Goal: Transaction & Acquisition: Purchase product/service

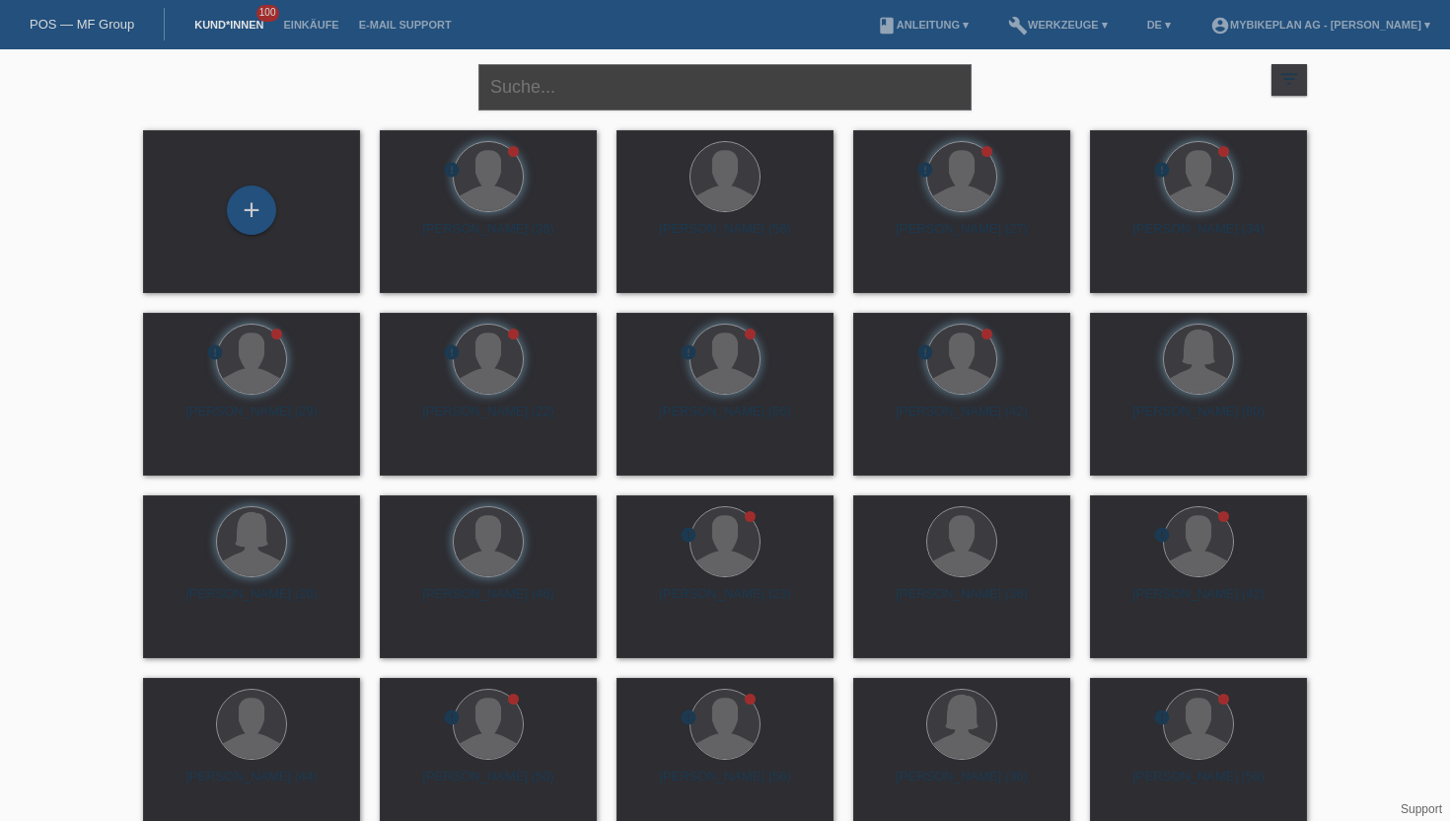
click at [527, 92] on input "text" at bounding box center [724, 87] width 493 height 46
type input "lattmann"
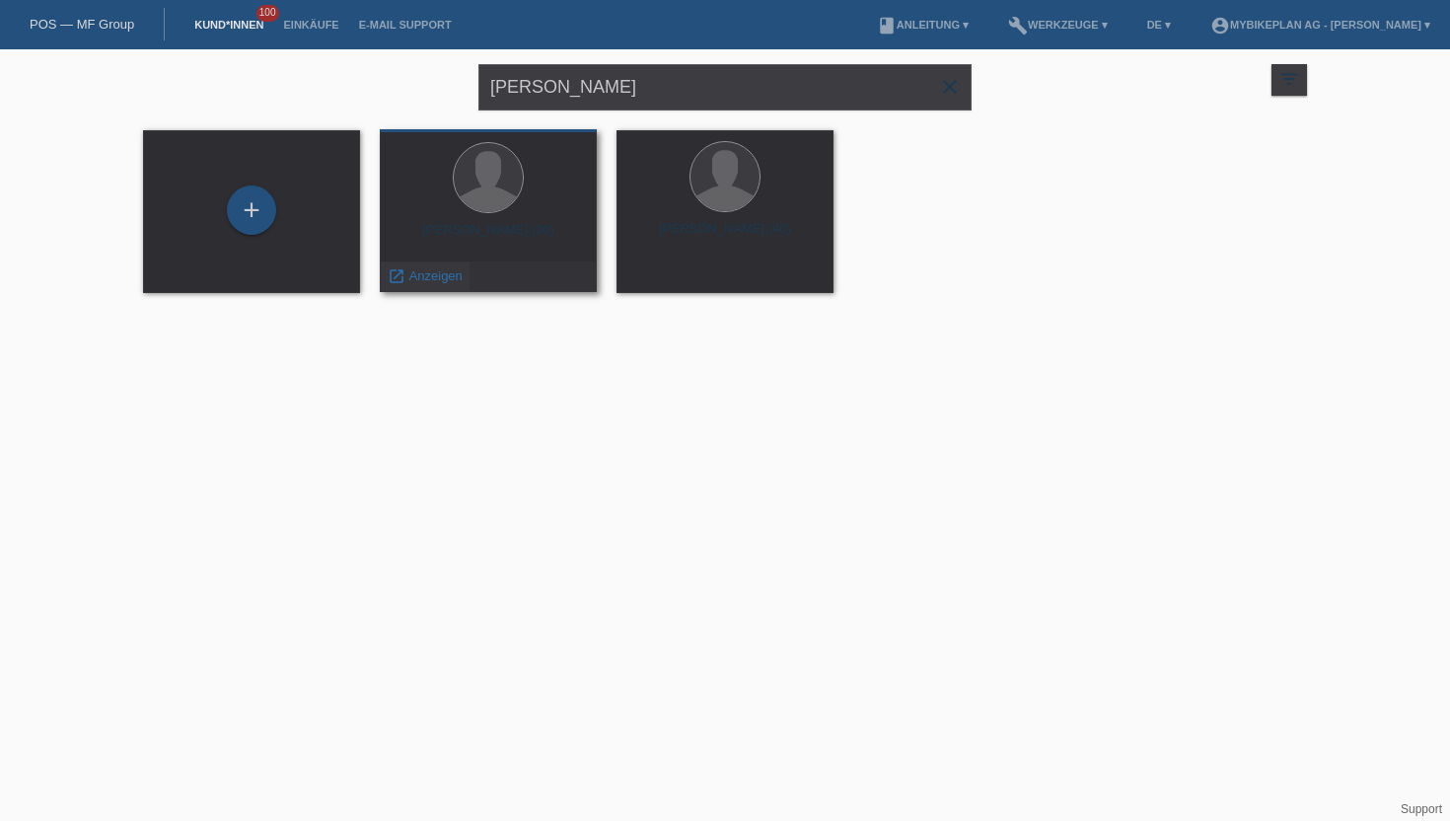
click at [443, 278] on span "Anzeigen" at bounding box center [435, 275] width 53 height 15
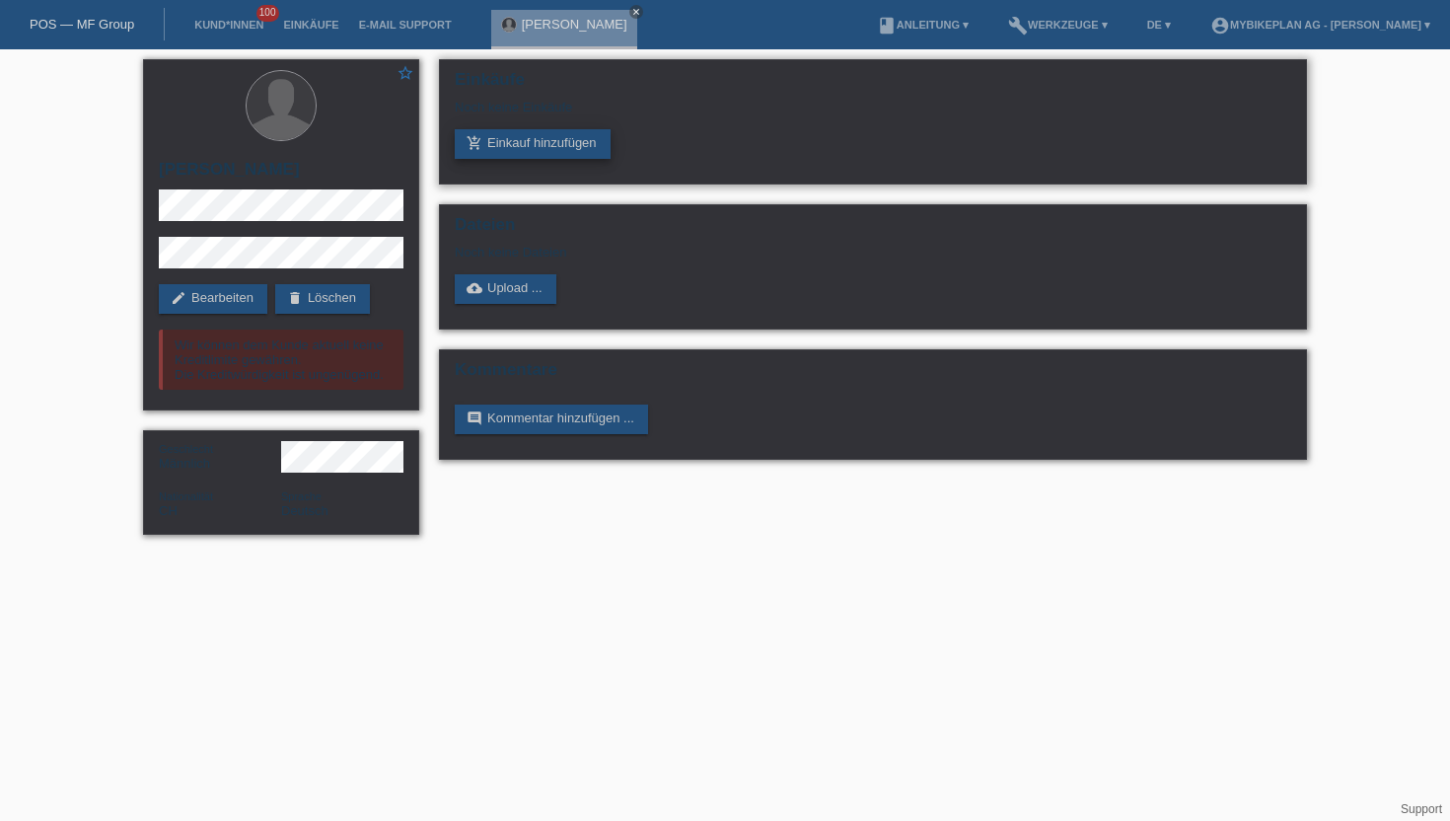
click at [565, 146] on link "add_shopping_cart Einkauf hinzufügen" at bounding box center [533, 144] width 156 height 30
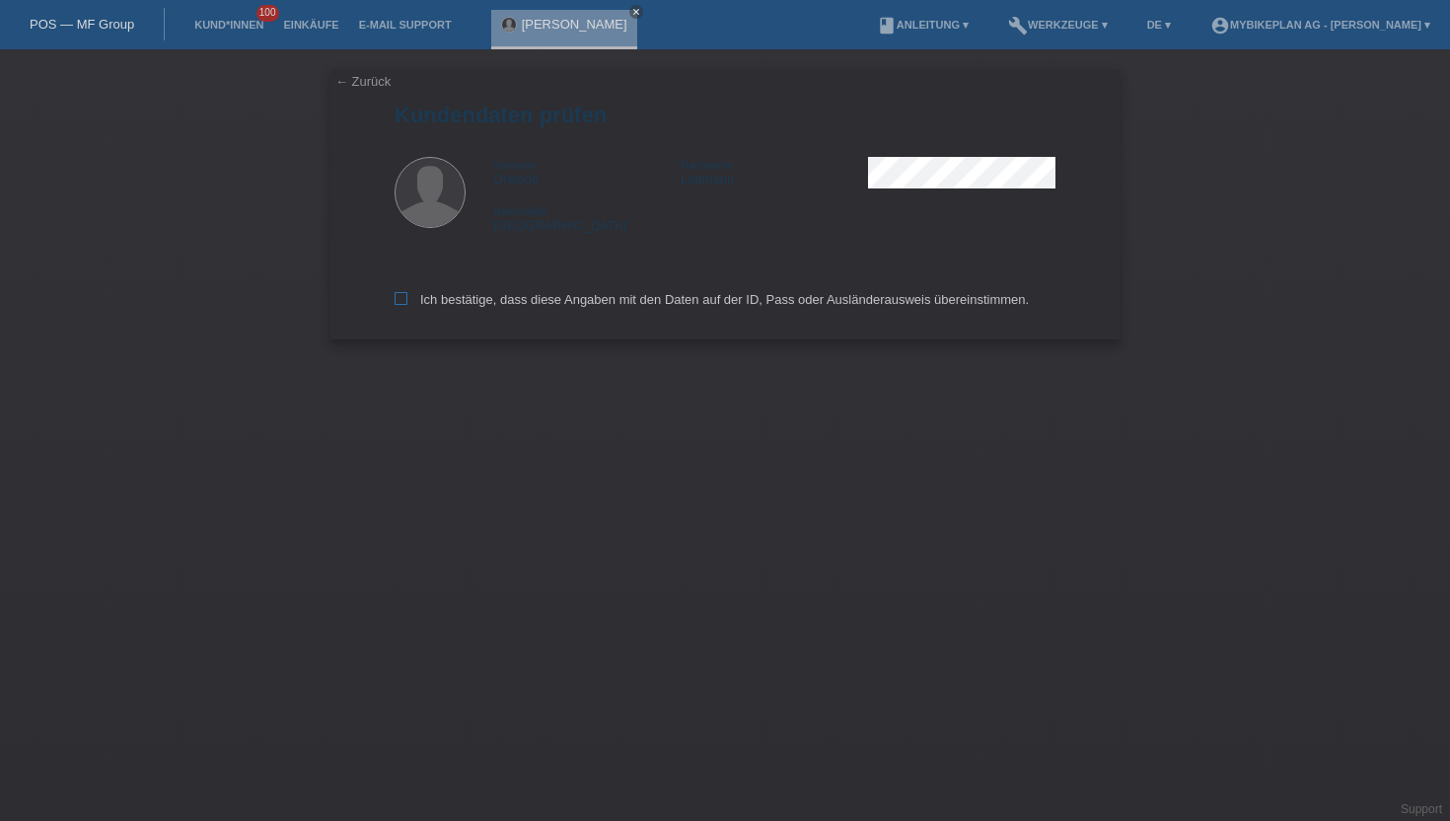
click at [547, 300] on label "Ich bestätige, dass diese Angaben mit den Daten auf der ID, Pass oder Ausländer…" at bounding box center [712, 299] width 634 height 15
click at [407, 300] on input "Ich bestätige, dass diese Angaben mit den Daten auf der ID, Pass oder Ausländer…" at bounding box center [401, 298] width 13 height 13
checkbox input "true"
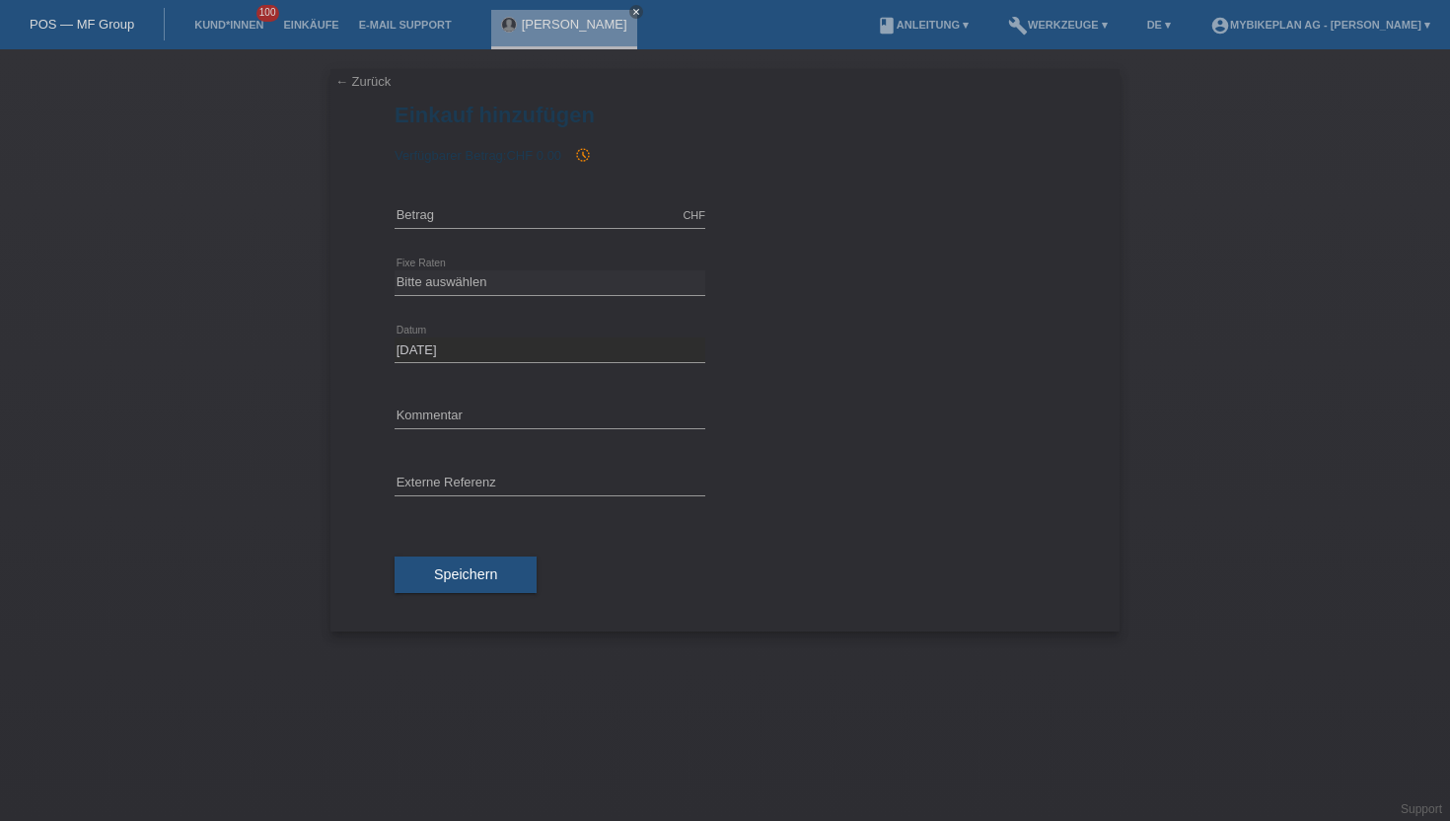
click at [496, 187] on div "CHF error [GEOGRAPHIC_DATA]" at bounding box center [550, 215] width 311 height 67
click at [449, 218] on input "text" at bounding box center [550, 215] width 311 height 25
type input "3999.00"
click at [424, 272] on select "Bitte auswählen 6 Raten 12 Raten 18 Raten 24 Raten 36 Raten 48 Raten" at bounding box center [550, 282] width 311 height 24
select select "488"
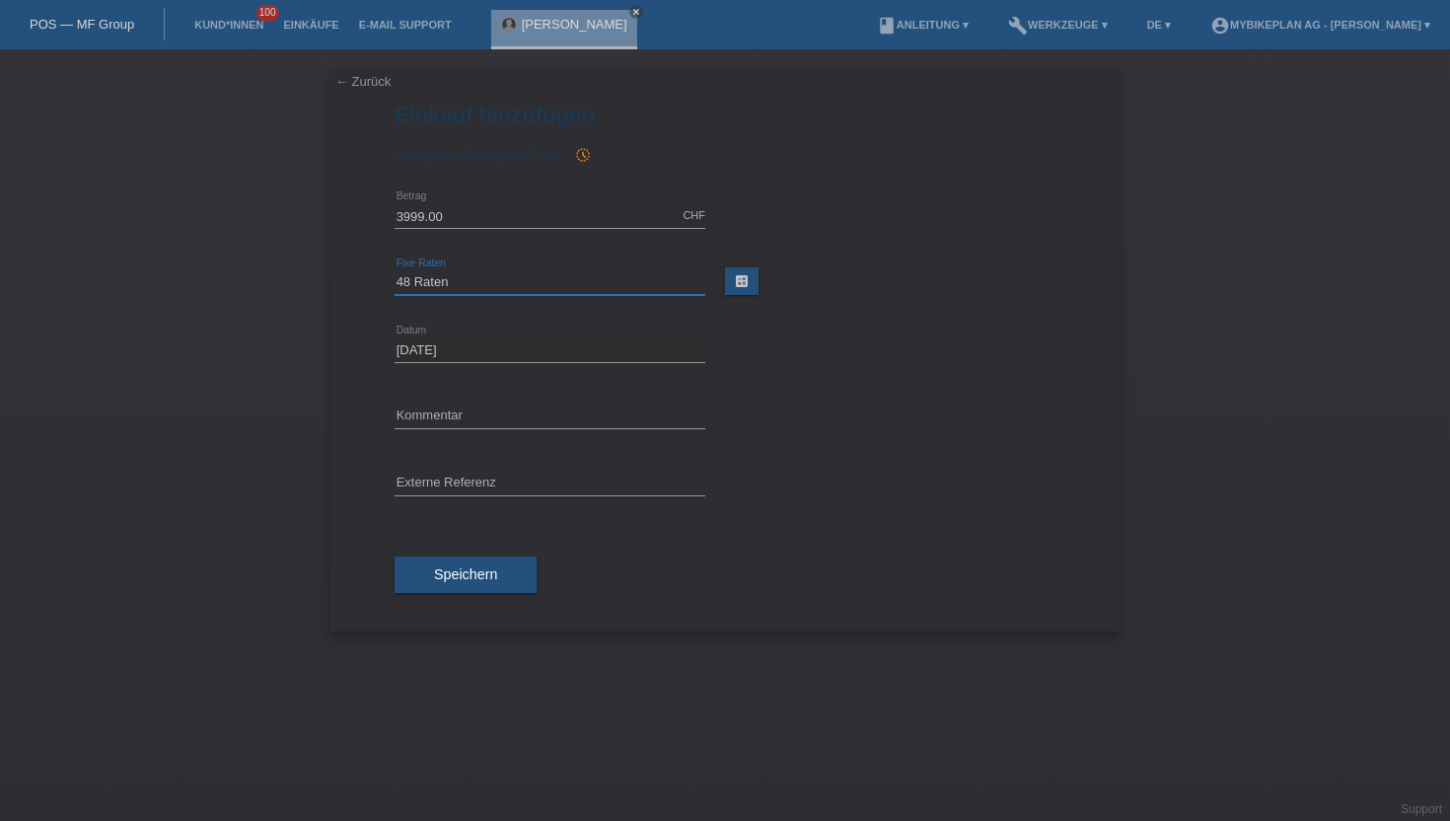
click at [395, 270] on select "Bitte auswählen 6 Raten 12 Raten 18 Raten 24 Raten 36 Raten 48 Raten" at bounding box center [550, 282] width 311 height 24
click at [445, 482] on input "text" at bounding box center [550, 483] width 311 height 25
paste input "43437190511"
type input "43437190511"
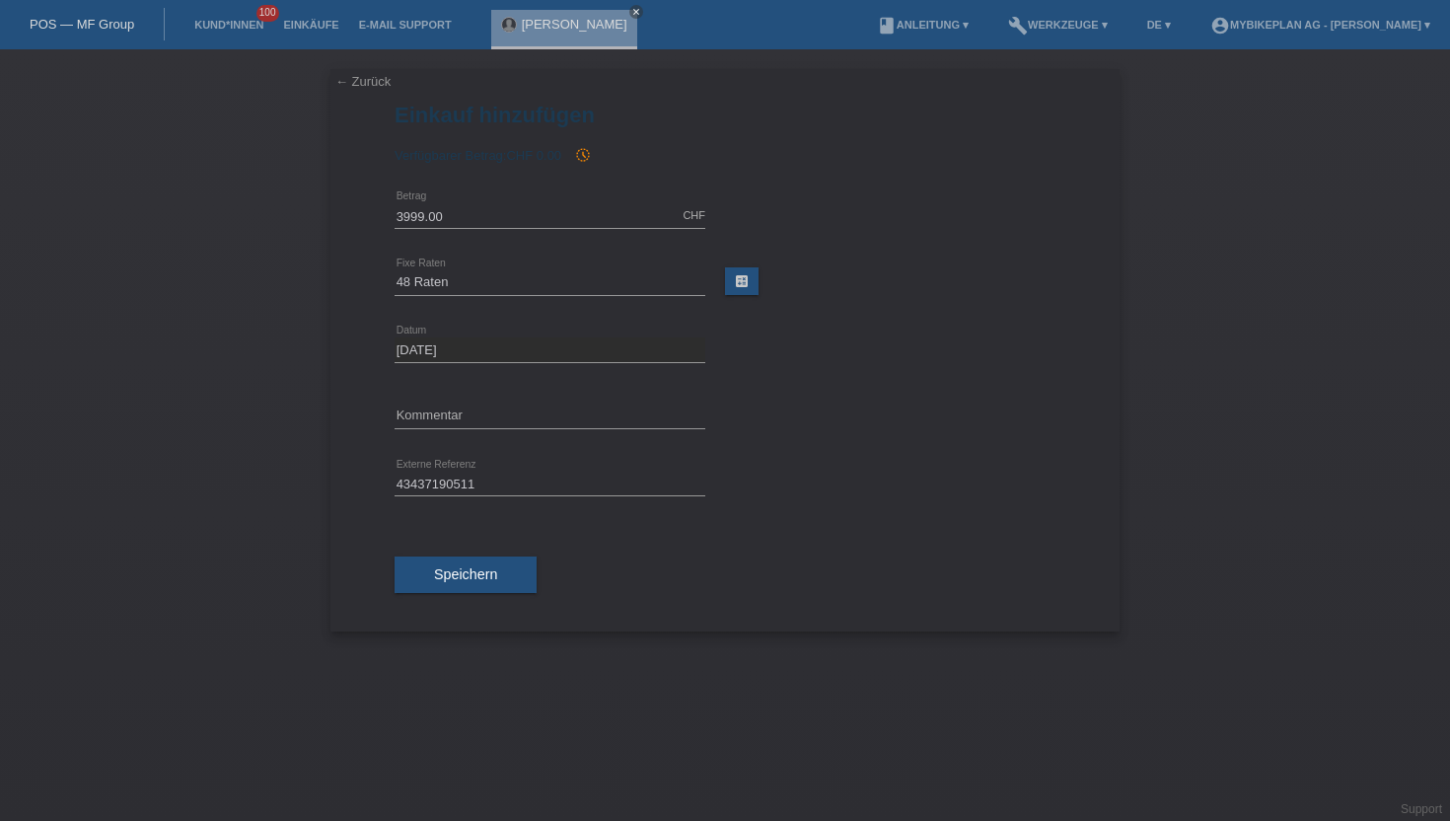
click at [439, 607] on div "Speichern" at bounding box center [725, 575] width 661 height 114
click at [439, 588] on button "Speichern" at bounding box center [466, 574] width 142 height 37
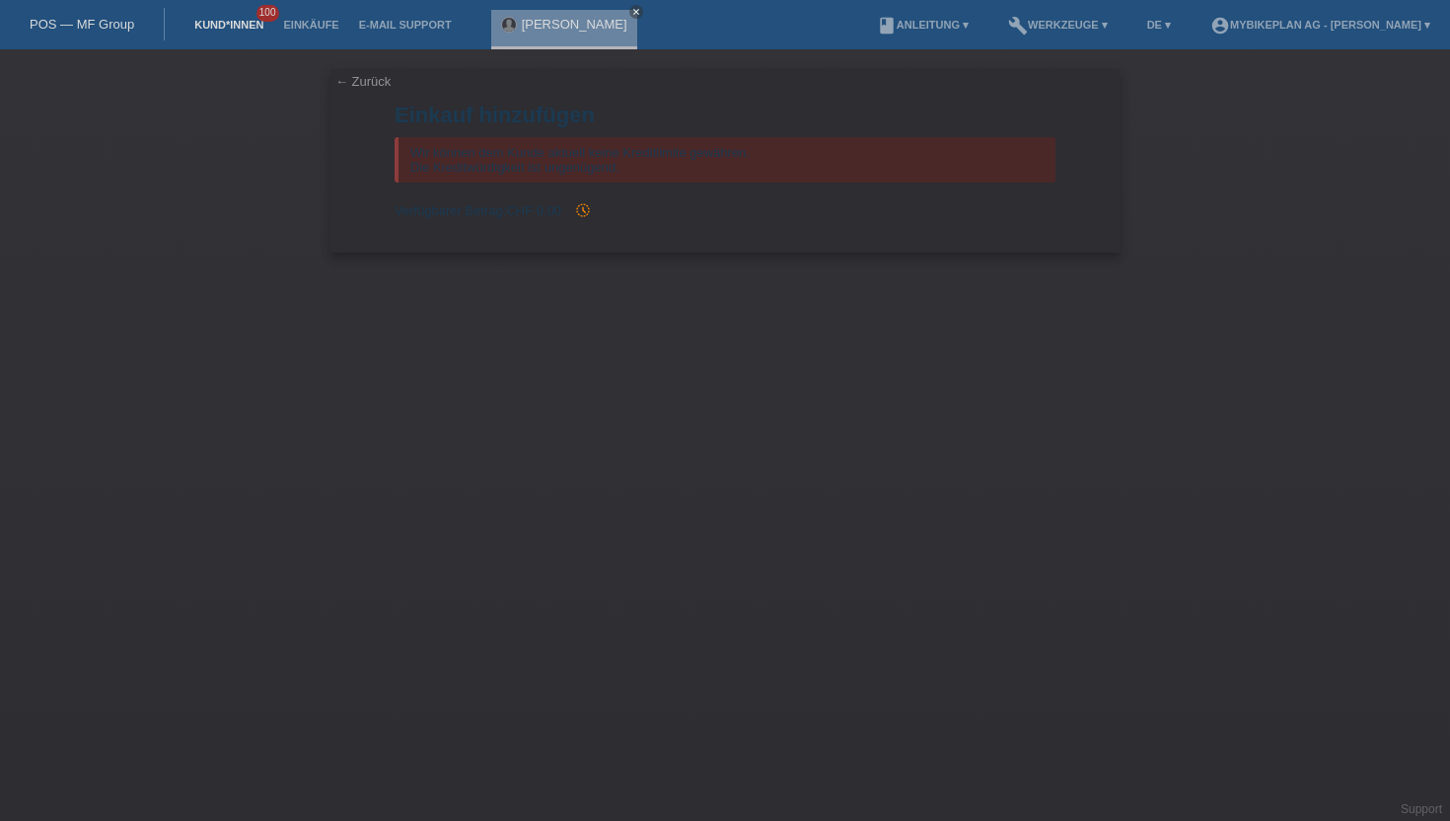
click at [225, 27] on link "Kund*innen" at bounding box center [228, 25] width 89 height 12
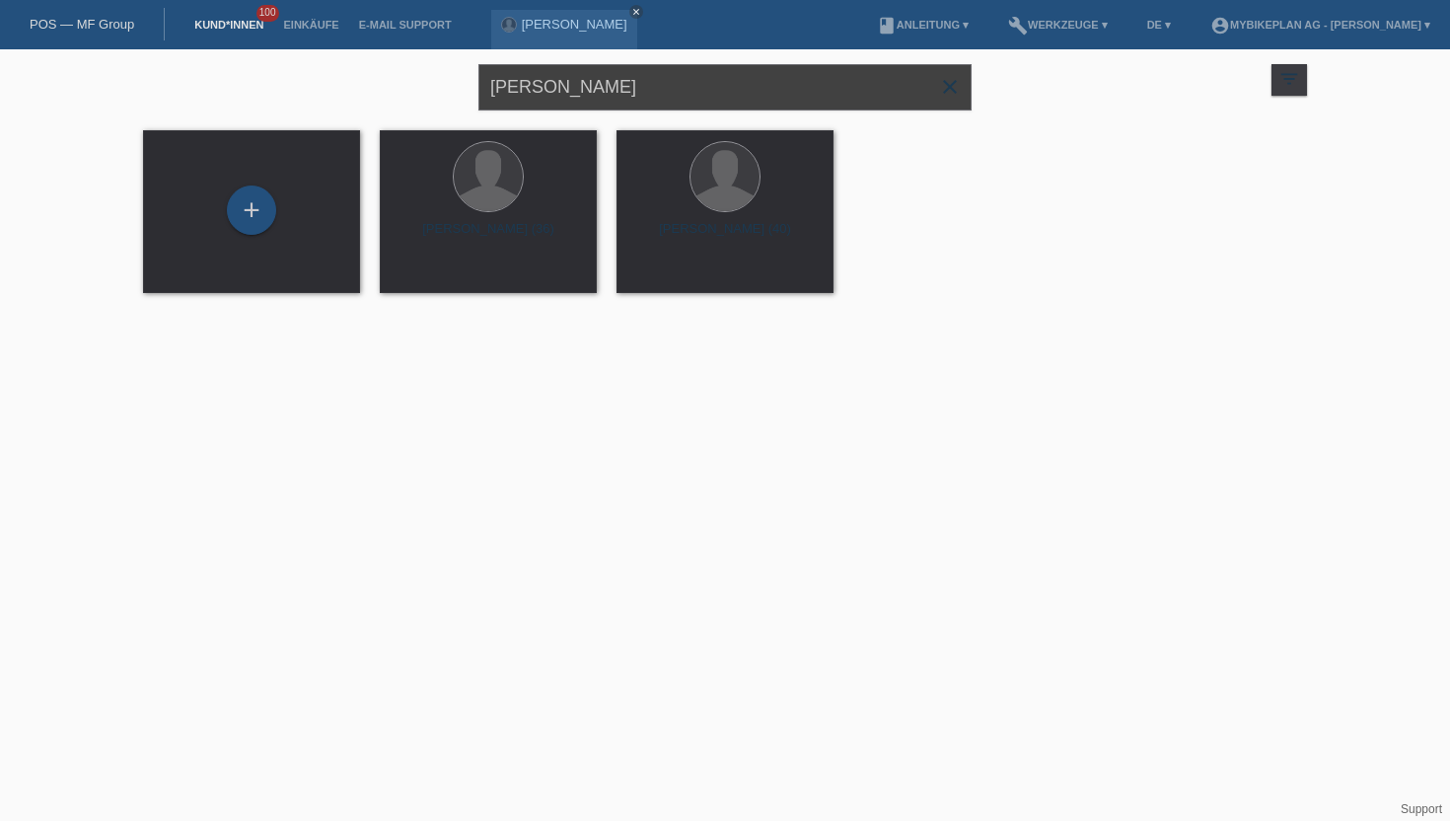
click at [542, 94] on input "[PERSON_NAME]" at bounding box center [724, 87] width 493 height 46
click at [542, 94] on input "lattmann" at bounding box center [724, 87] width 493 height 46
type input "foca"
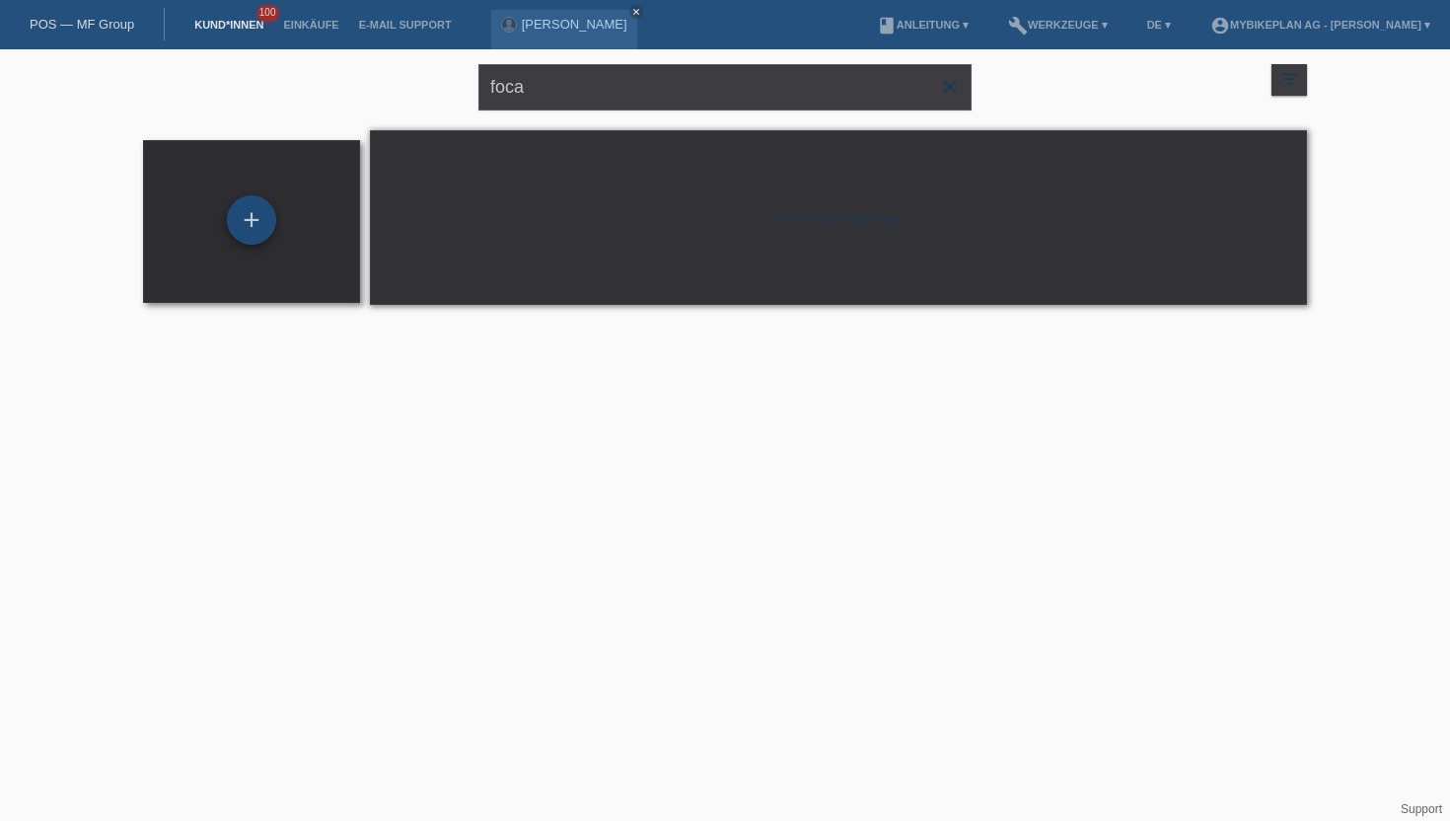
click at [251, 212] on div "+" at bounding box center [251, 219] width 49 height 49
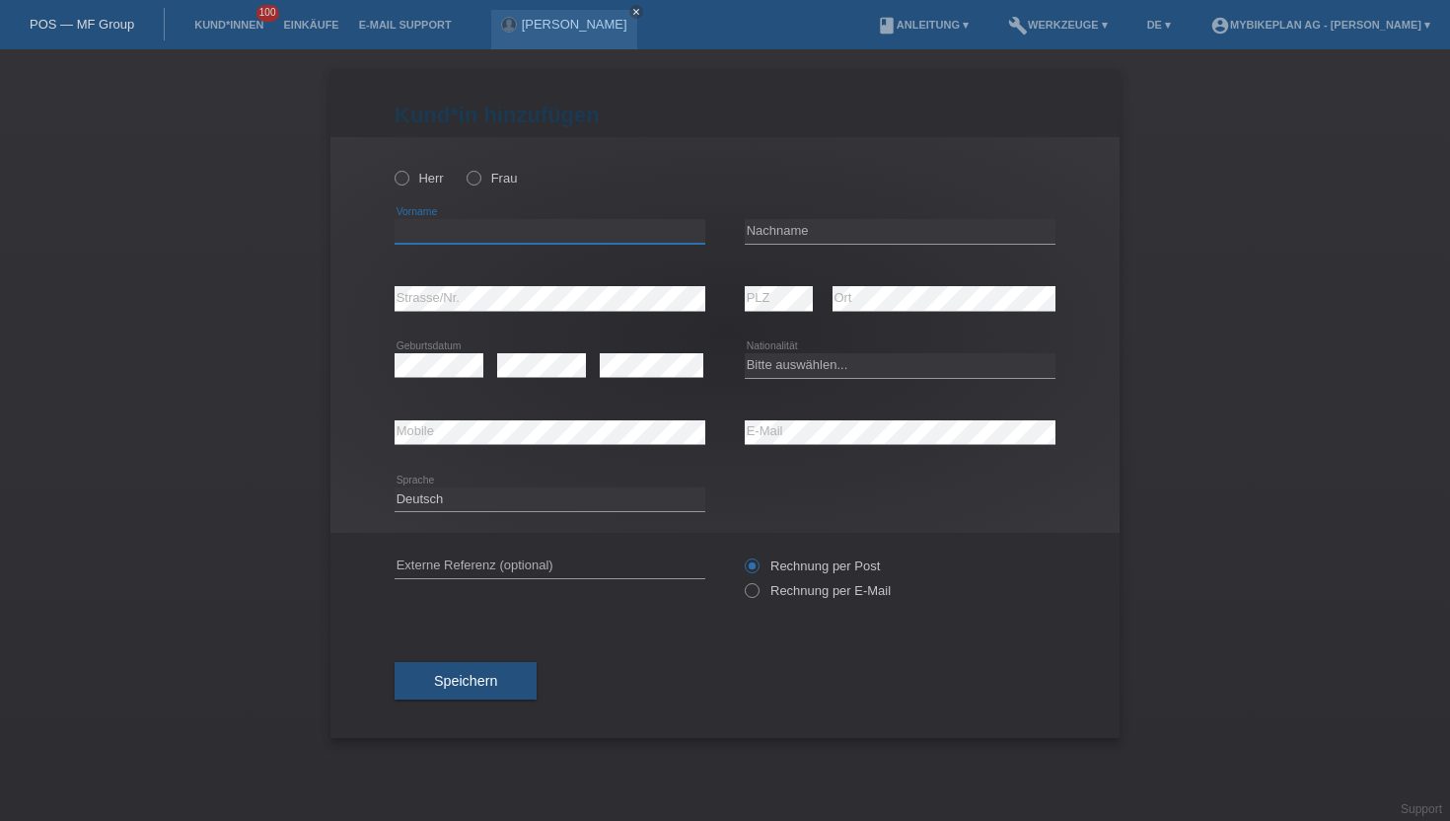
click at [541, 237] on input "text" at bounding box center [550, 231] width 311 height 25
type input "Andrei-Axente"
click at [907, 227] on input "text" at bounding box center [900, 231] width 311 height 25
type input "Foca"
click at [768, 365] on select "Bitte auswählen... Schweiz Deutschland Liechtenstein Österreich ------------ Af…" at bounding box center [900, 365] width 311 height 24
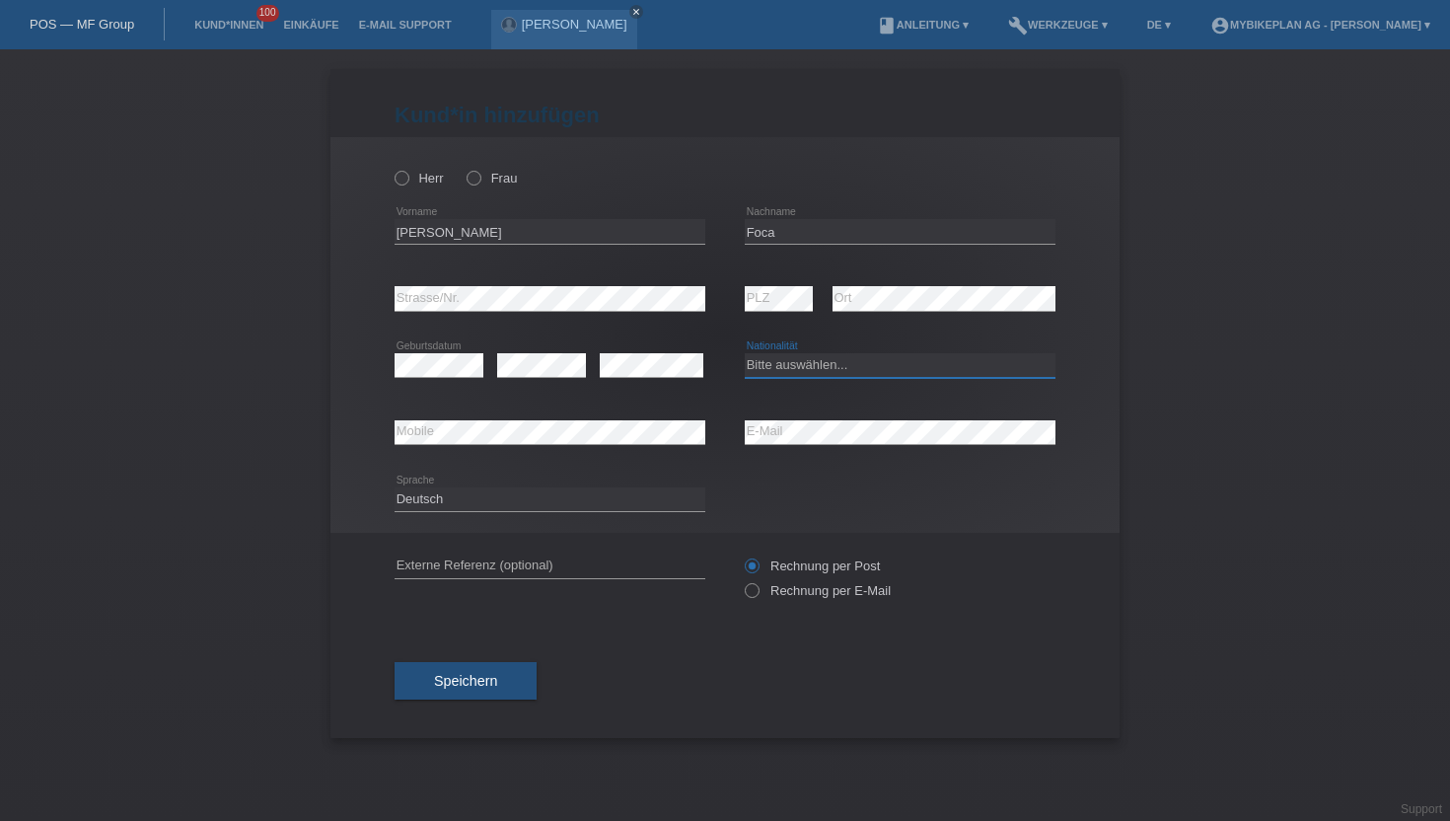
select select "RO"
click at [745, 354] on select "Bitte auswählen... Schweiz Deutschland Liechtenstein Österreich ------------ Af…" at bounding box center [900, 365] width 311 height 24
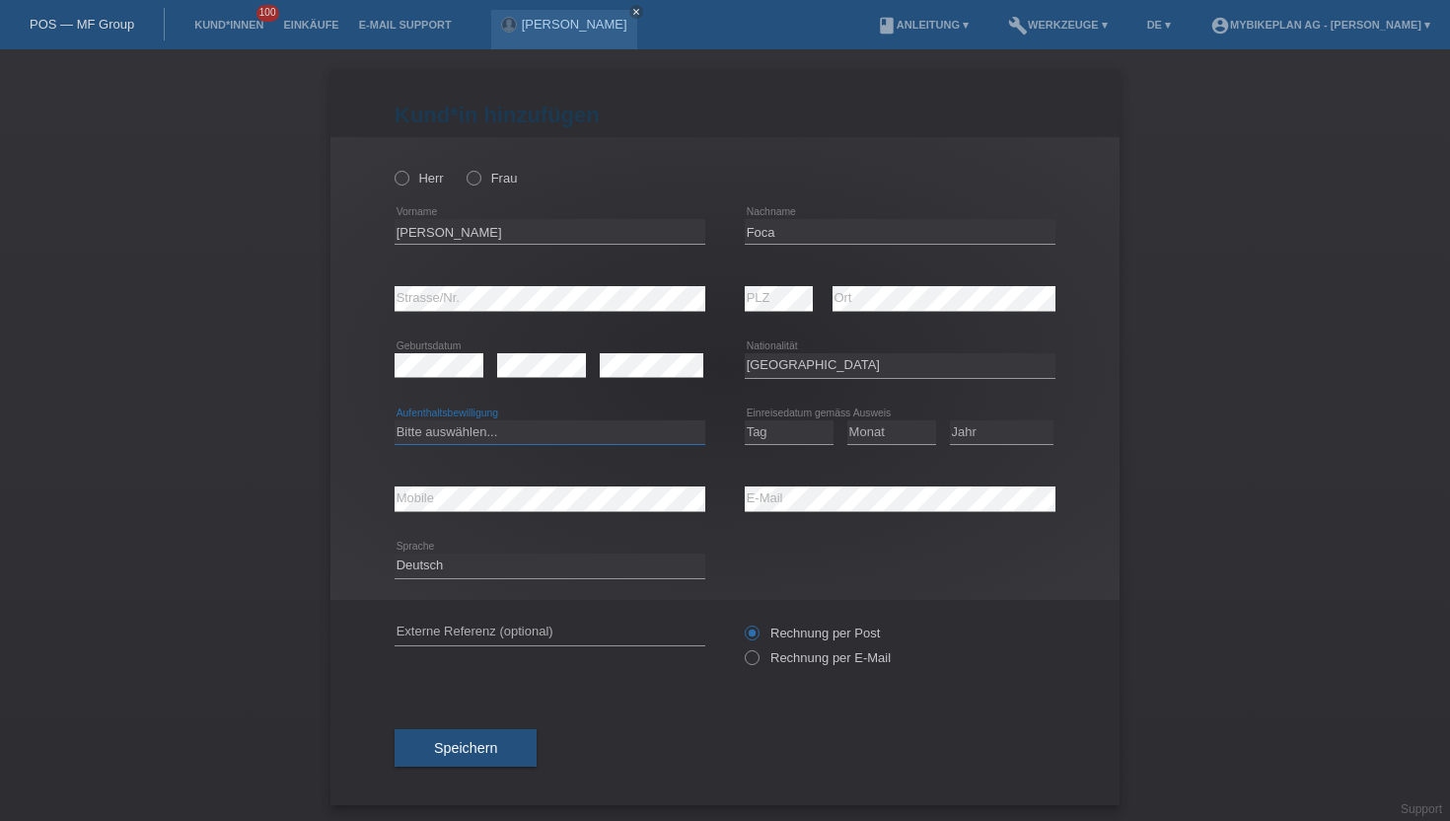
click at [468, 438] on select "Bitte auswählen... C B B - Flüchtlingsstatus Andere" at bounding box center [550, 432] width 311 height 24
select select "B"
click at [395, 420] on select "Bitte auswählen... C B B - Flüchtlingsstatus Andere" at bounding box center [550, 432] width 311 height 24
click at [783, 440] on select "Tag 01 02 03 04 05 06 07 08 09 10 11" at bounding box center [789, 432] width 89 height 24
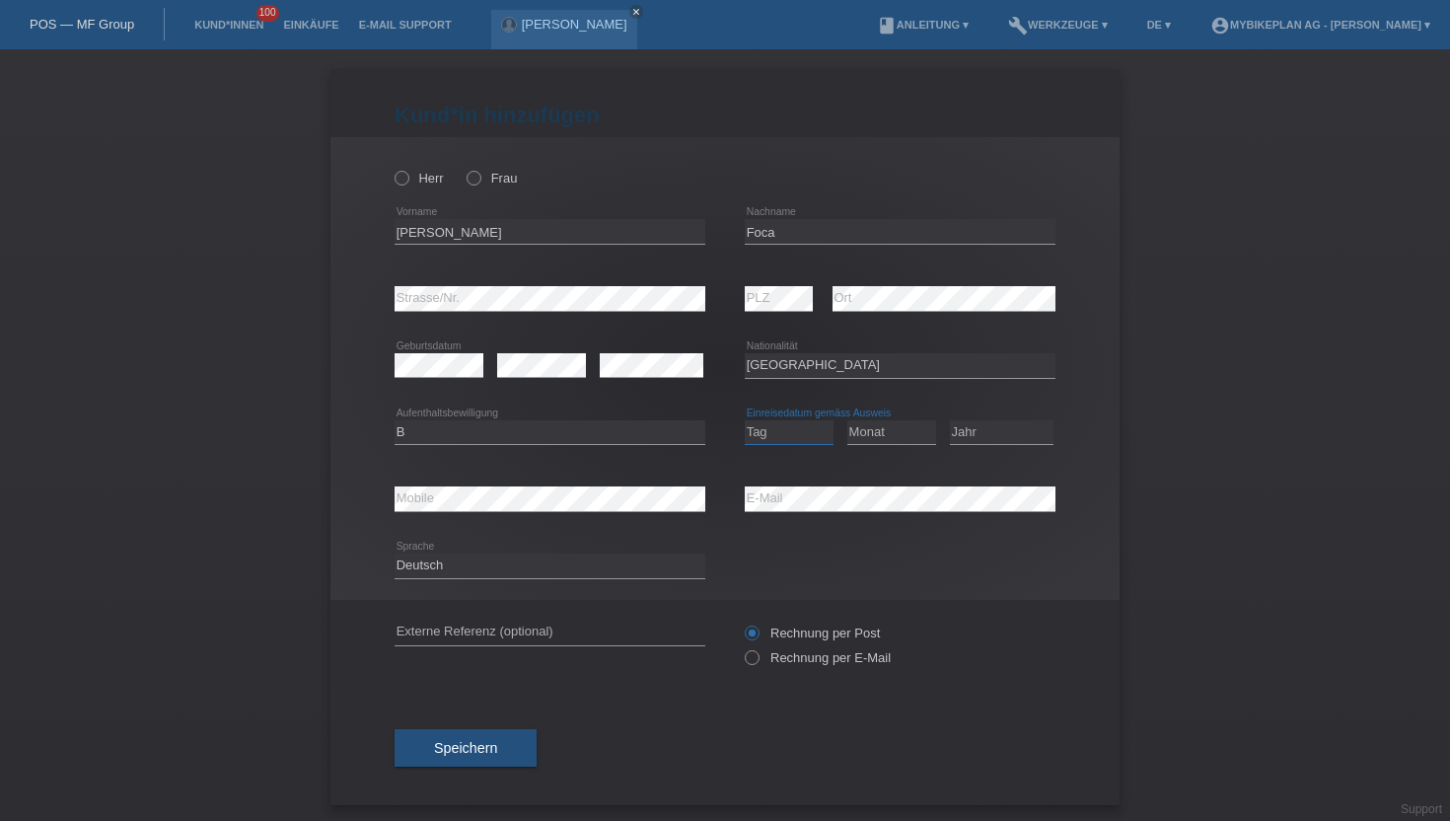
click at [783, 440] on select "Tag 01 02 03 04 05 06 07 08 09 10 11" at bounding box center [789, 432] width 89 height 24
select select "21"
click at [745, 420] on select "Tag 01 02 03 04 05 06 07 08 09 10 11" at bounding box center [789, 432] width 89 height 24
click at [865, 430] on select "Monat 01 02 03 04 05 06 07 08 09 10 11" at bounding box center [891, 432] width 89 height 24
select select "03"
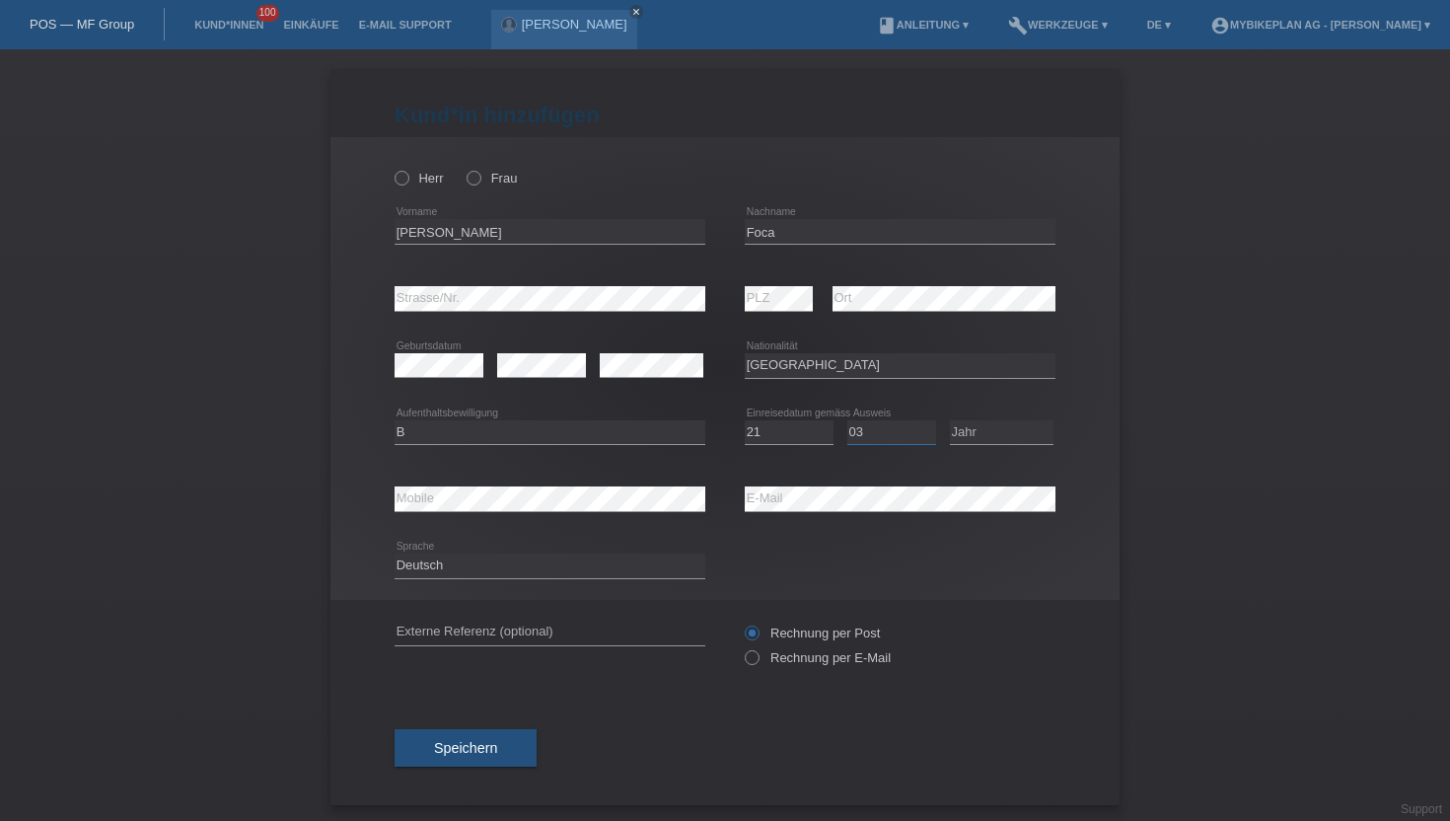
click at [847, 420] on select "Monat 01 02 03 04 05 06 07 08 09 10 11" at bounding box center [891, 432] width 89 height 24
click at [964, 435] on select "Jahr 2025 2024 2023 2022 2021 2020 2019 2018 2017 2016 2015 2014 2013 2012 2011…" at bounding box center [1002, 432] width 104 height 24
select select "2024"
click at [950, 420] on select "Jahr 2025 2024 2023 2022 2021 2020 2019 2018 2017 2016 2015 2014 2013 2012 2011…" at bounding box center [1002, 432] width 104 height 24
click at [554, 559] on select "Deutsch Français Italiano English" at bounding box center [550, 565] width 311 height 24
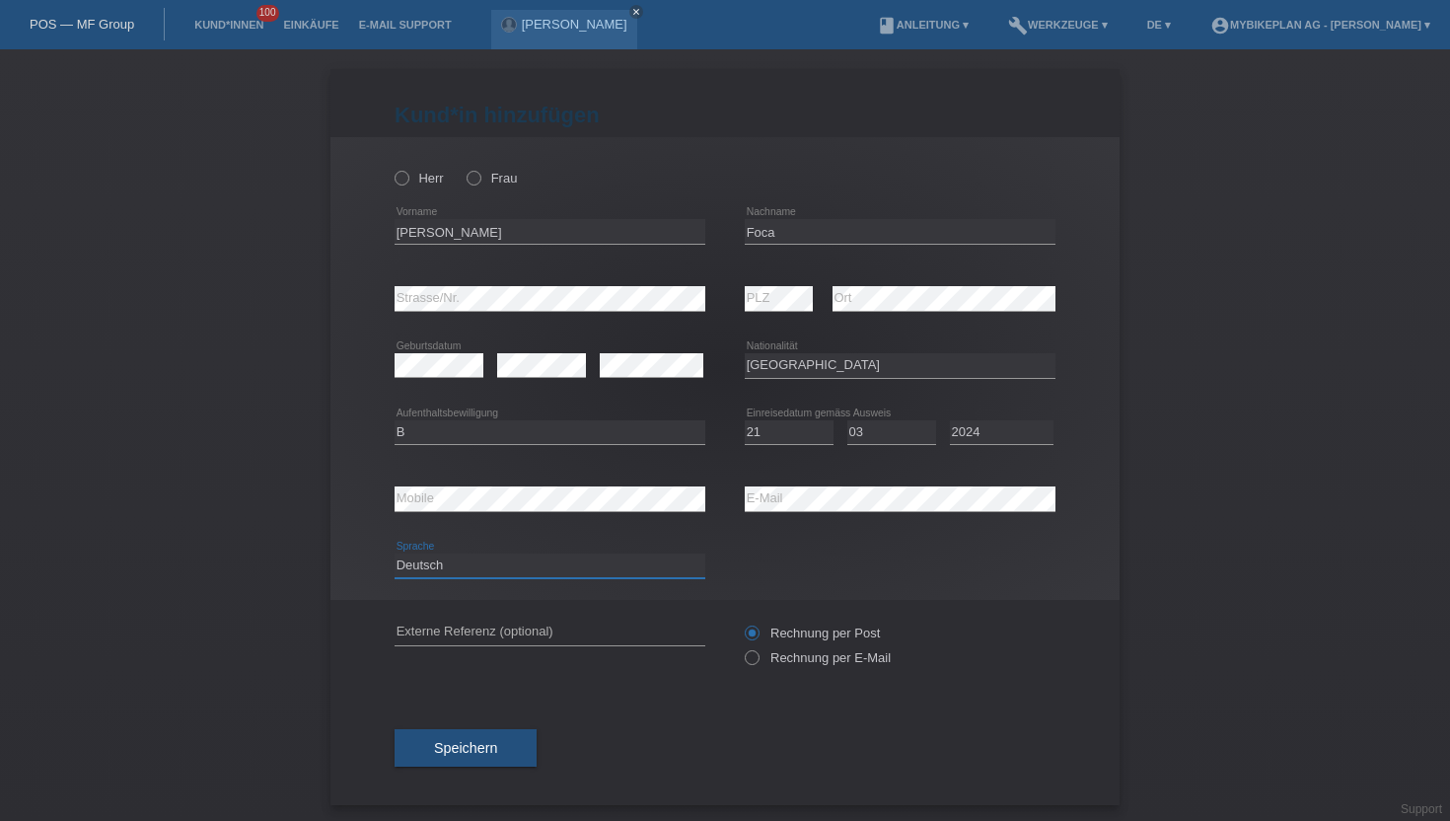
click at [395, 554] on select "Deutsch Français Italiano English" at bounding box center [550, 565] width 311 height 24
click at [742, 647] on icon at bounding box center [742, 647] width 0 height 0
click at [757, 666] on input "Rechnung per E-Mail" at bounding box center [751, 662] width 13 height 25
radio input "true"
click at [494, 745] on span "Speichern" at bounding box center [465, 748] width 63 height 16
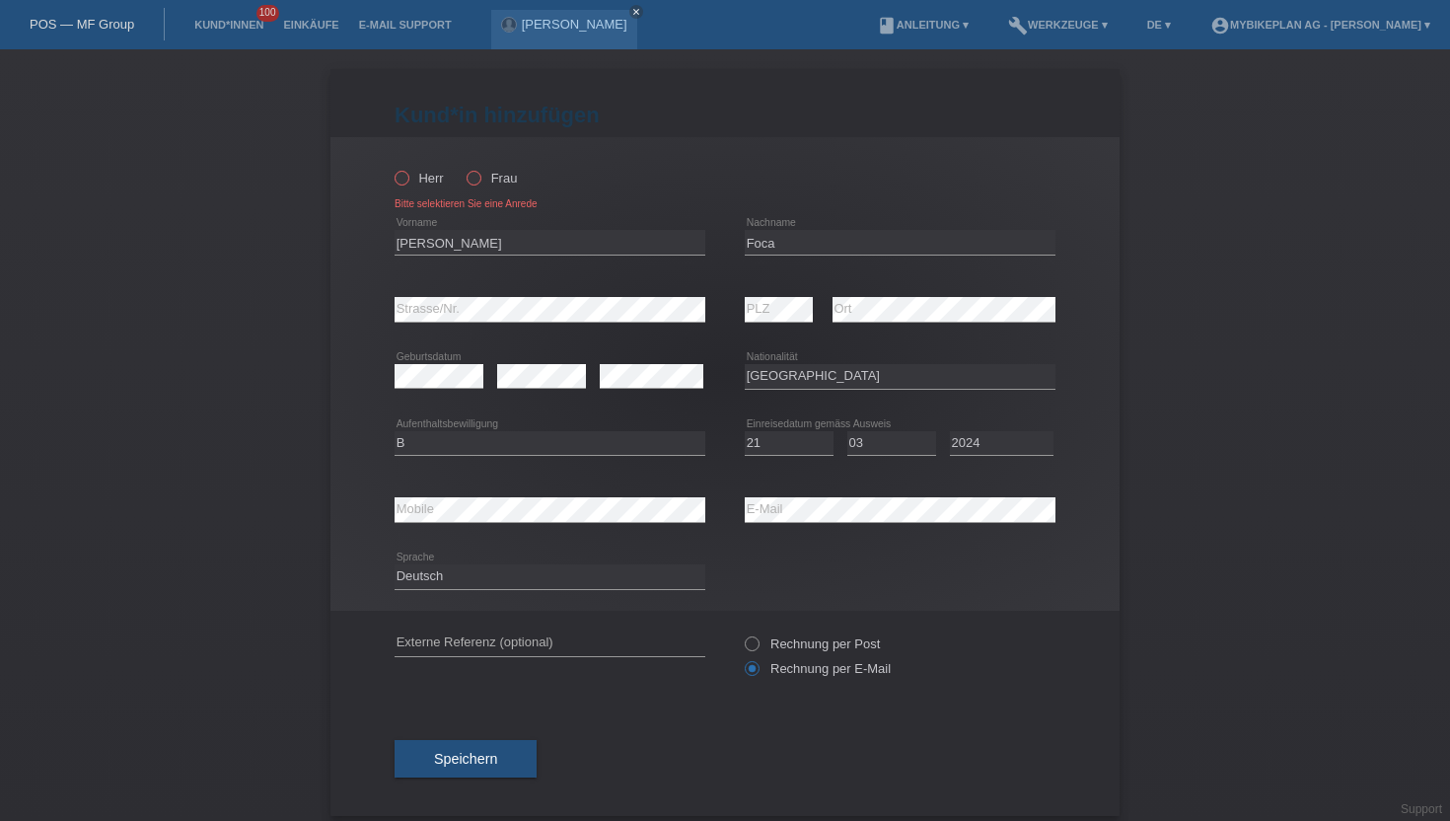
click at [392, 168] on icon at bounding box center [392, 168] width 0 height 0
click at [400, 177] on input "Herr" at bounding box center [401, 177] width 13 height 13
radio input "true"
click at [477, 758] on span "Speichern" at bounding box center [465, 759] width 63 height 16
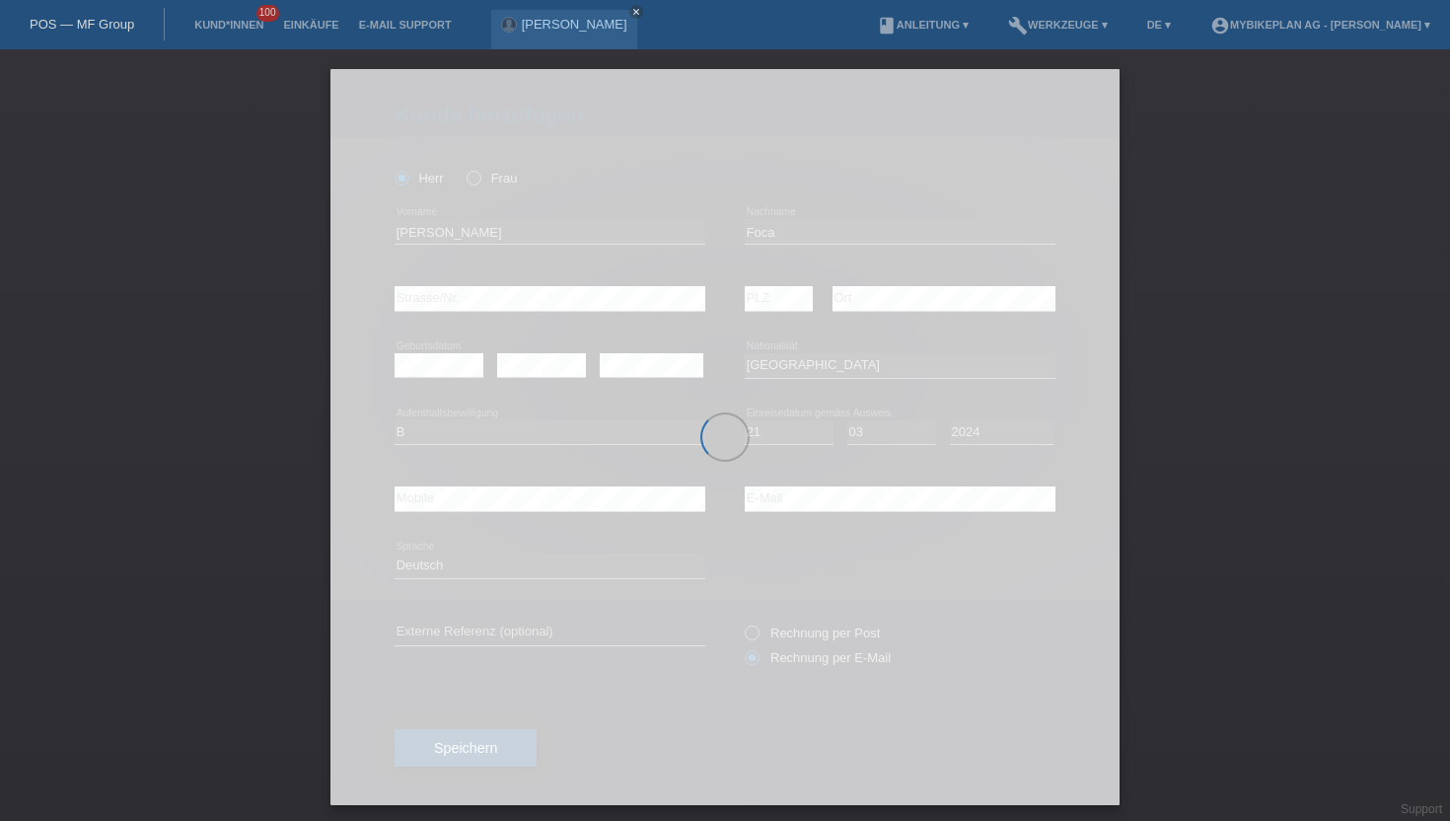
click at [477, 758] on div at bounding box center [724, 437] width 789 height 736
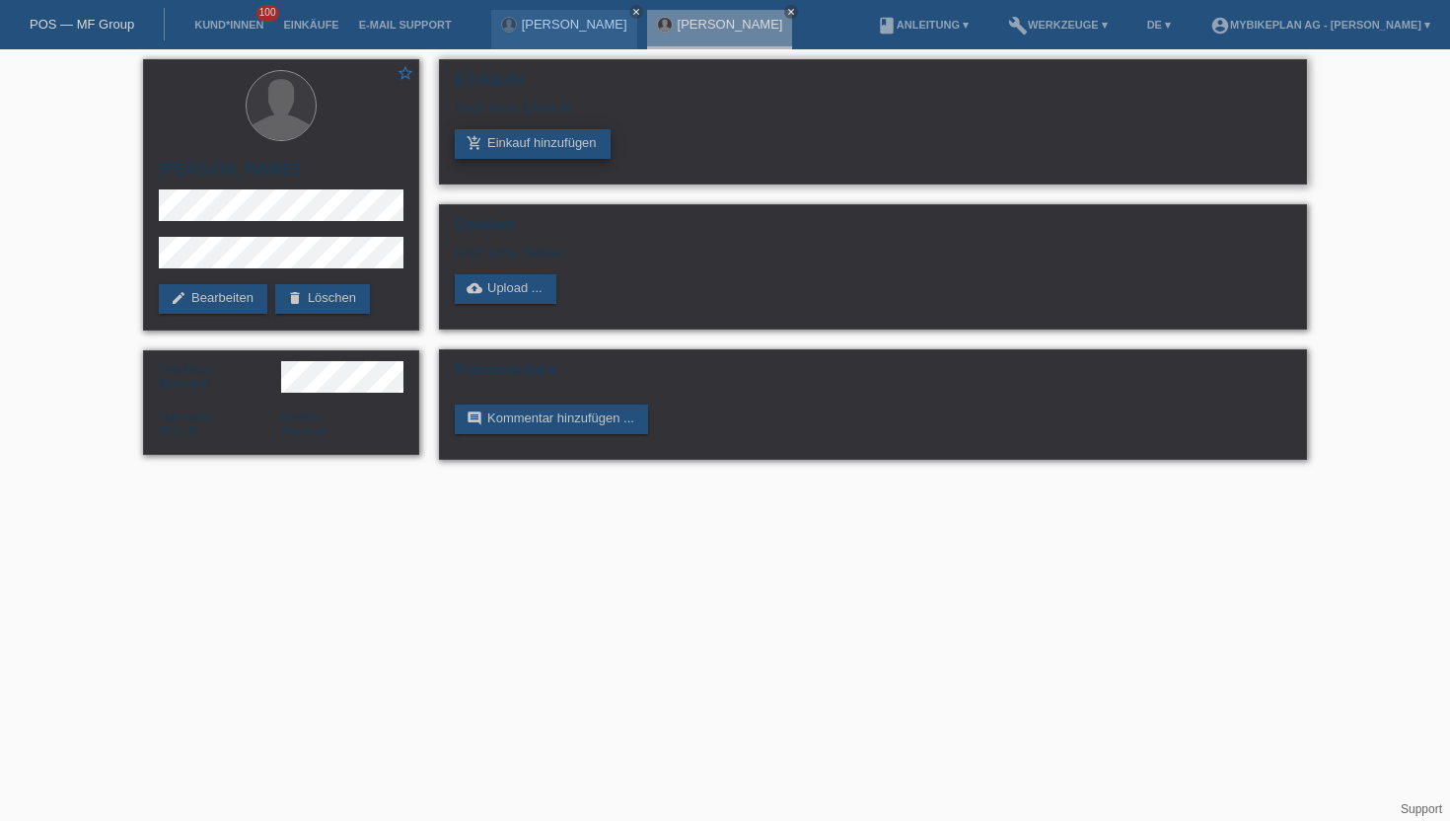
click at [536, 142] on link "add_shopping_cart Einkauf hinzufügen" at bounding box center [533, 144] width 156 height 30
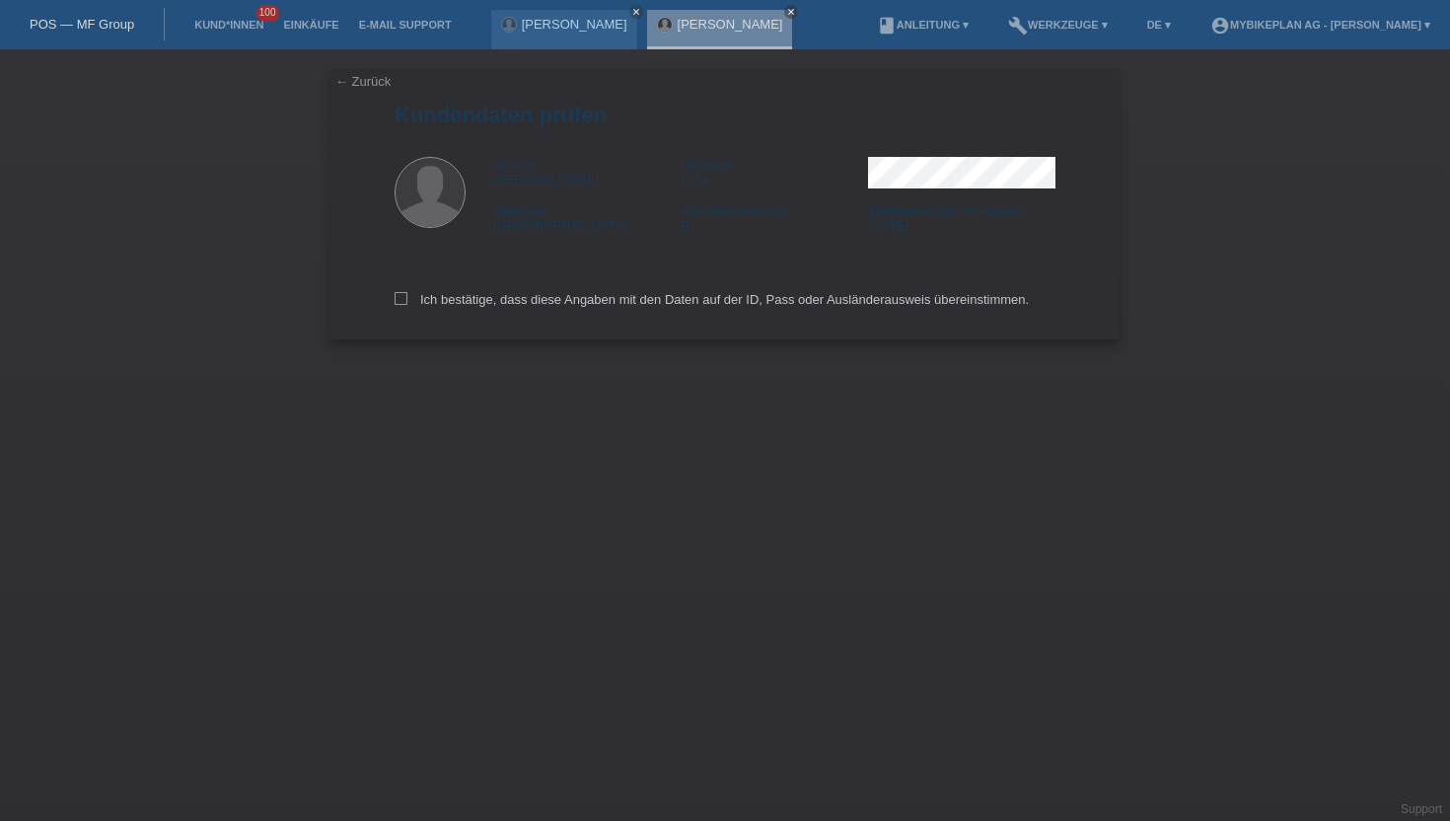
click at [431, 291] on div "Ich bestätige, dass diese Angaben mit den Daten auf der ID, Pass oder Ausländer…" at bounding box center [725, 296] width 661 height 87
click at [431, 307] on label "Ich bestätige, dass diese Angaben mit den Daten auf der ID, Pass oder Ausländer…" at bounding box center [712, 299] width 634 height 15
click at [407, 305] on input "Ich bestätige, dass diese Angaben mit den Daten auf der ID, Pass oder Ausländer…" at bounding box center [401, 298] width 13 height 13
checkbox input "true"
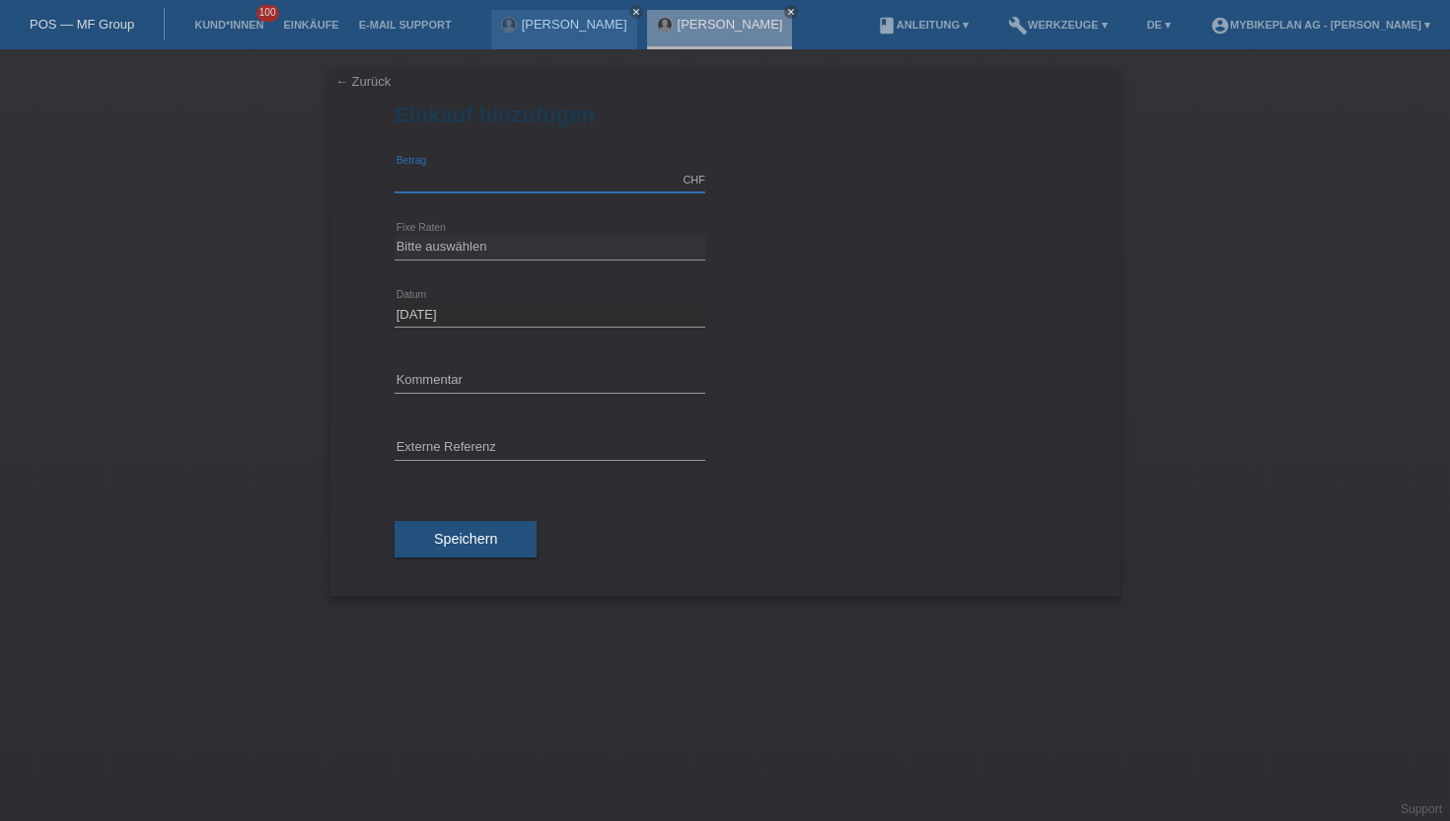
click at [499, 180] on input "text" at bounding box center [550, 180] width 311 height 25
type input "4299.00"
click at [467, 244] on select "Bitte auswählen 6 Raten 12 Raten 18 Raten 24 Raten 36 Raten 48 Raten" at bounding box center [550, 247] width 311 height 24
select select "486"
click at [395, 235] on select "Bitte auswählen 6 Raten 12 Raten 18 Raten 24 Raten 36 Raten 48 Raten" at bounding box center [550, 247] width 311 height 24
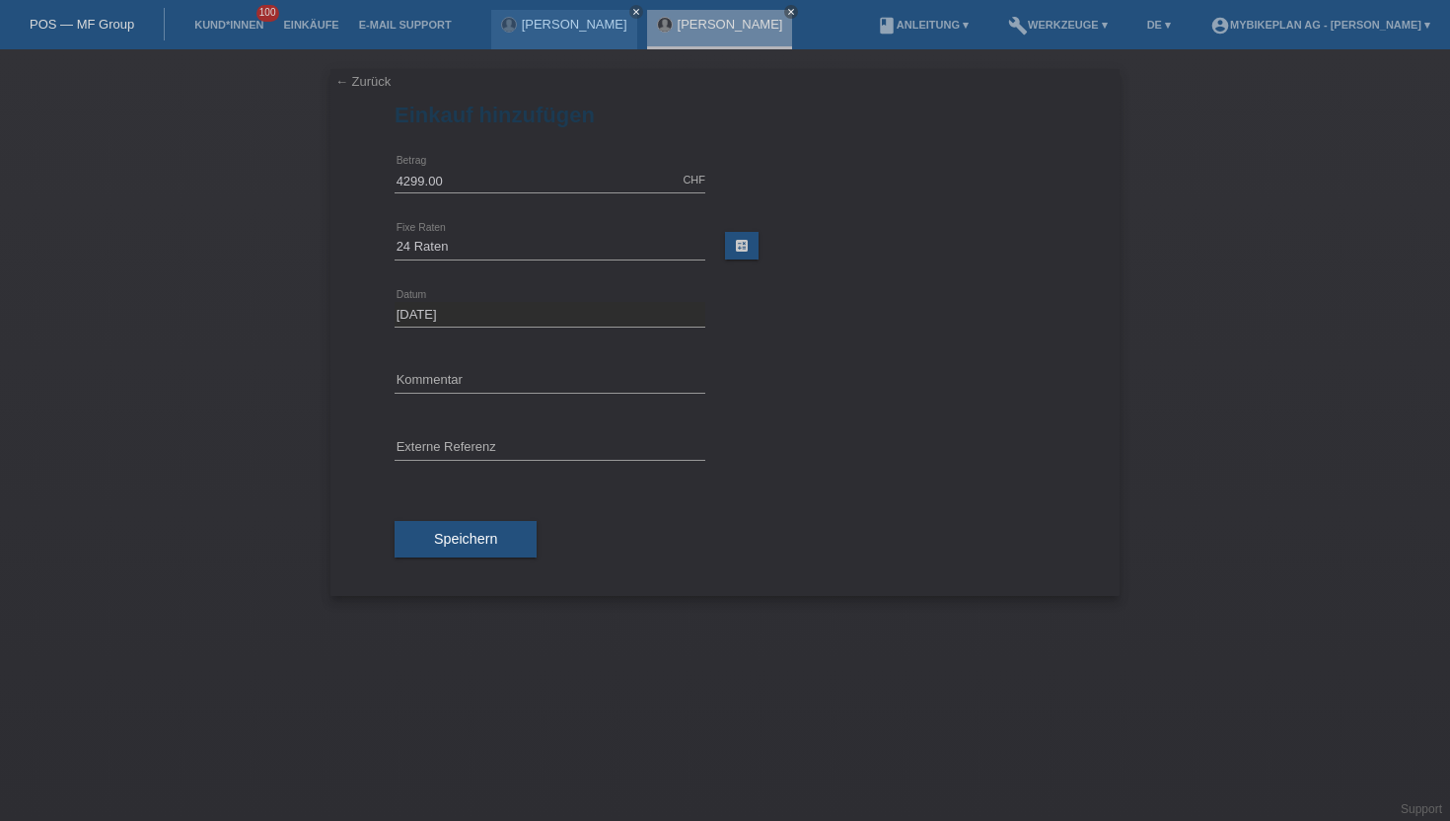
click at [456, 433] on div "error Externe Referenz" at bounding box center [550, 448] width 311 height 67
click at [453, 439] on input "text" at bounding box center [550, 448] width 311 height 25
paste input "43442240097"
type input "43442240097"
click at [410, 182] on input "4299.00" at bounding box center [550, 180] width 311 height 25
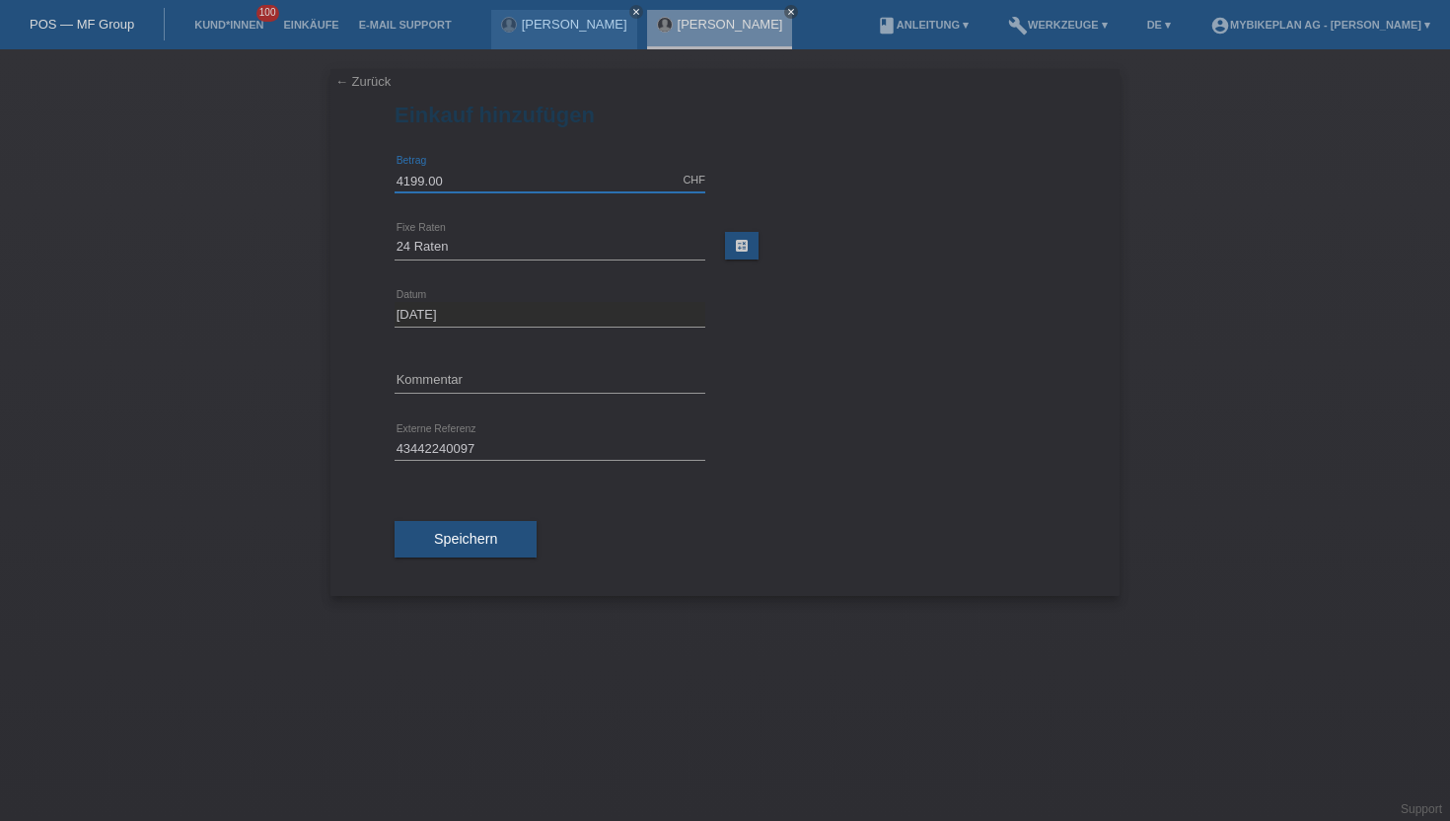
type input "4199.00"
click at [448, 567] on div "Speichern" at bounding box center [725, 539] width 661 height 114
click at [450, 555] on button "Speichern" at bounding box center [466, 539] width 142 height 37
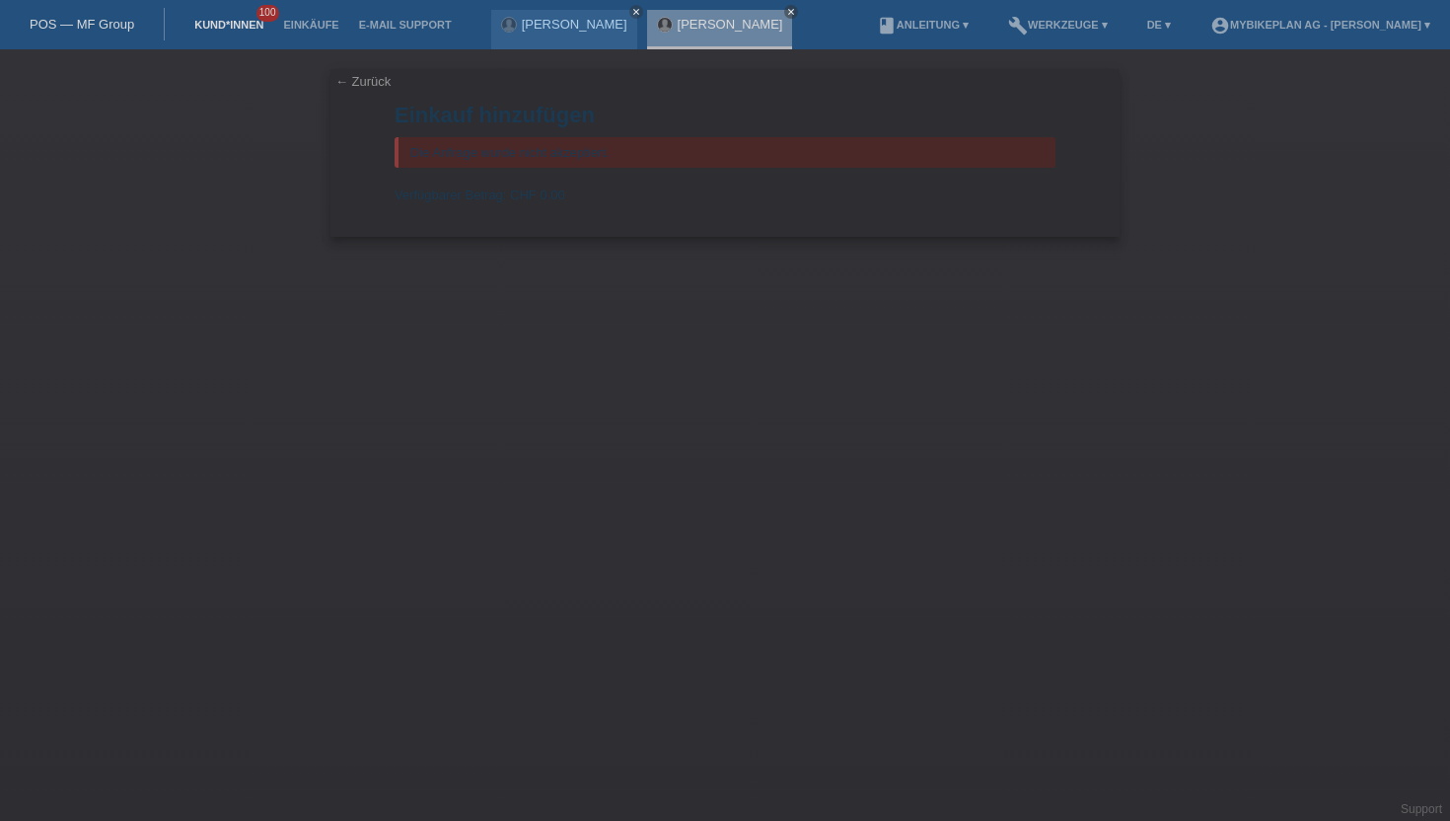
click at [252, 29] on link "Kund*innen" at bounding box center [228, 25] width 89 height 12
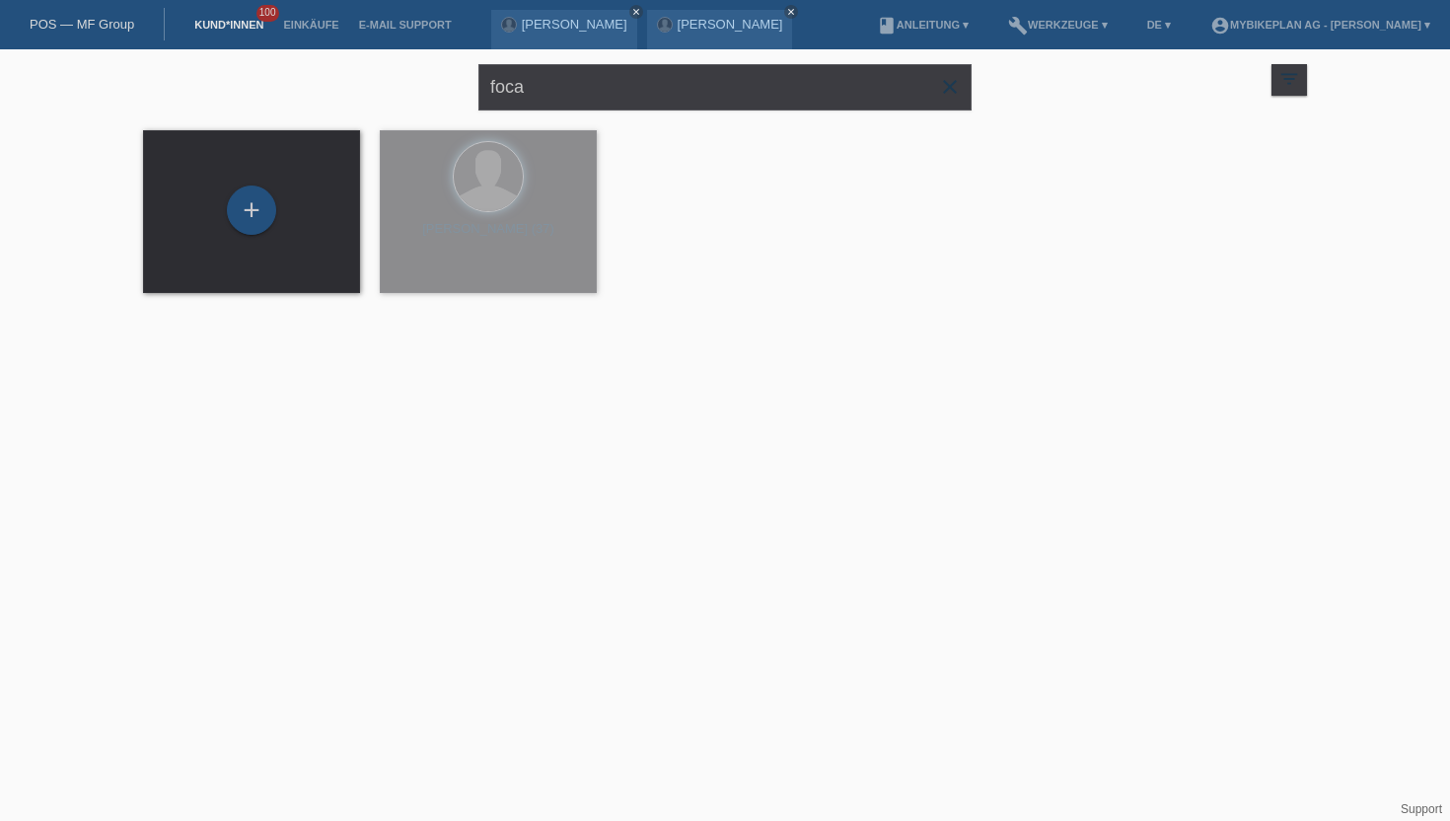
click at [624, 111] on div "foca close" at bounding box center [724, 84] width 493 height 71
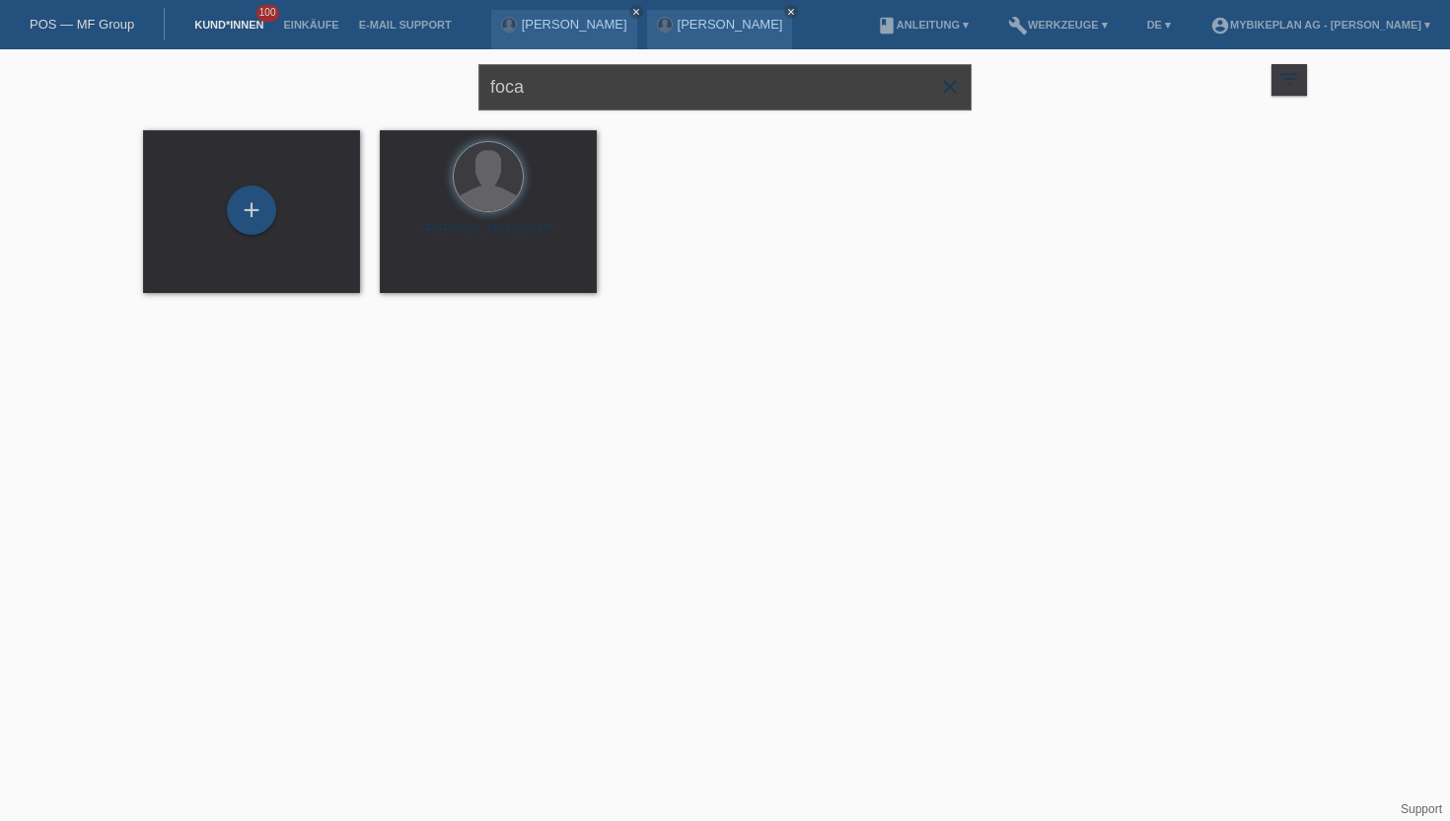
click at [597, 92] on input "foca" at bounding box center [724, 87] width 493 height 46
type input "[PERSON_NAME]"
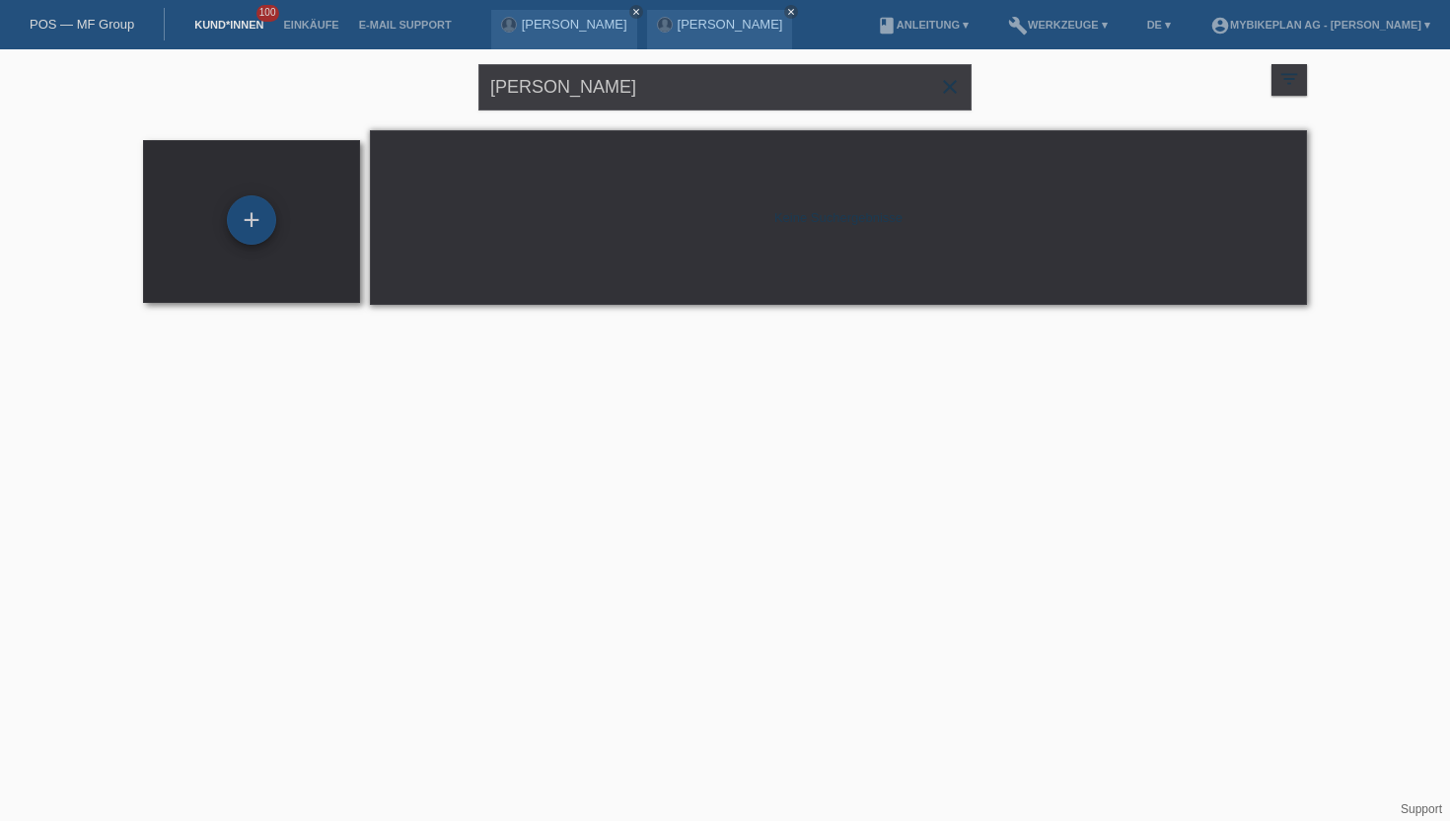
click at [259, 214] on div "+" at bounding box center [251, 219] width 49 height 49
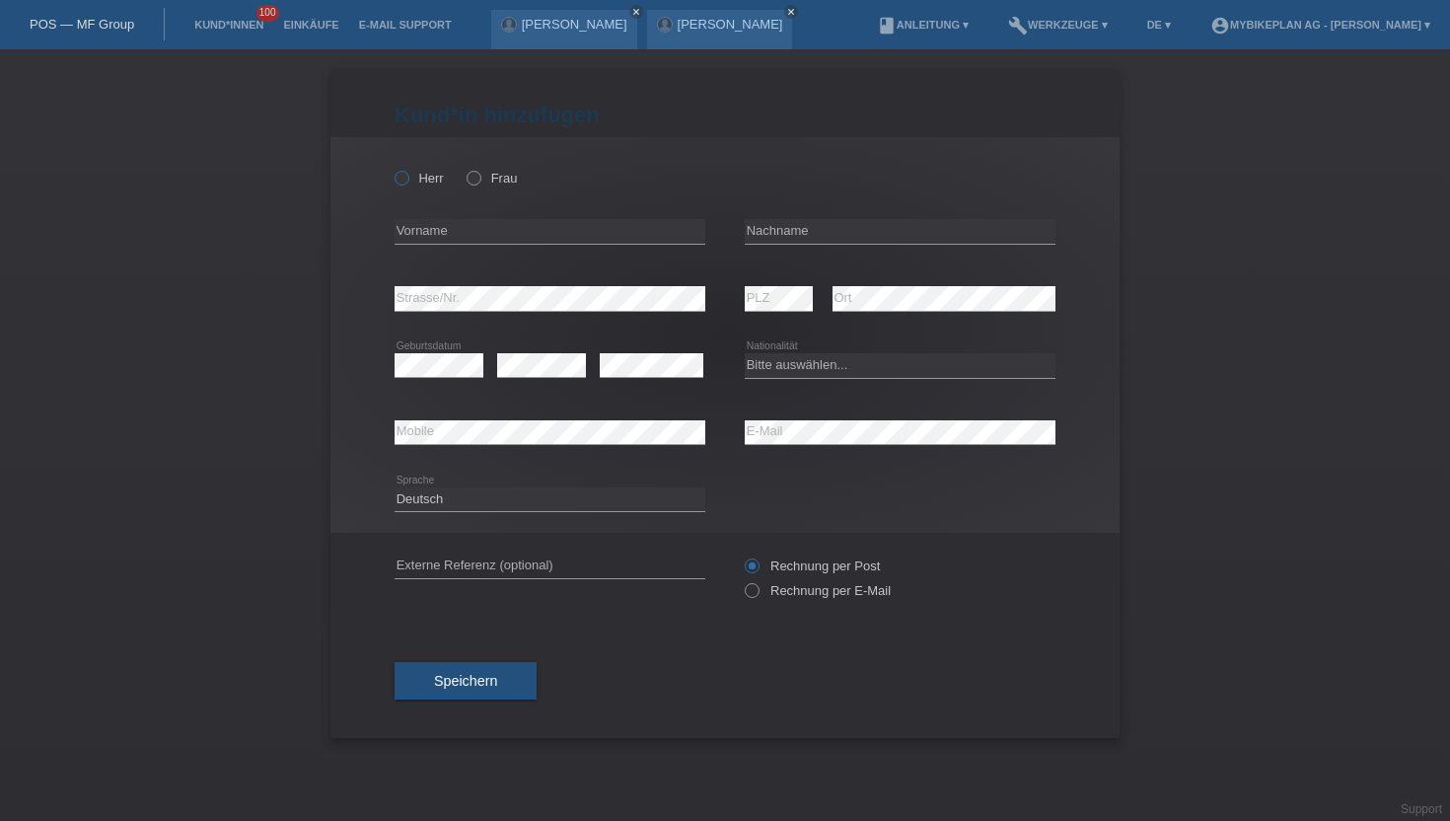
click at [392, 168] on icon at bounding box center [392, 168] width 0 height 0
click at [400, 178] on input "Herr" at bounding box center [401, 177] width 13 height 13
radio input "true"
click at [444, 233] on input "text" at bounding box center [550, 231] width 311 height 25
type input "Nikola"
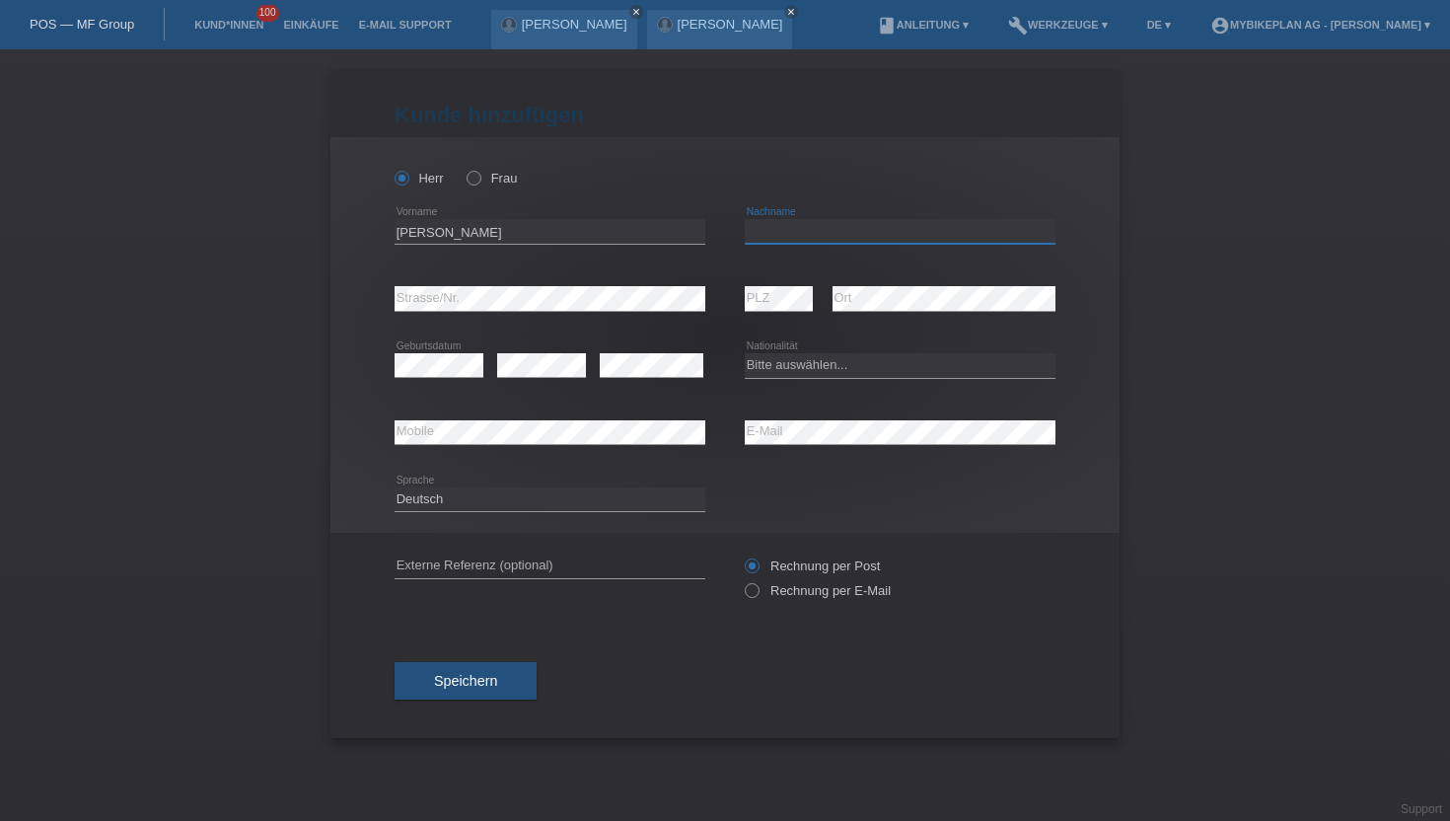
click at [856, 229] on input "text" at bounding box center [900, 231] width 311 height 25
type input "[PERSON_NAME]"
click at [778, 282] on div "error PLZ" at bounding box center [779, 298] width 68 height 67
click at [812, 364] on select "Bitte auswählen... Schweiz Deutschland Liechtenstein Österreich ------------ Af…" at bounding box center [900, 365] width 311 height 24
select select "CH"
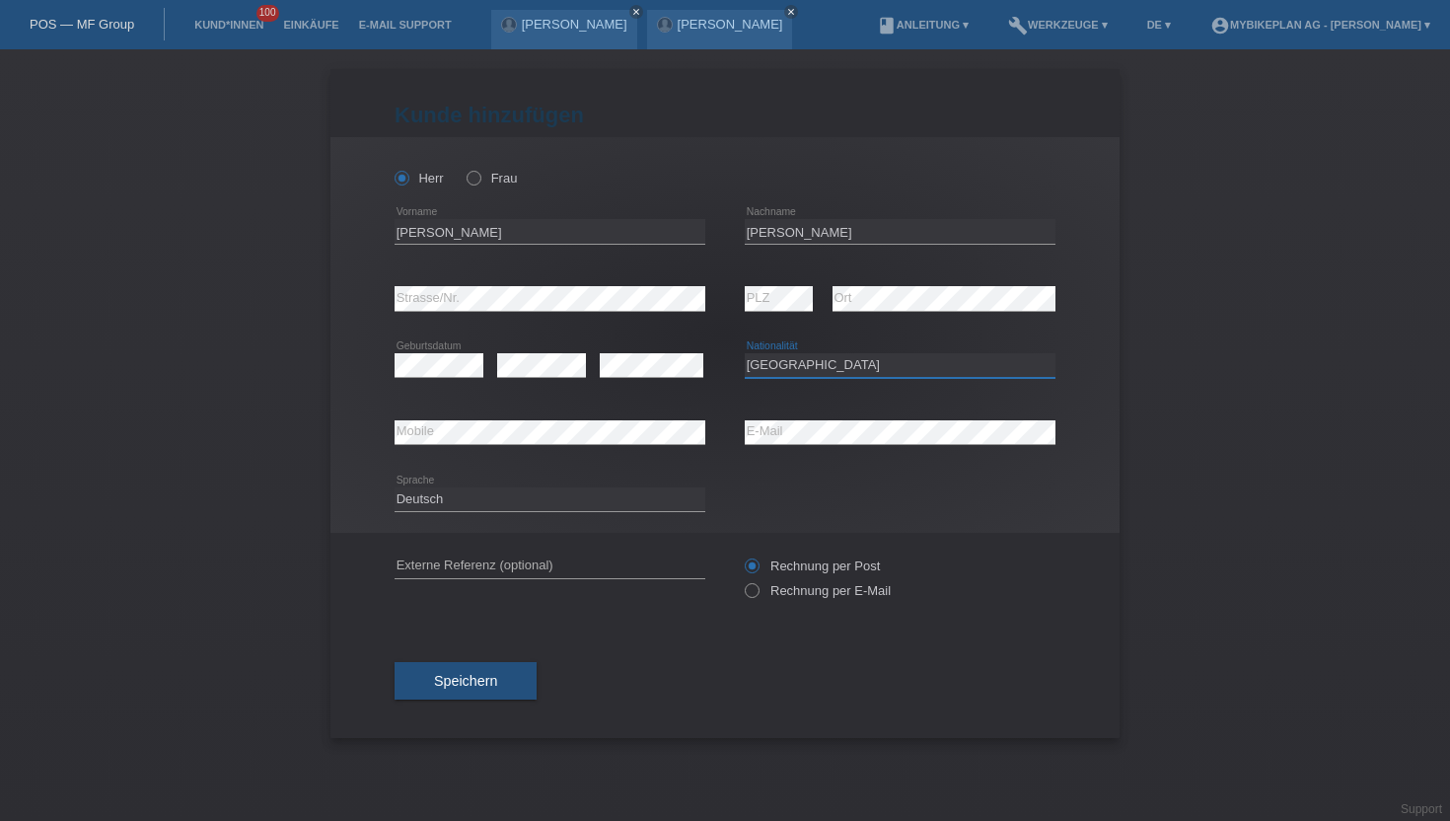
click at [745, 354] on select "Bitte auswählen... Schweiz Deutschland Liechtenstein Österreich ------------ Af…" at bounding box center [900, 365] width 311 height 24
click at [542, 503] on select "Deutsch Français Italiano English" at bounding box center [550, 499] width 311 height 24
click at [395, 487] on select "Deutsch Français Italiano English" at bounding box center [550, 499] width 311 height 24
click at [760, 592] on label "Rechnung per E-Mail" at bounding box center [818, 590] width 146 height 15
click at [758, 592] on input "Rechnung per E-Mail" at bounding box center [751, 595] width 13 height 25
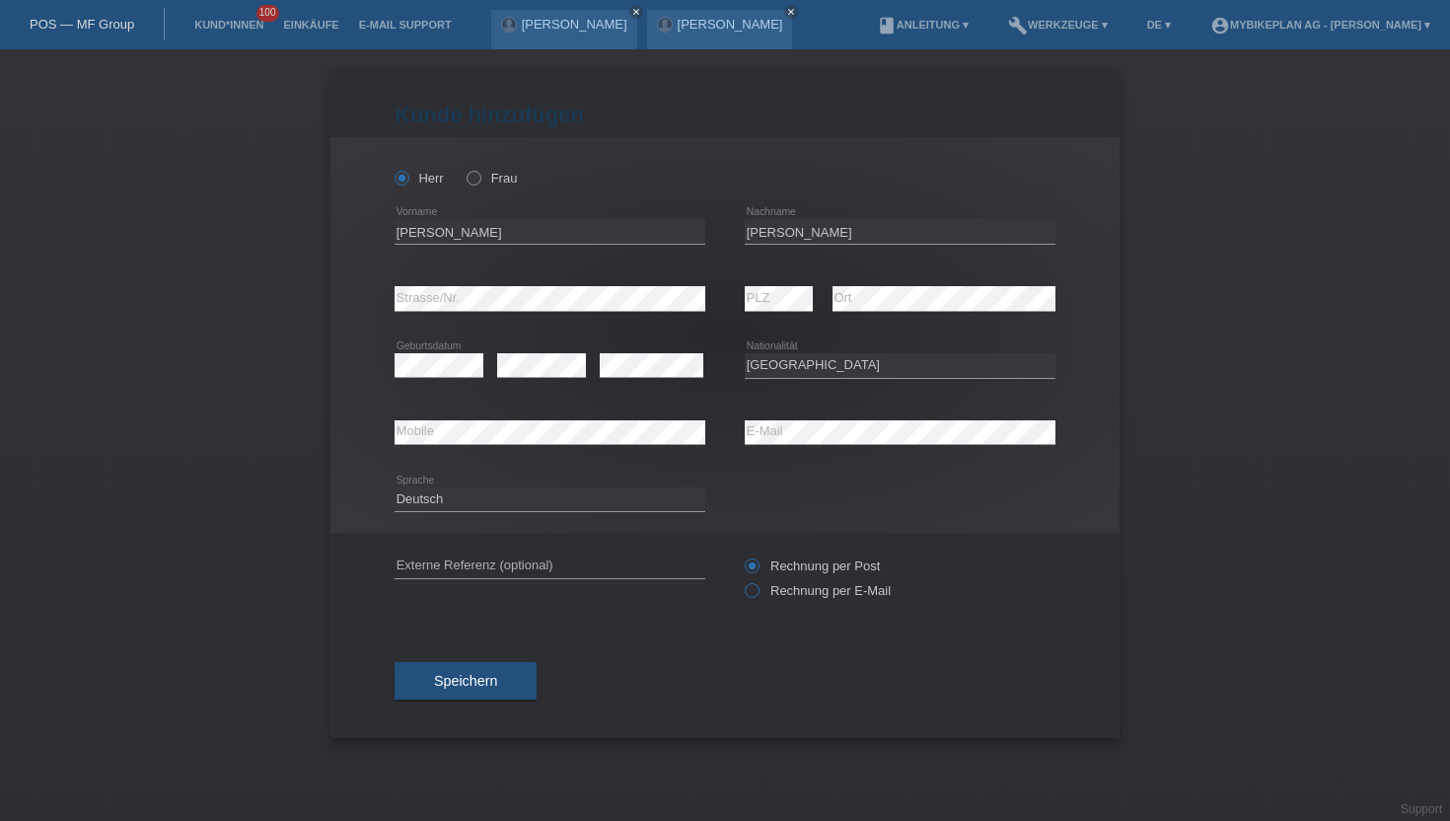
radio input "true"
click at [431, 676] on button "Speichern" at bounding box center [466, 680] width 142 height 37
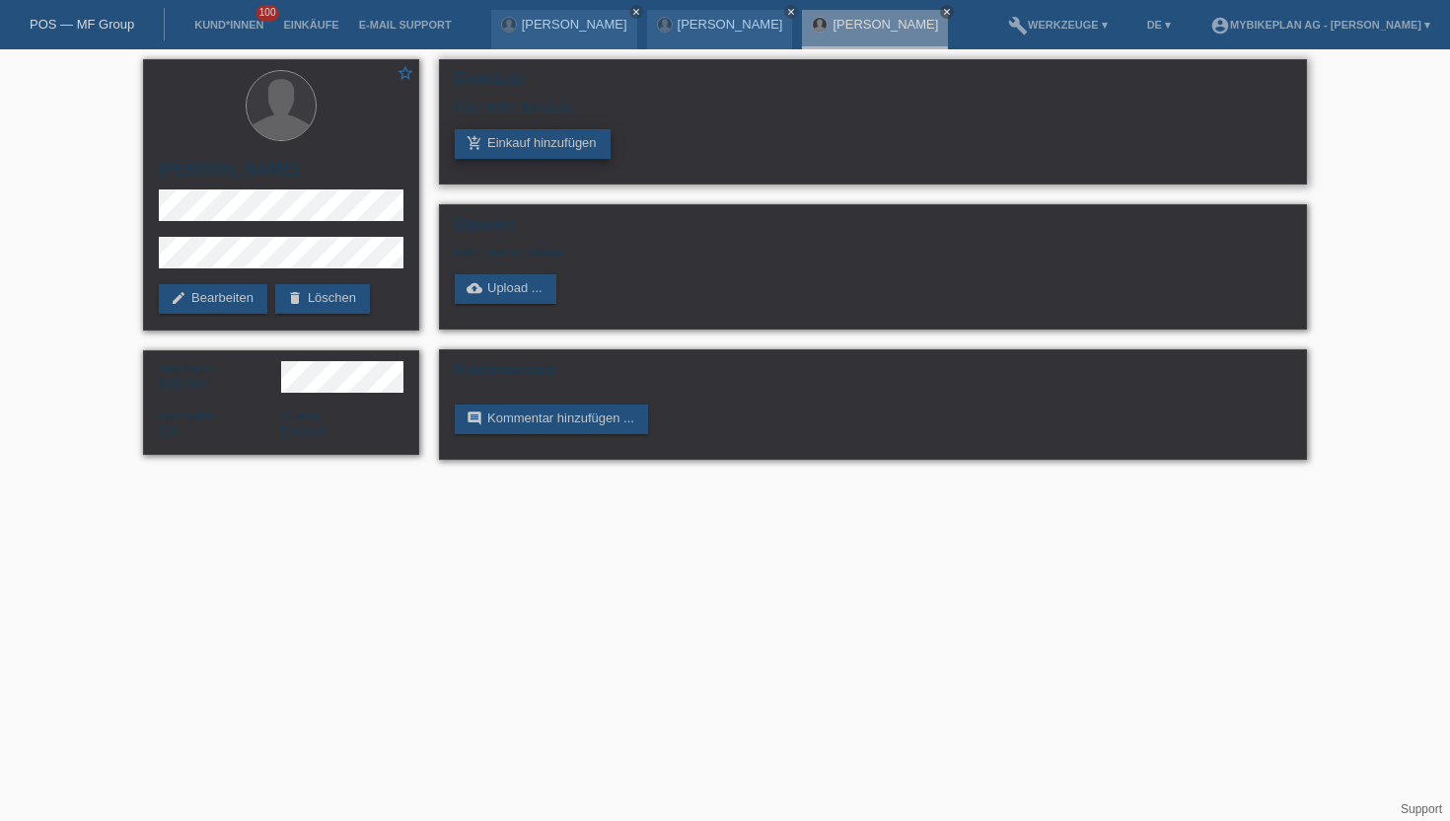
click at [528, 140] on link "add_shopping_cart Einkauf hinzufügen" at bounding box center [533, 144] width 156 height 30
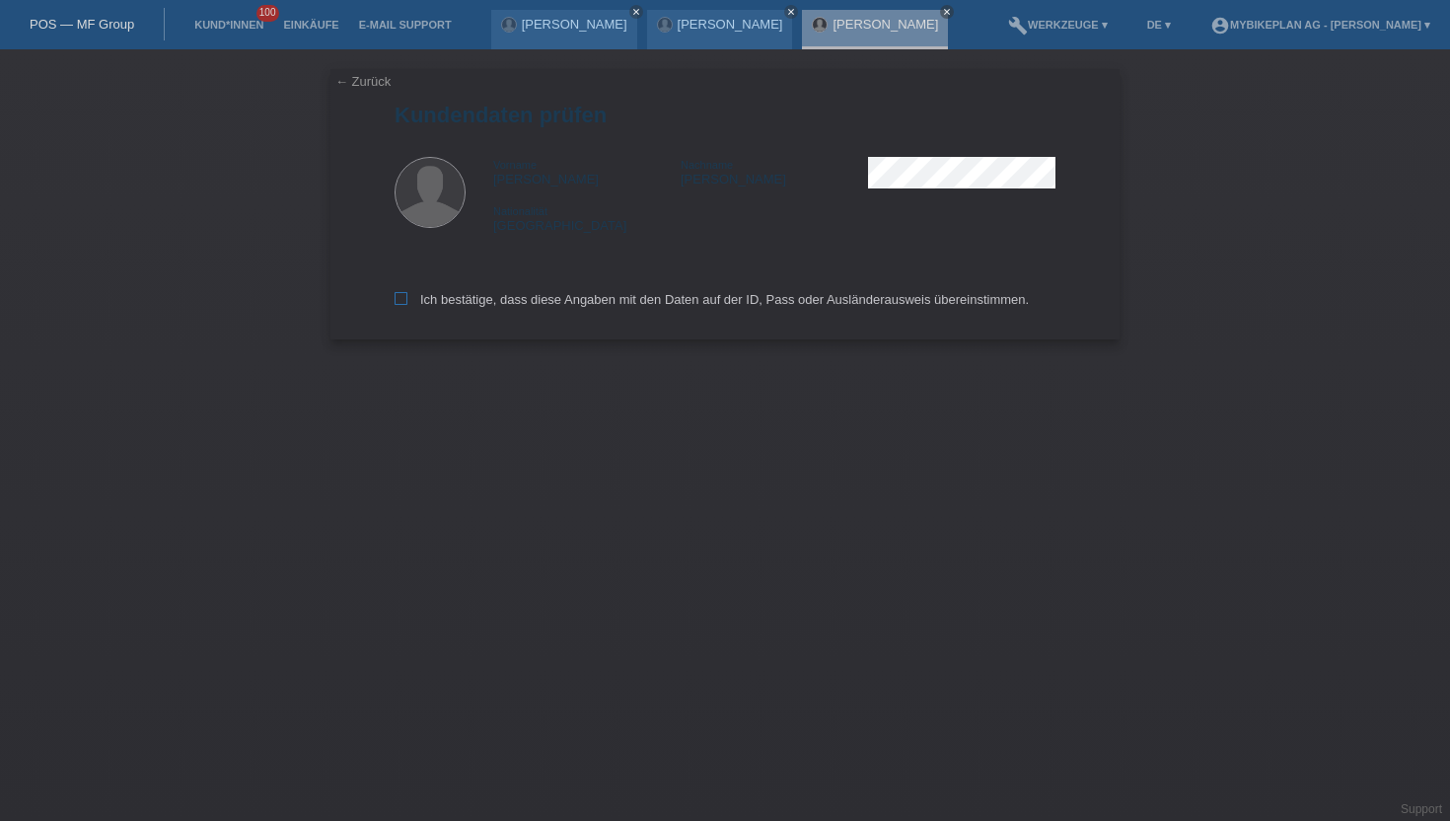
click at [437, 304] on label "Ich bestätige, dass diese Angaben mit den Daten auf der ID, Pass oder Ausländer…" at bounding box center [712, 299] width 634 height 15
click at [407, 304] on input "Ich bestätige, dass diese Angaben mit den Daten auf der ID, Pass oder Ausländer…" at bounding box center [401, 298] width 13 height 13
checkbox input "true"
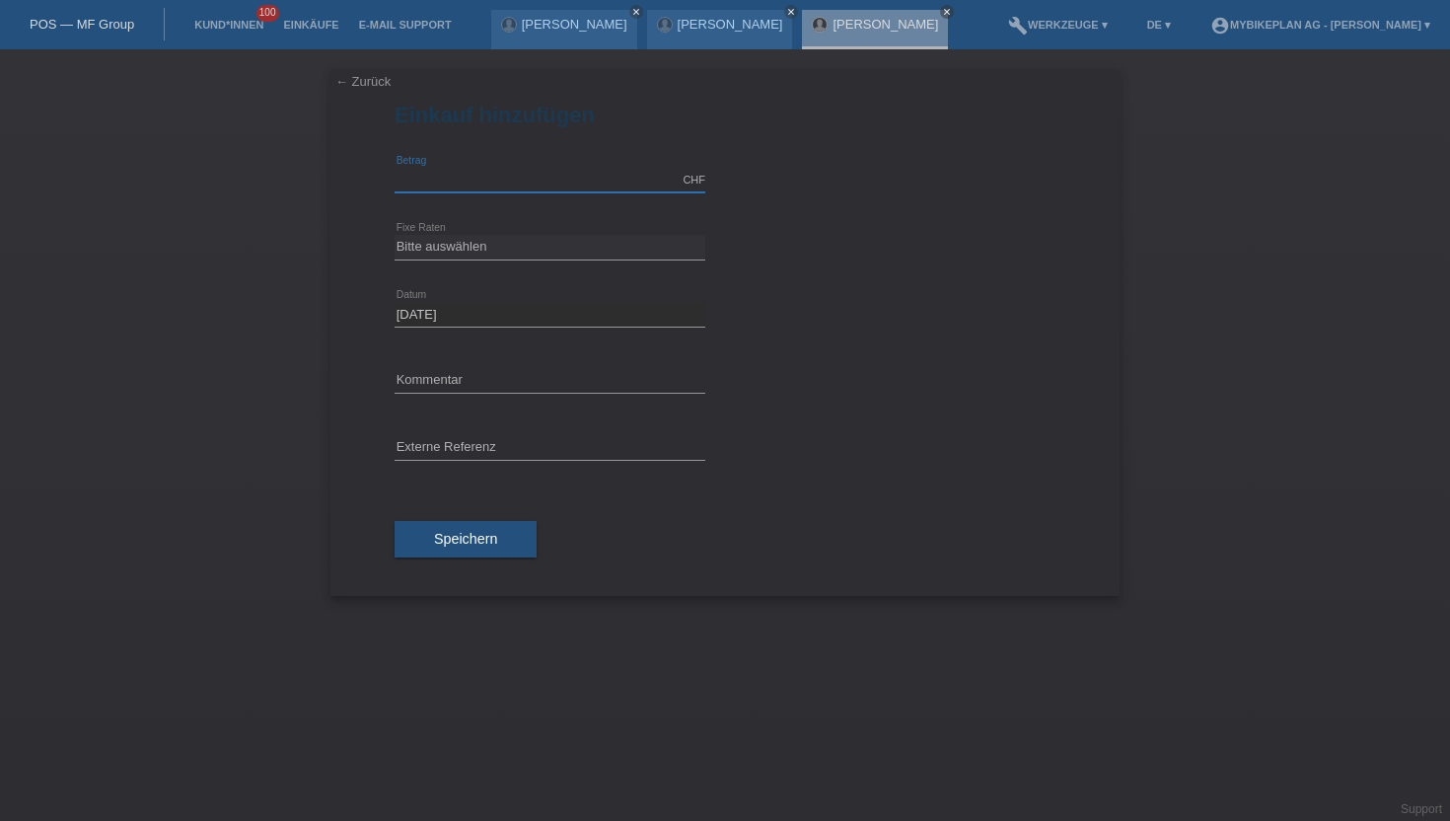
click at [487, 179] on input "text" at bounding box center [550, 180] width 311 height 25
type input "5299.00"
click at [459, 249] on select "Bitte auswählen 6 Raten 12 Raten 18 Raten 24 Raten 36 Raten 48 Raten" at bounding box center [550, 247] width 311 height 24
select select "488"
click at [395, 235] on select "Bitte auswählen 6 Raten 12 Raten 18 Raten 24 Raten 36 Raten 48 Raten" at bounding box center [550, 247] width 311 height 24
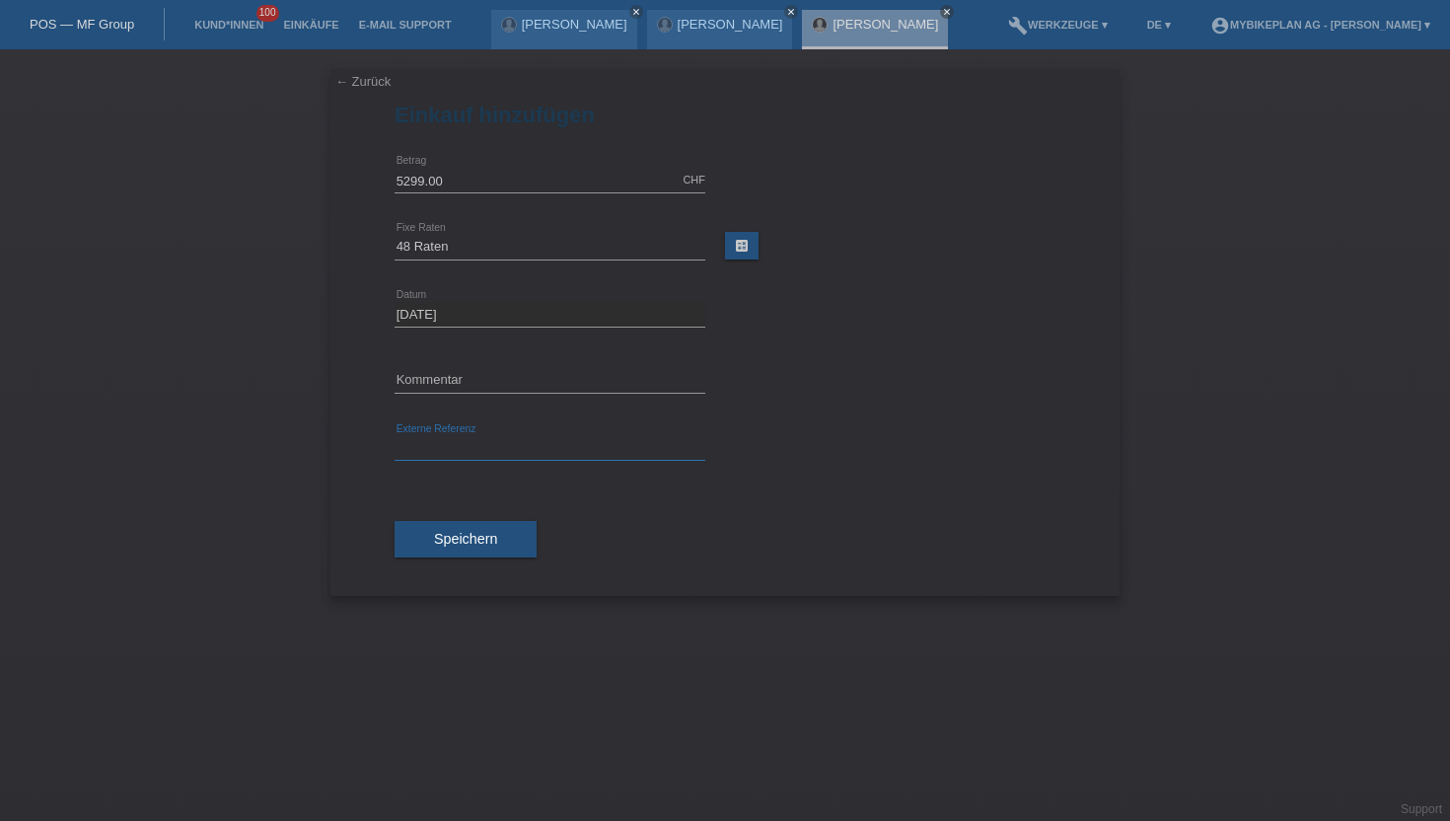
click at [431, 456] on input "text" at bounding box center [550, 448] width 311 height 25
click at [431, 449] on input "text" at bounding box center [550, 448] width 311 height 25
paste input "43427023483"
type input "43427023483"
click at [458, 541] on span "Speichern" at bounding box center [465, 539] width 63 height 16
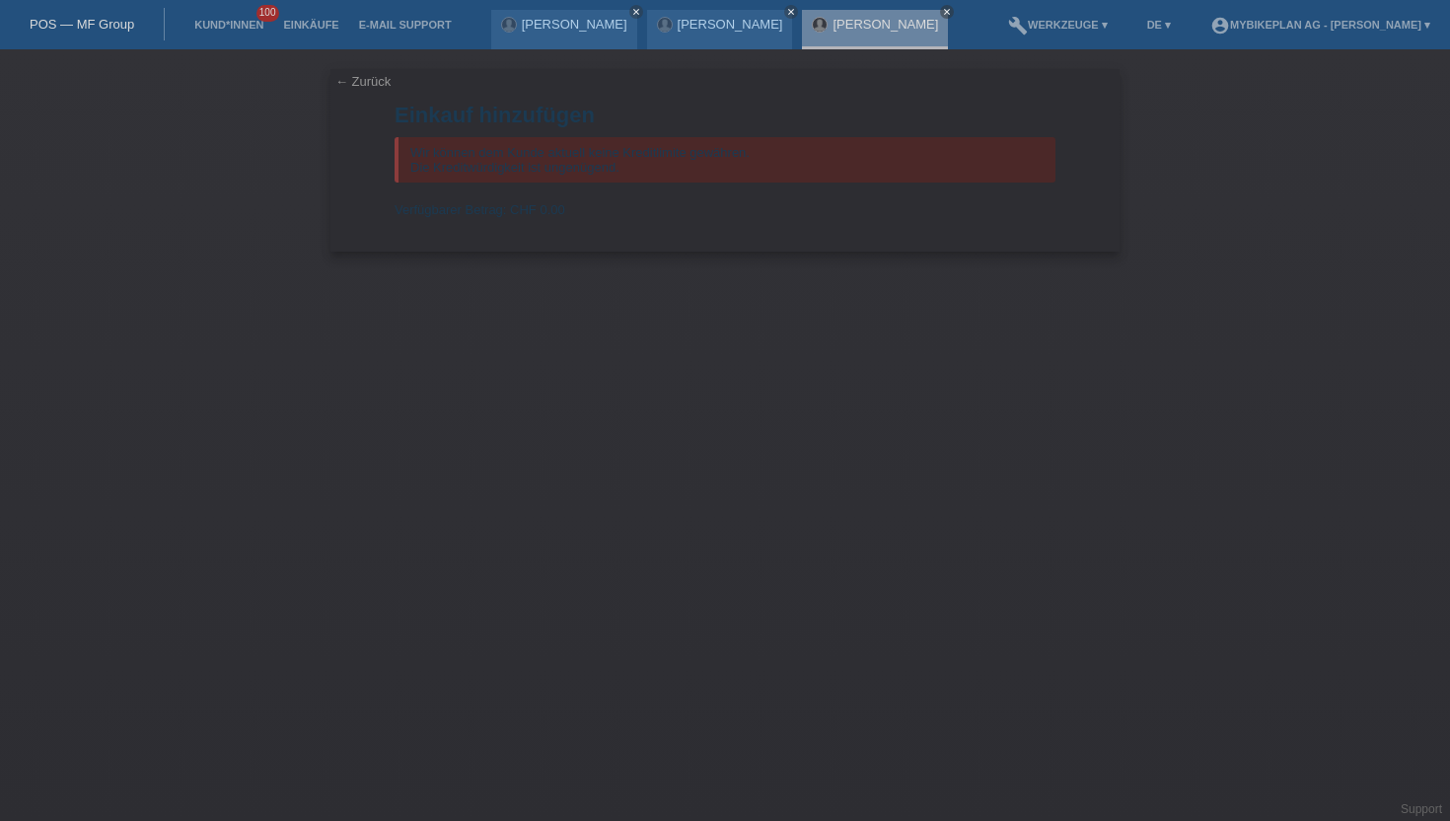
click at [219, 34] on li "Kund*innen 100" at bounding box center [228, 25] width 89 height 50
click at [221, 26] on link "Kund*innen" at bounding box center [228, 25] width 89 height 12
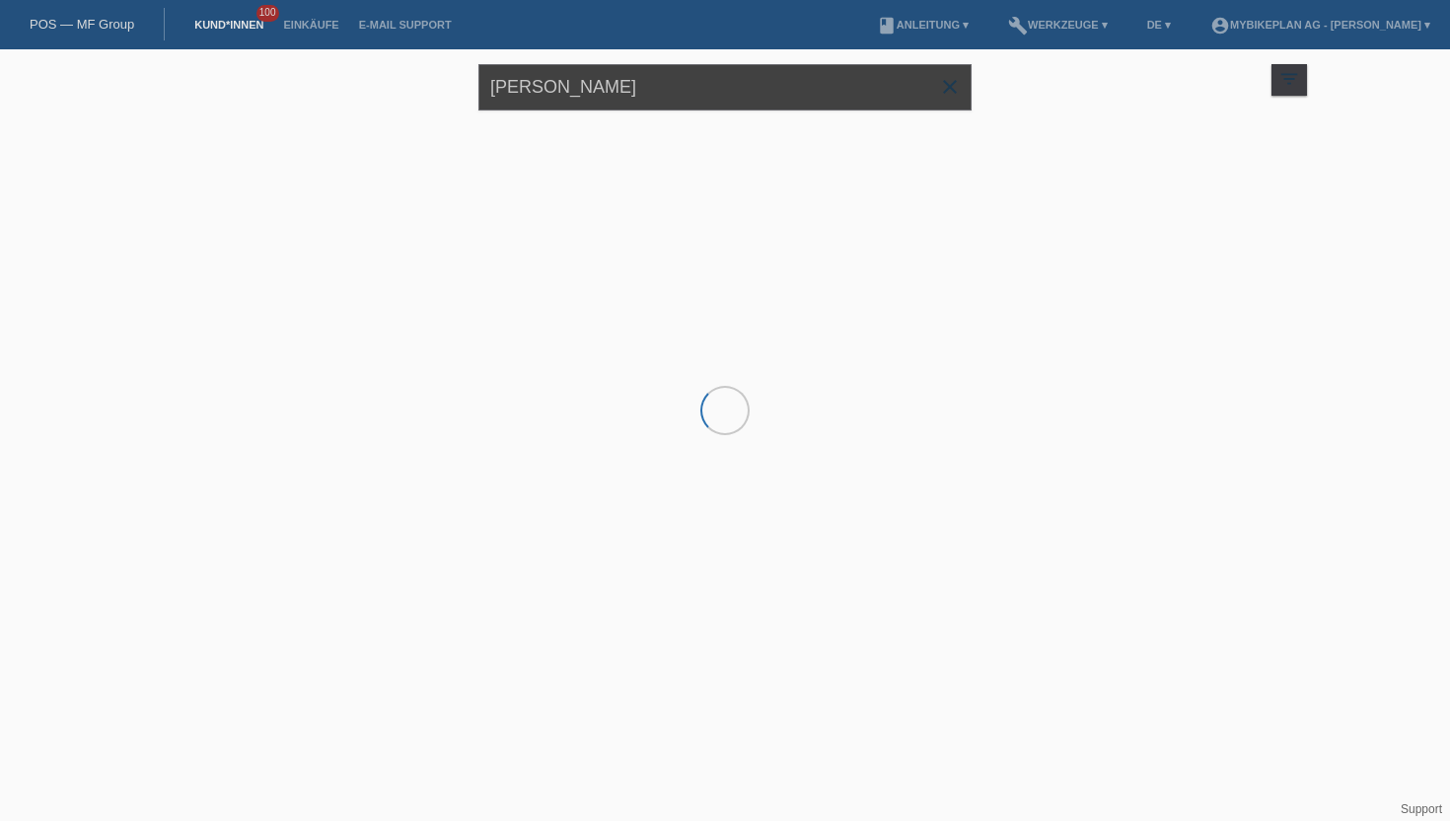
click at [578, 83] on input "Kotevski" at bounding box center [724, 87] width 493 height 46
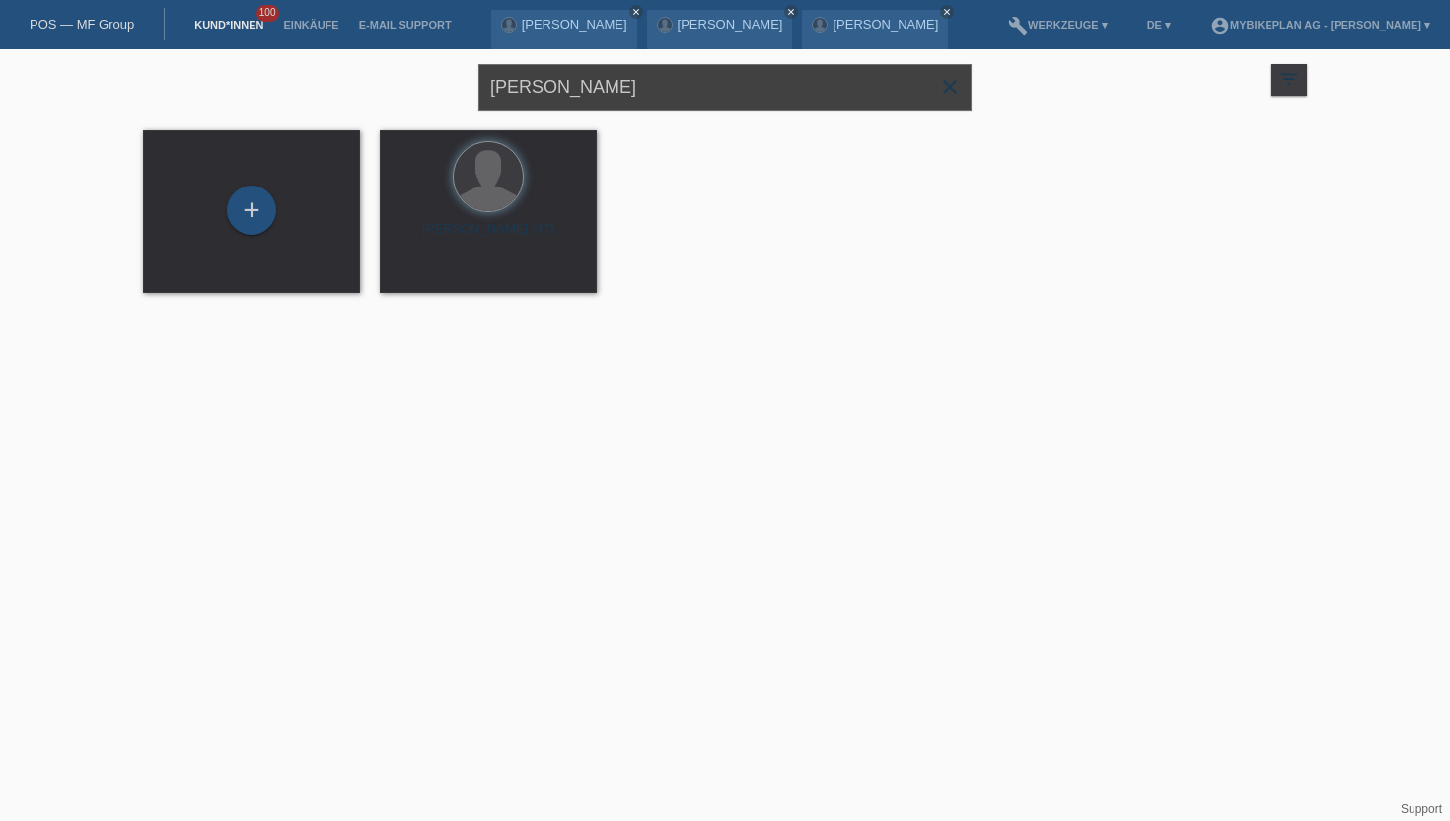
type input "Gregory Ferreira"
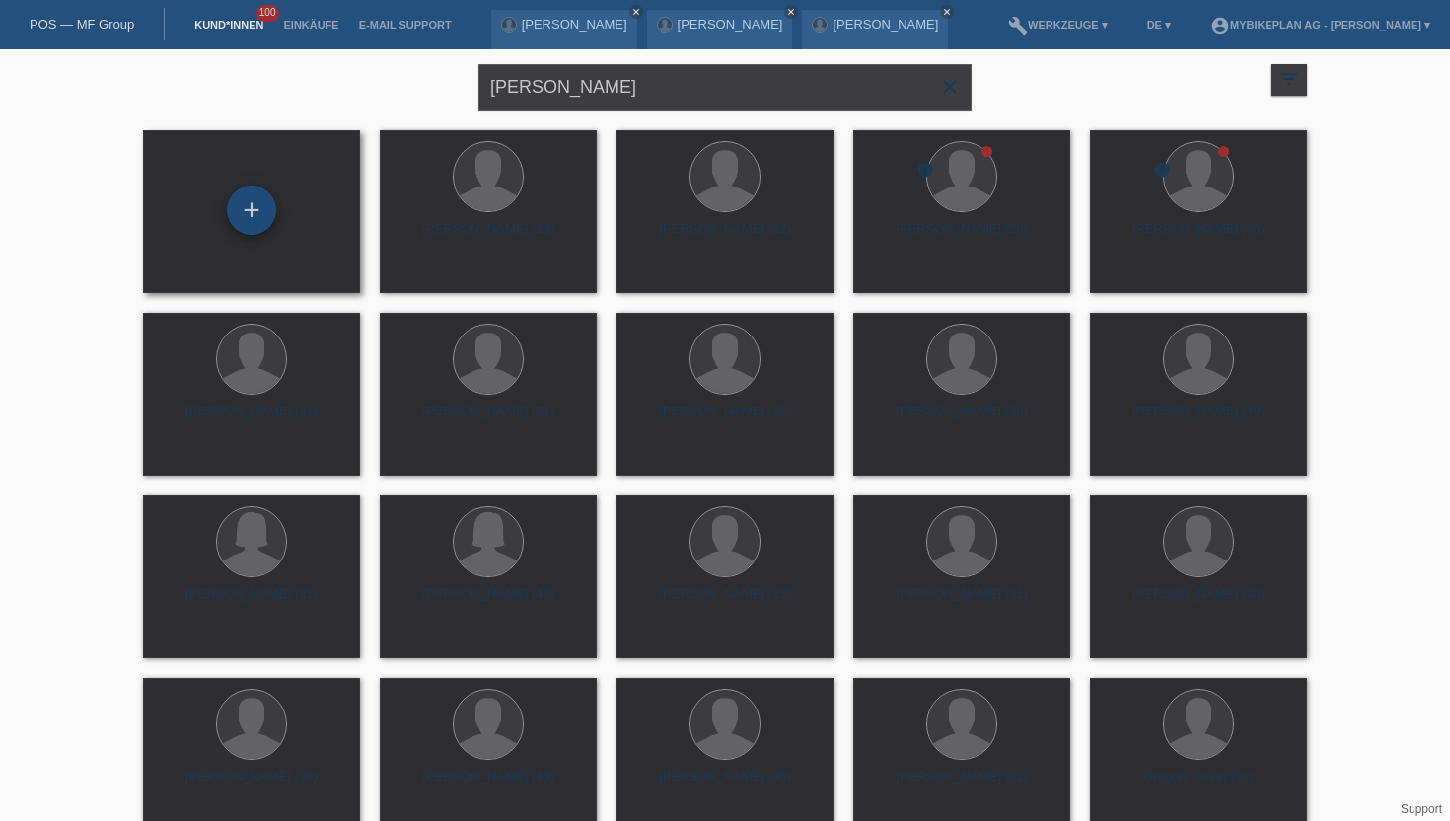
click at [255, 225] on div "+" at bounding box center [251, 209] width 49 height 49
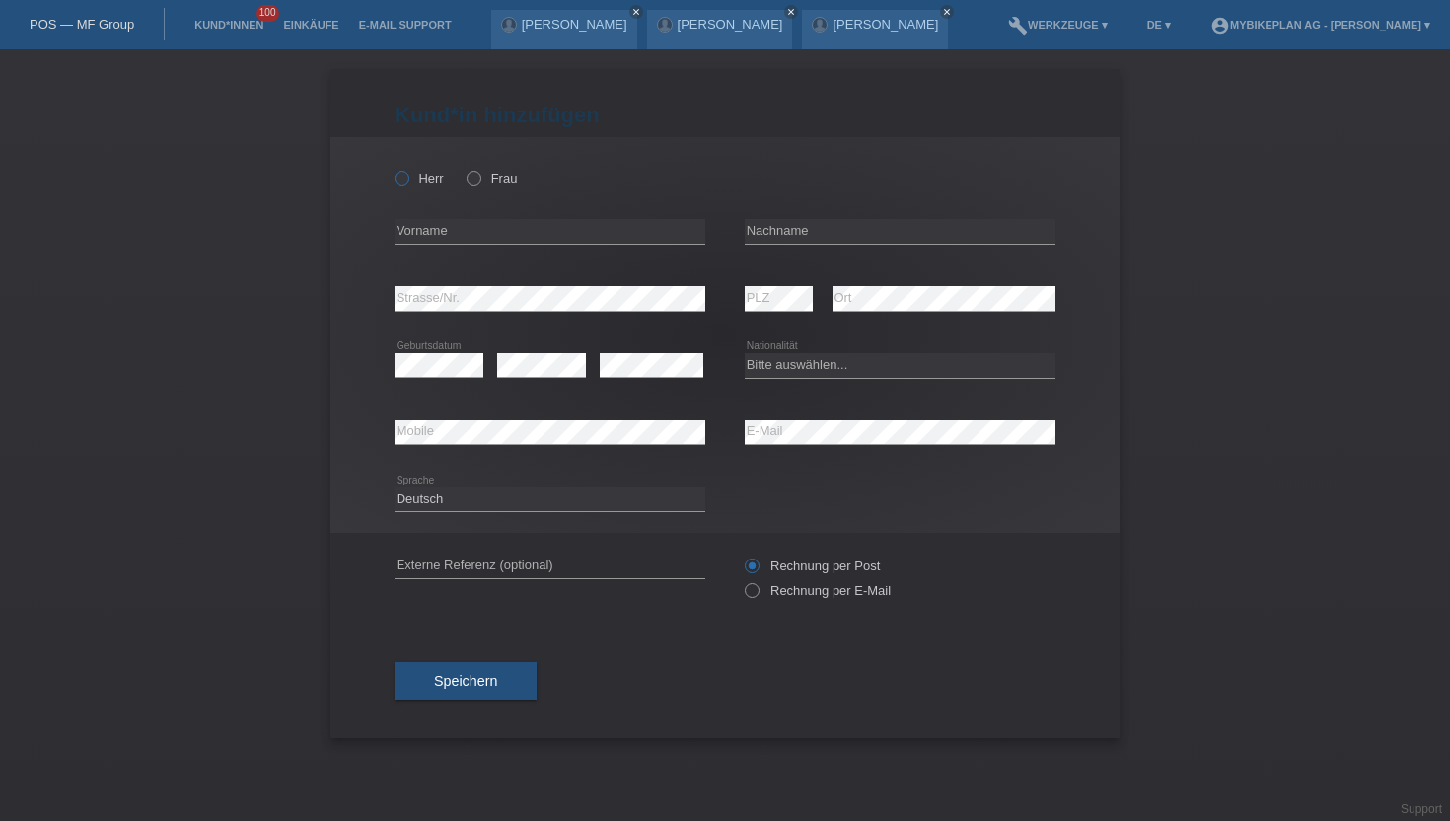
click at [414, 183] on label "Herr" at bounding box center [419, 178] width 49 height 15
click at [407, 183] on input "Herr" at bounding box center [401, 177] width 13 height 13
radio input "true"
click at [446, 238] on input "text" at bounding box center [550, 231] width 311 height 25
type input "Gregory Alexej"
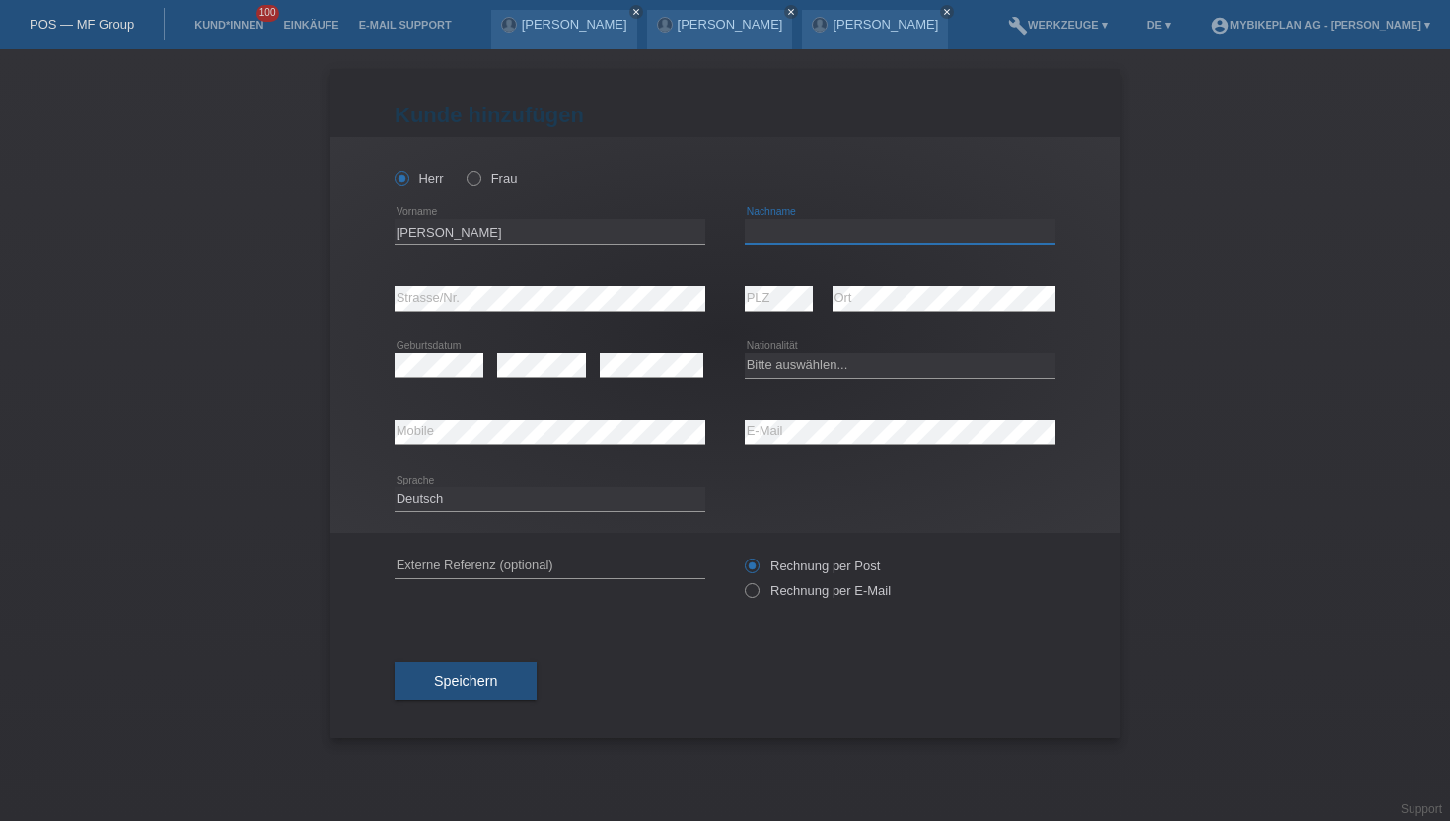
click at [745, 226] on input "text" at bounding box center [900, 231] width 311 height 25
type input "Ferreira dos Santos"
click at [779, 283] on div "error PLZ" at bounding box center [779, 298] width 68 height 67
click at [808, 356] on select "Bitte auswählen... Schweiz Deutschland Liechtenstein Österreich ------------ Af…" at bounding box center [900, 365] width 311 height 24
select select "CH"
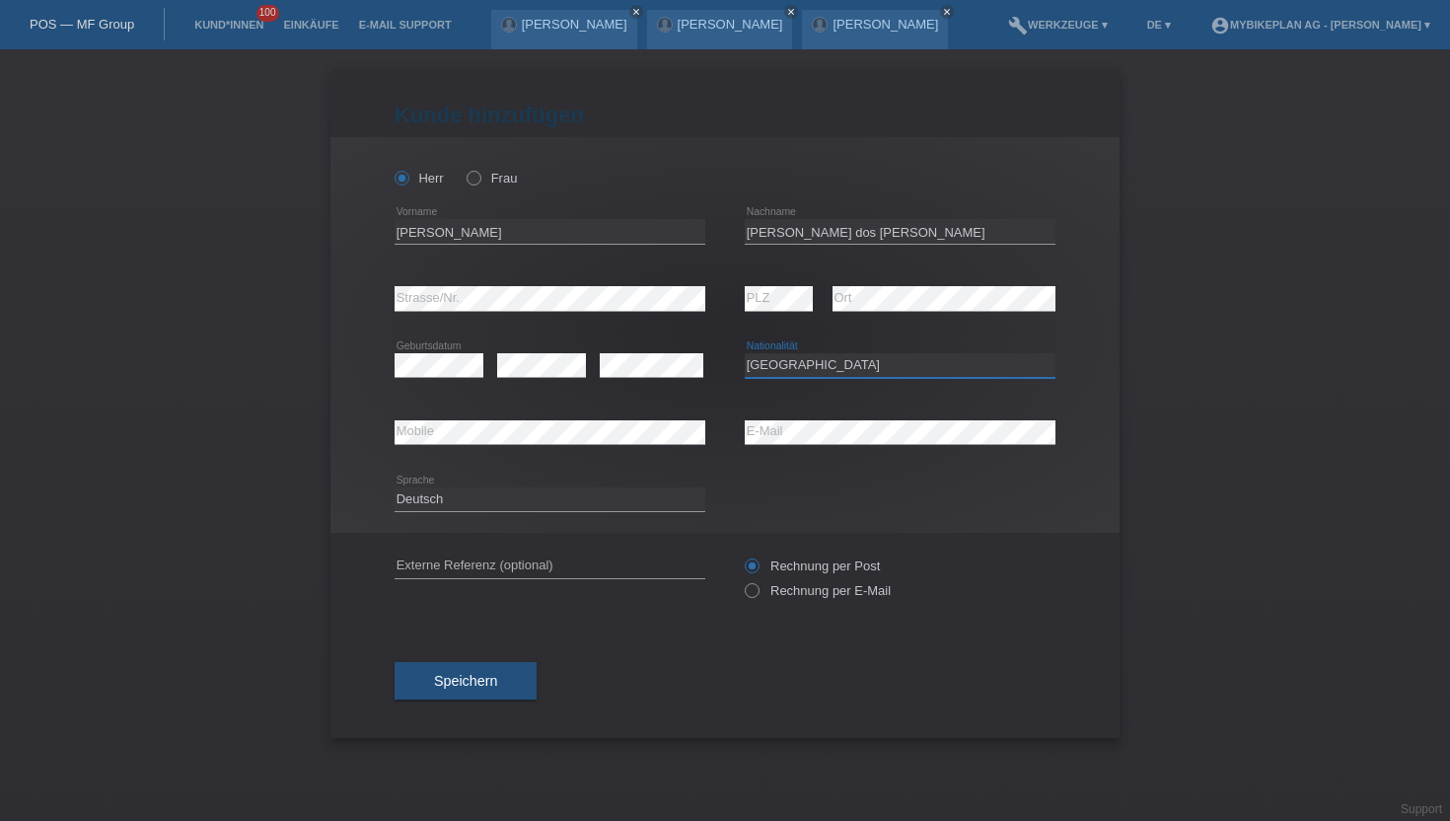
click at [745, 354] on select "Bitte auswählen... Schweiz Deutschland Liechtenstein Österreich ------------ Af…" at bounding box center [900, 365] width 311 height 24
click at [579, 501] on select "Deutsch Français Italiano English" at bounding box center [550, 499] width 311 height 24
click at [395, 487] on select "Deutsch Français Italiano English" at bounding box center [550, 499] width 311 height 24
click at [778, 597] on label "Rechnung per E-Mail" at bounding box center [818, 590] width 146 height 15
click at [758, 597] on input "Rechnung per E-Mail" at bounding box center [751, 595] width 13 height 25
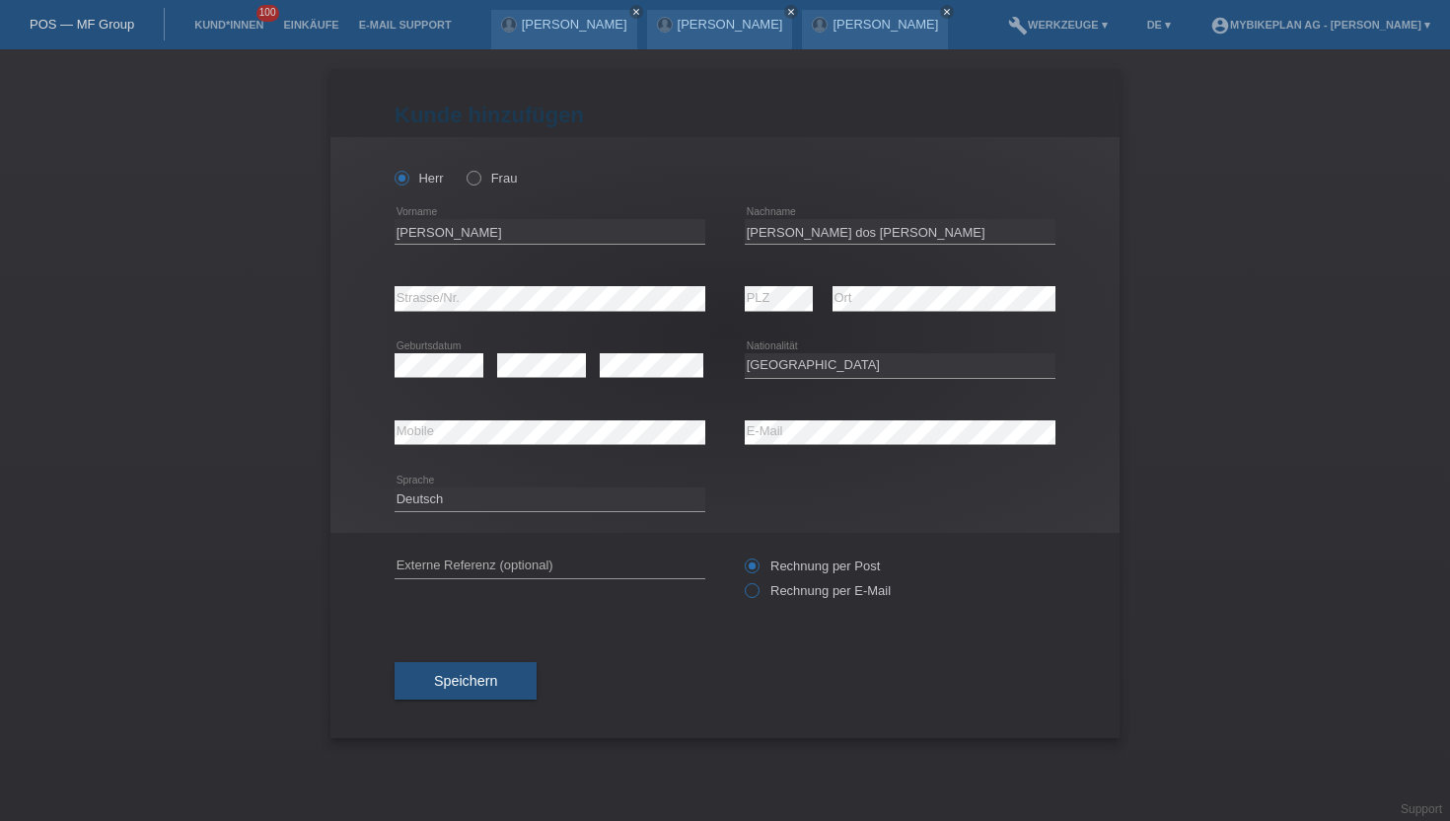
radio input "true"
click at [492, 677] on span "Speichern" at bounding box center [465, 681] width 63 height 16
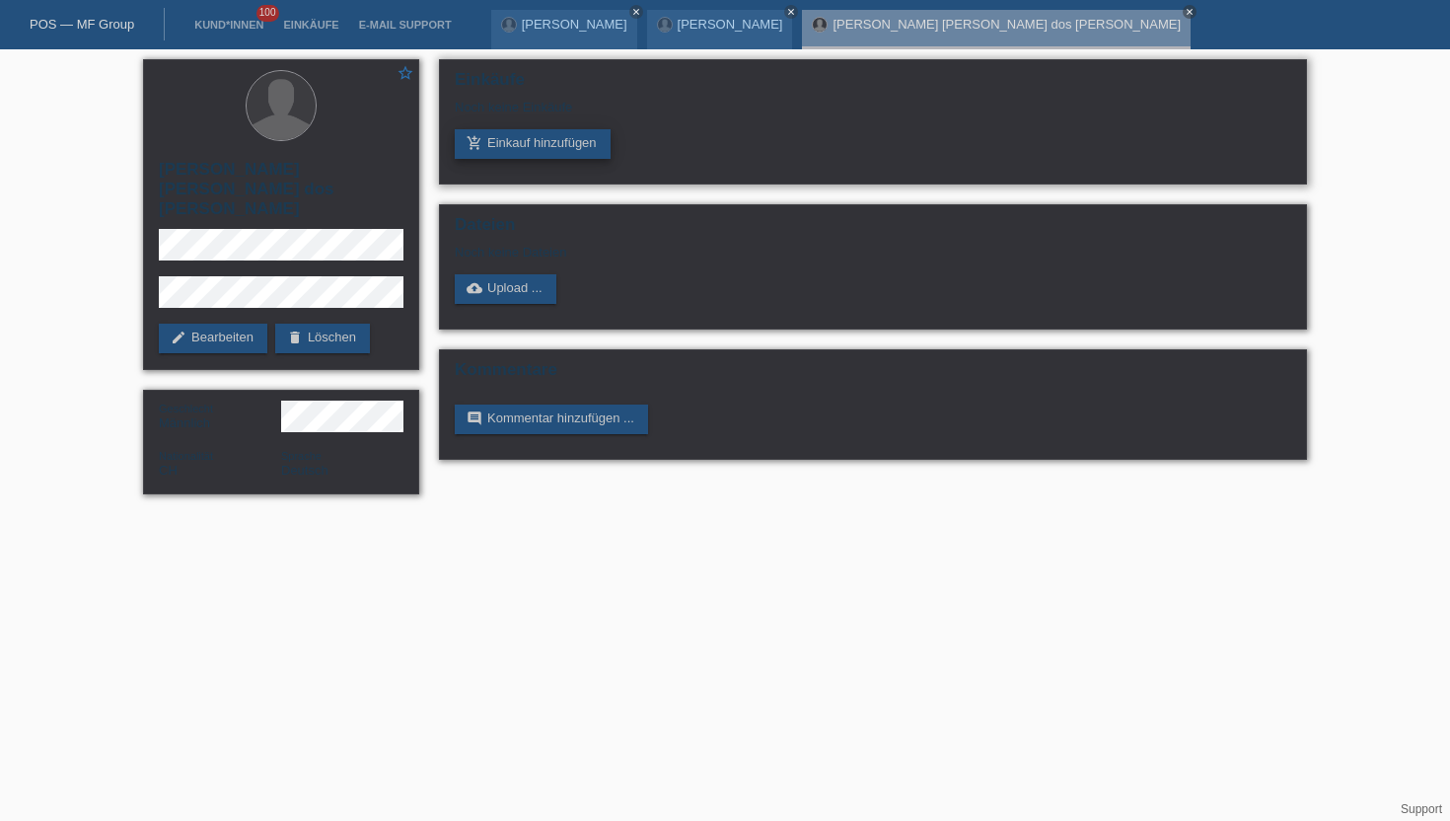
click at [499, 143] on link "add_shopping_cart Einkauf hinzufügen" at bounding box center [533, 144] width 156 height 30
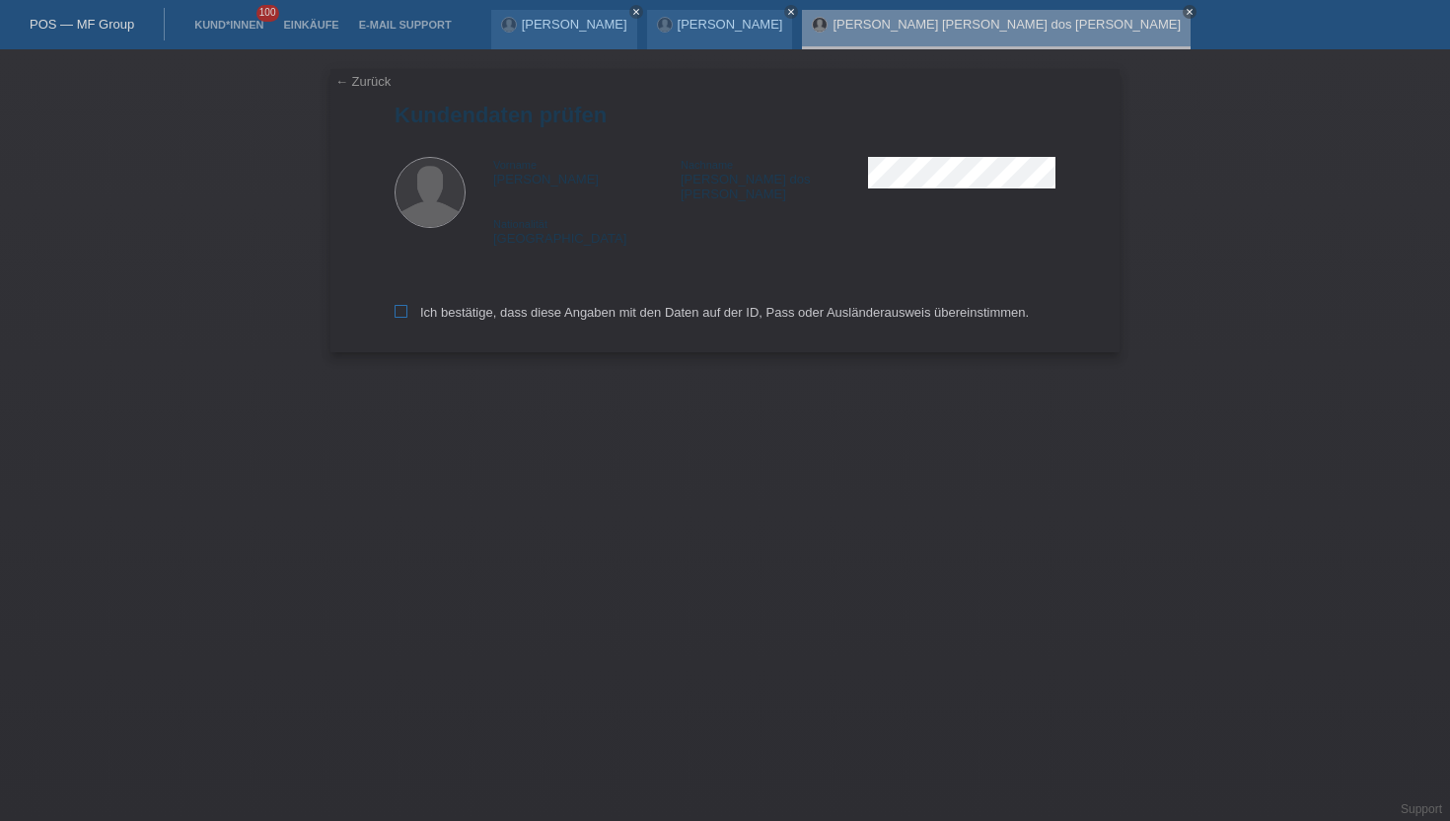
click at [484, 305] on label "Ich bestätige, dass diese Angaben mit den Daten auf der ID, Pass oder Ausländer…" at bounding box center [712, 312] width 634 height 15
click at [407, 305] on input "Ich bestätige, dass diese Angaben mit den Daten auf der ID, Pass oder Ausländer…" at bounding box center [401, 311] width 13 height 13
checkbox input "true"
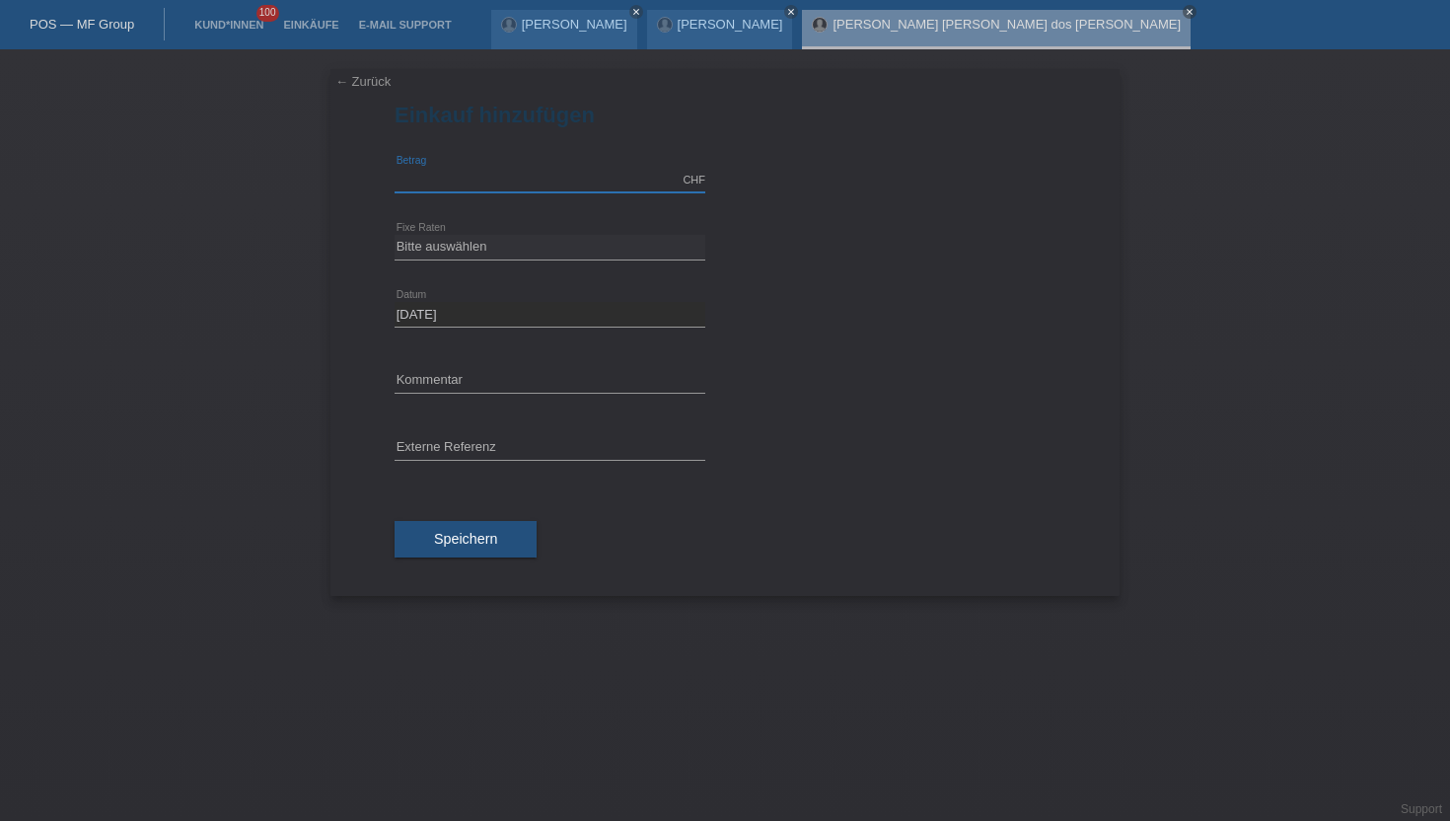
click at [523, 177] on input "text" at bounding box center [550, 180] width 311 height 25
type input "6195.00"
click at [506, 253] on select "Bitte auswählen 6 Raten 12 Raten 18 Raten 24 Raten 36 Raten 48 Raten" at bounding box center [550, 247] width 311 height 24
select select "488"
click at [395, 235] on select "Bitte auswählen 6 Raten 12 Raten 18 Raten 24 Raten 36 Raten 48 Raten" at bounding box center [550, 247] width 311 height 24
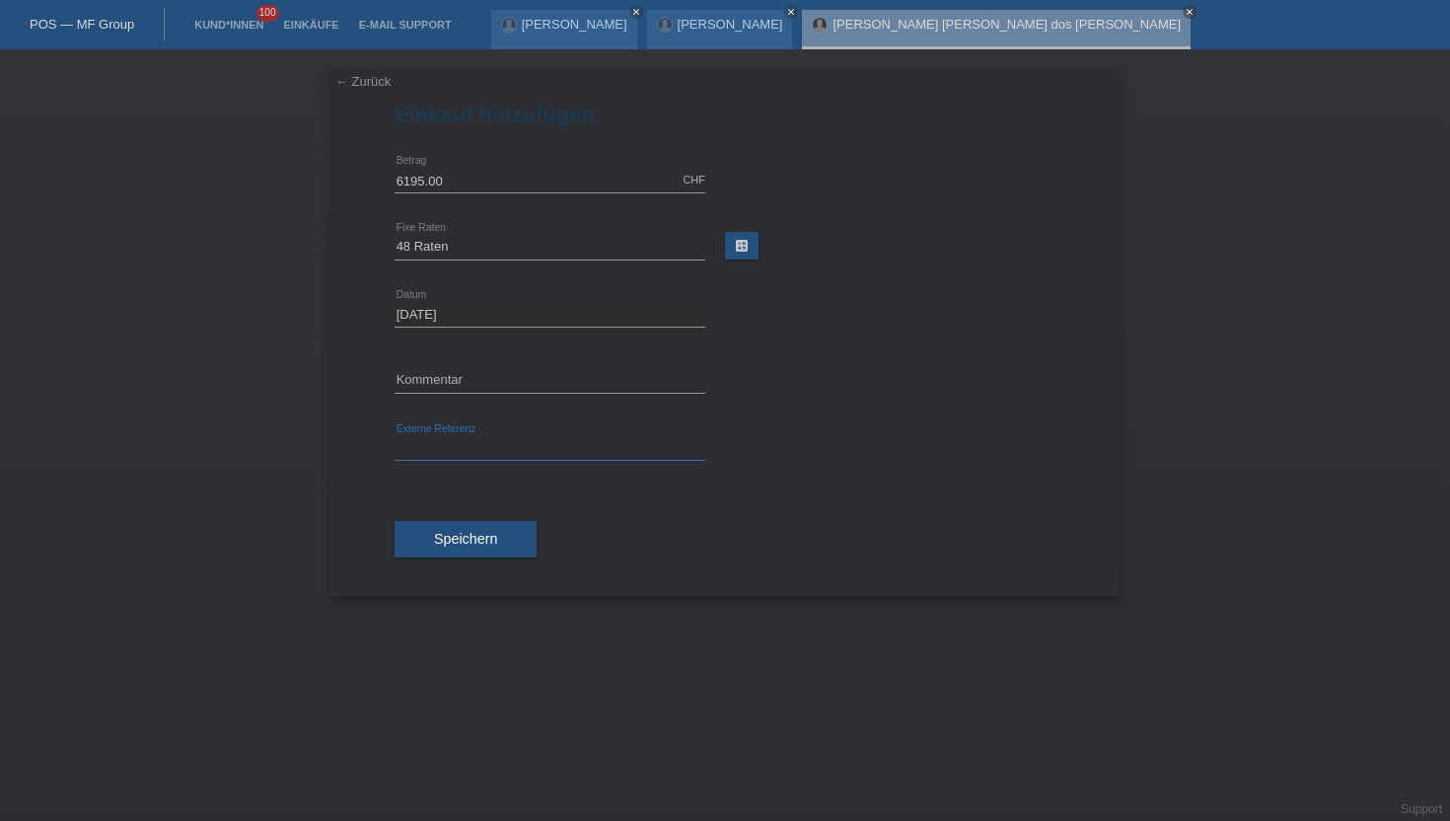
click at [458, 445] on input "text" at bounding box center [550, 448] width 311 height 25
paste input "43450508819"
type input "43450508819"
click at [426, 502] on div "Speichern" at bounding box center [725, 539] width 661 height 114
click at [426, 527] on button "Speichern" at bounding box center [466, 539] width 142 height 37
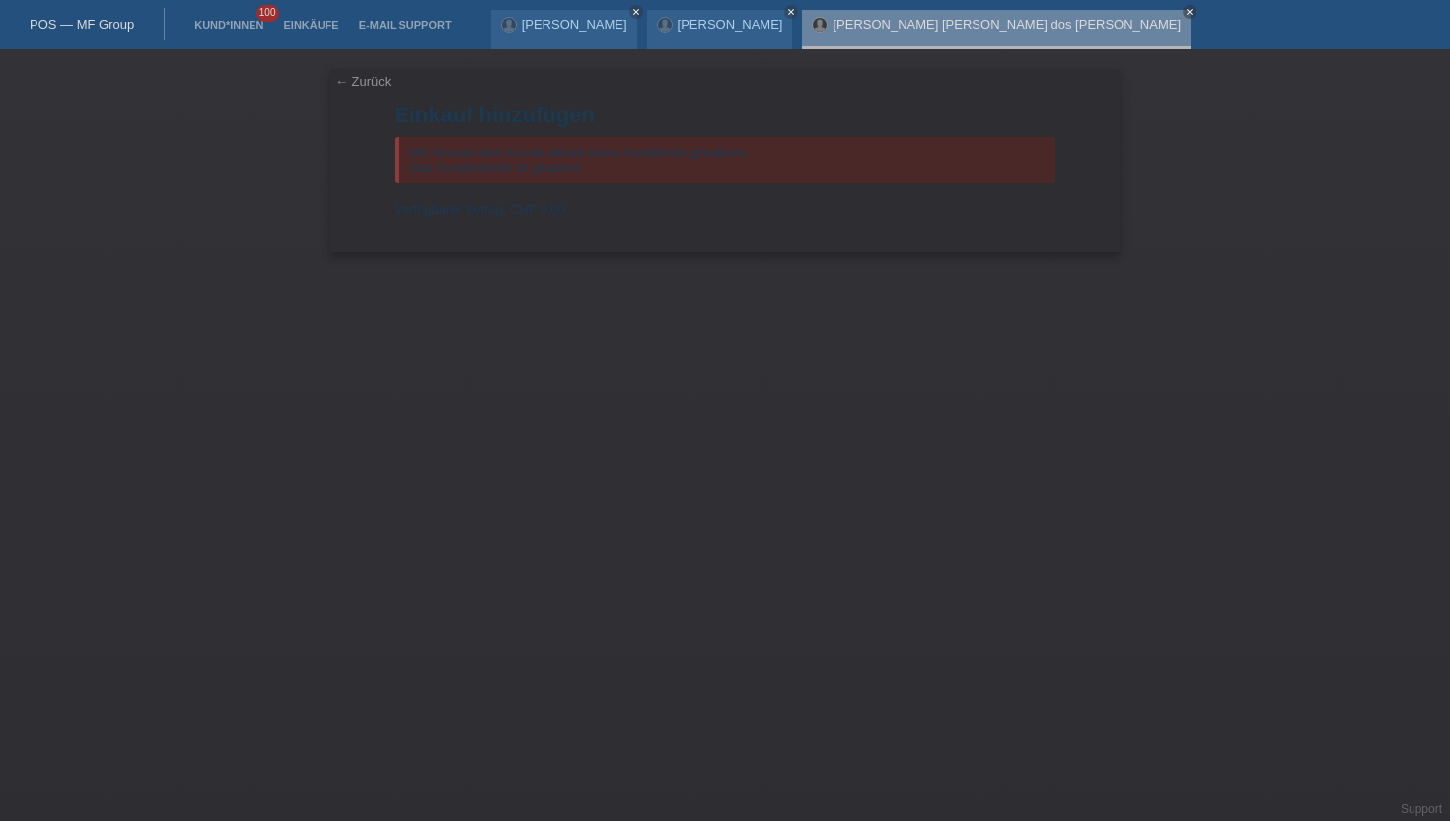
click at [252, 37] on li "Kund*innen 100" at bounding box center [228, 25] width 89 height 50
click at [253, 30] on link "Kund*innen" at bounding box center [228, 25] width 89 height 12
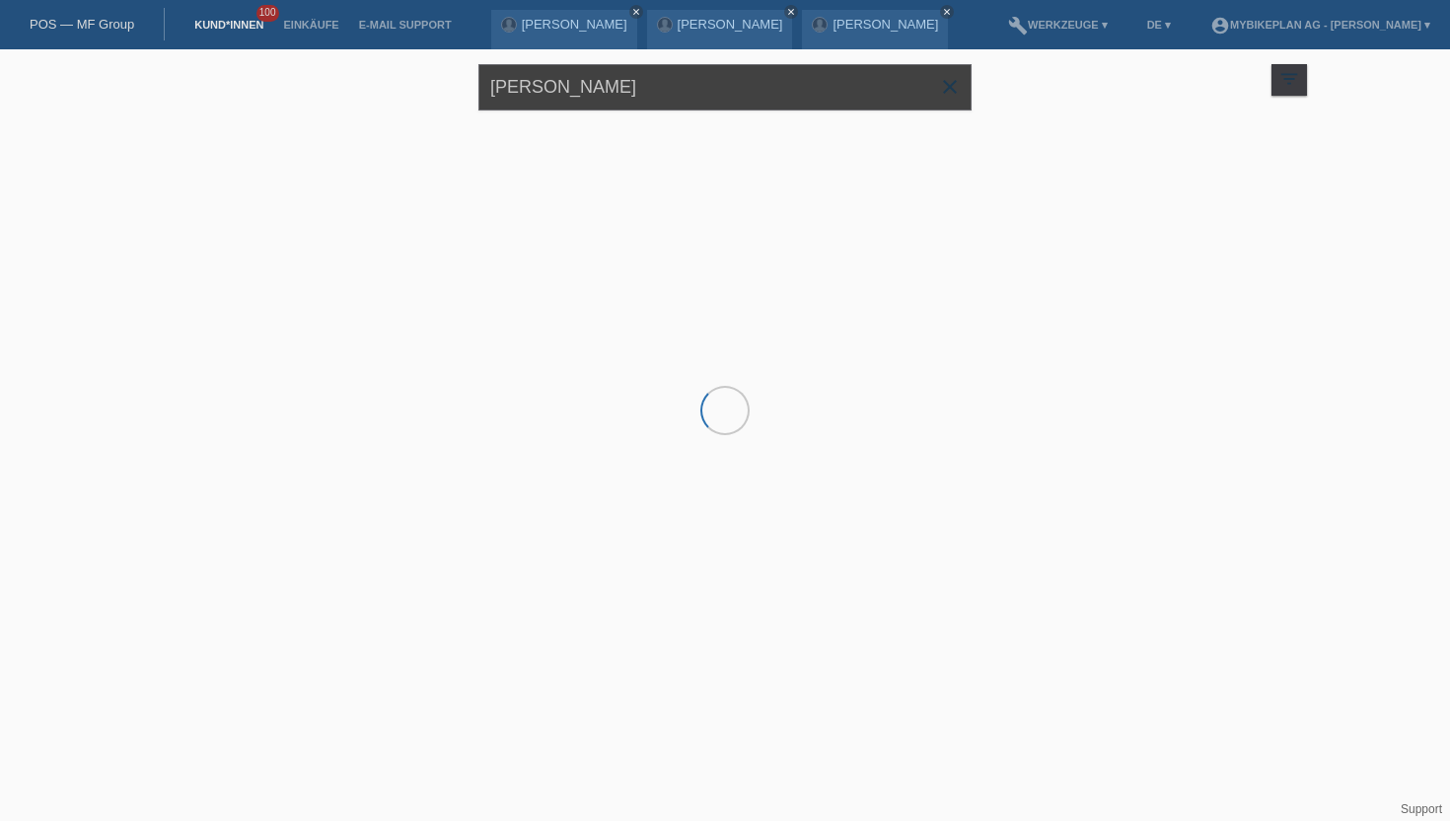
click at [553, 86] on input "[PERSON_NAME]" at bounding box center [724, 87] width 493 height 46
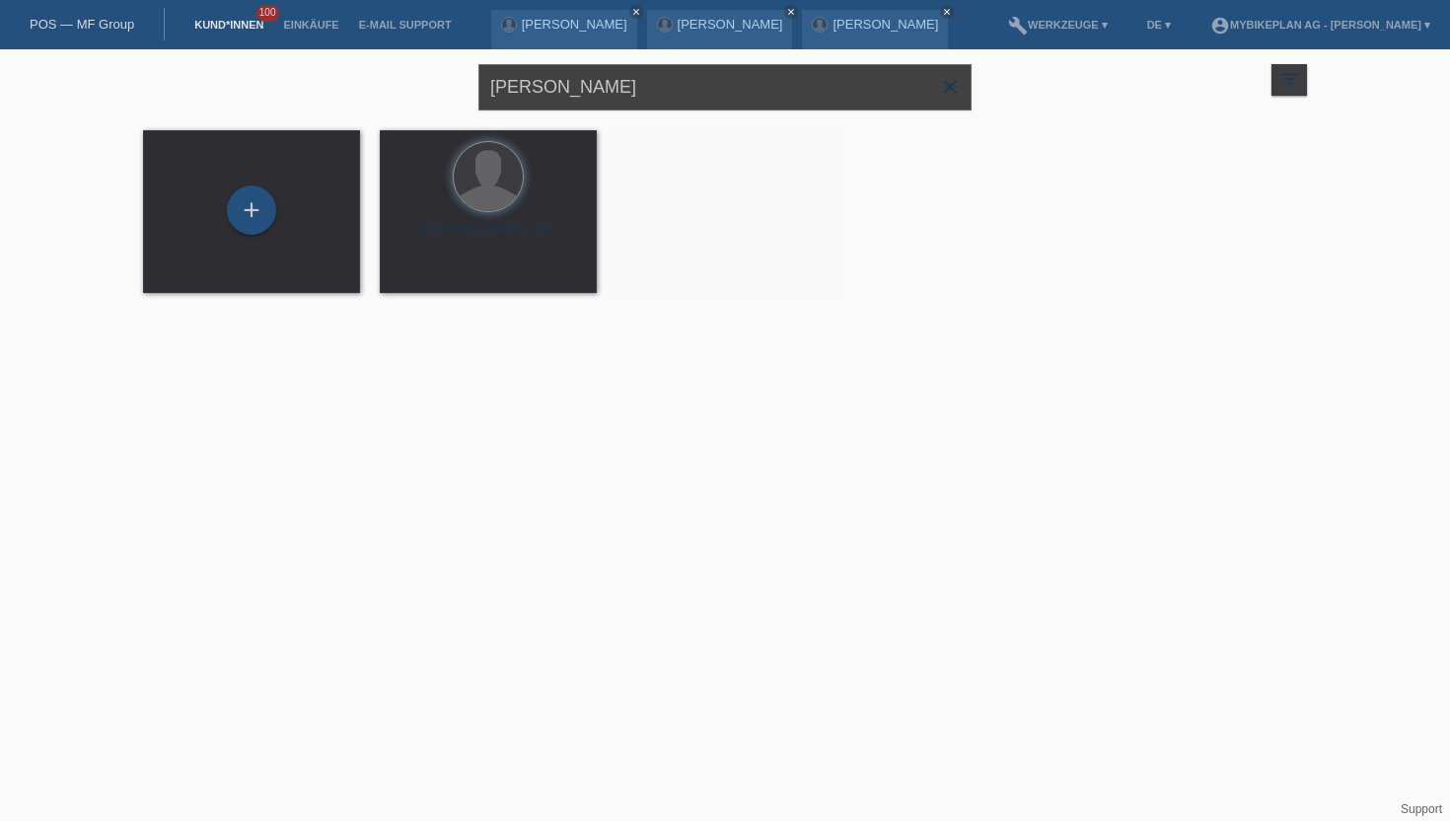
click at [553, 86] on input "[PERSON_NAME]" at bounding box center [724, 87] width 493 height 46
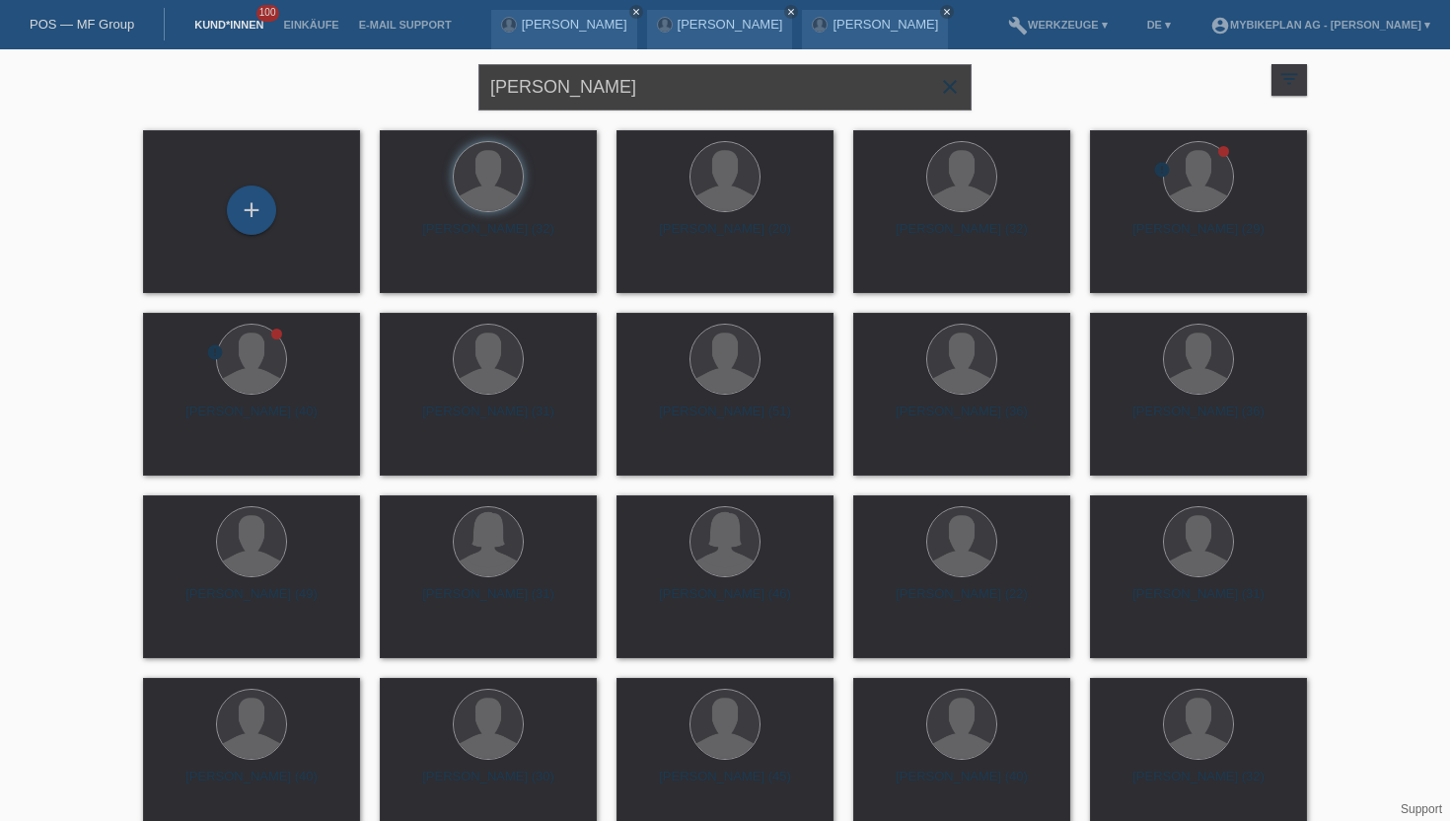
type input "[PERSON_NAME]"
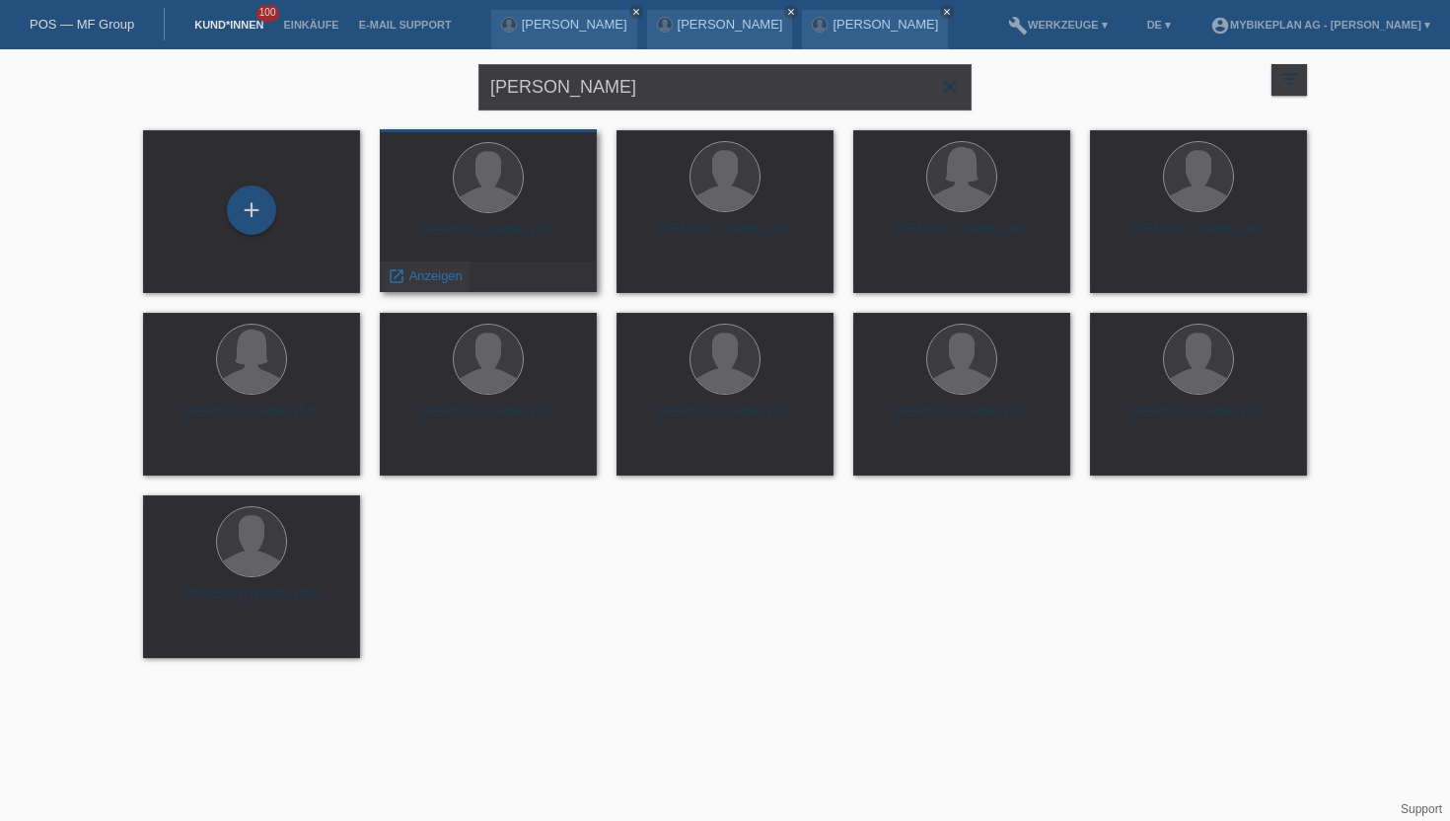
click at [431, 272] on span "Anzeigen" at bounding box center [435, 275] width 53 height 15
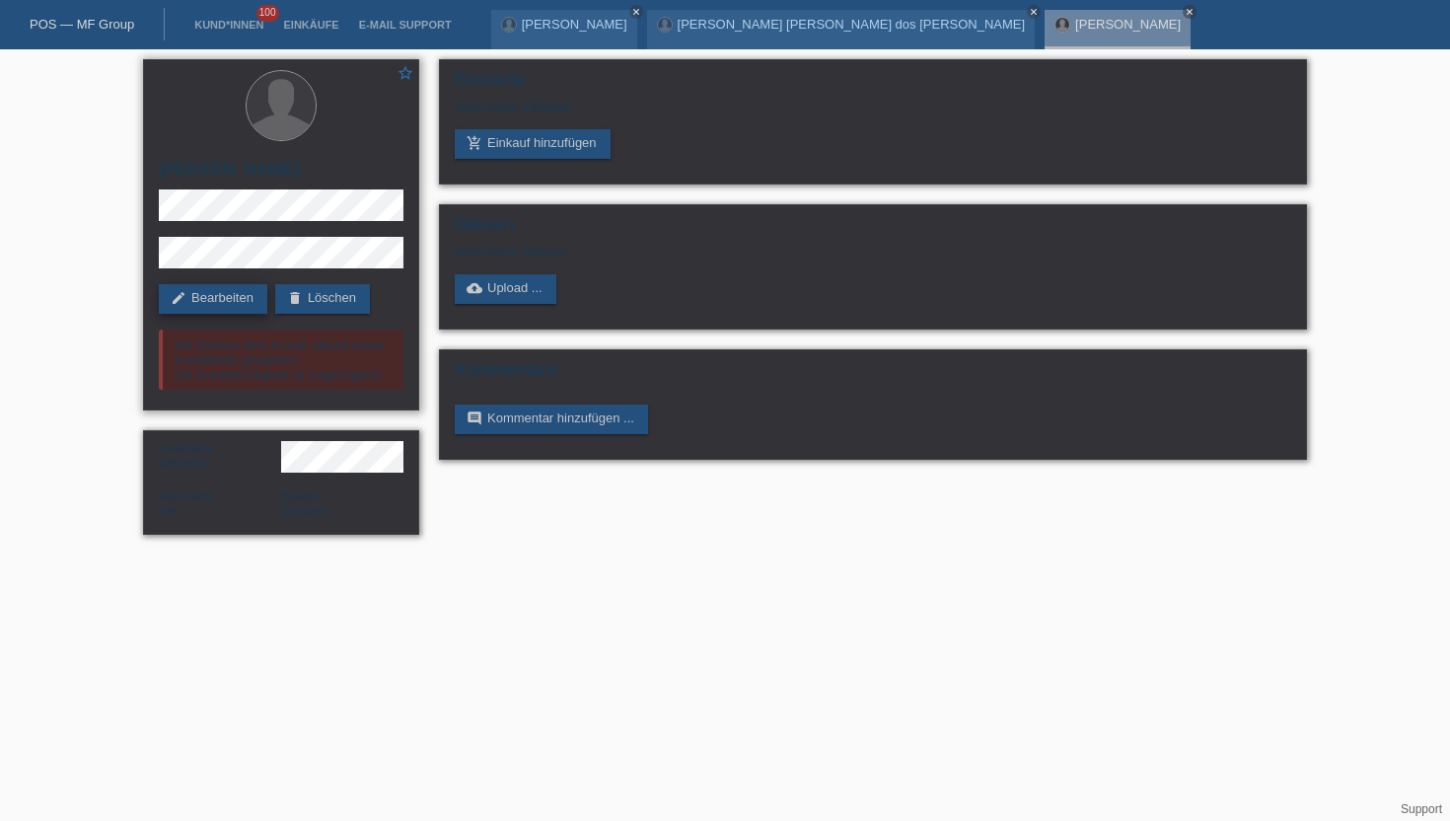
click at [243, 295] on link "edit Bearbeiten" at bounding box center [213, 299] width 108 height 30
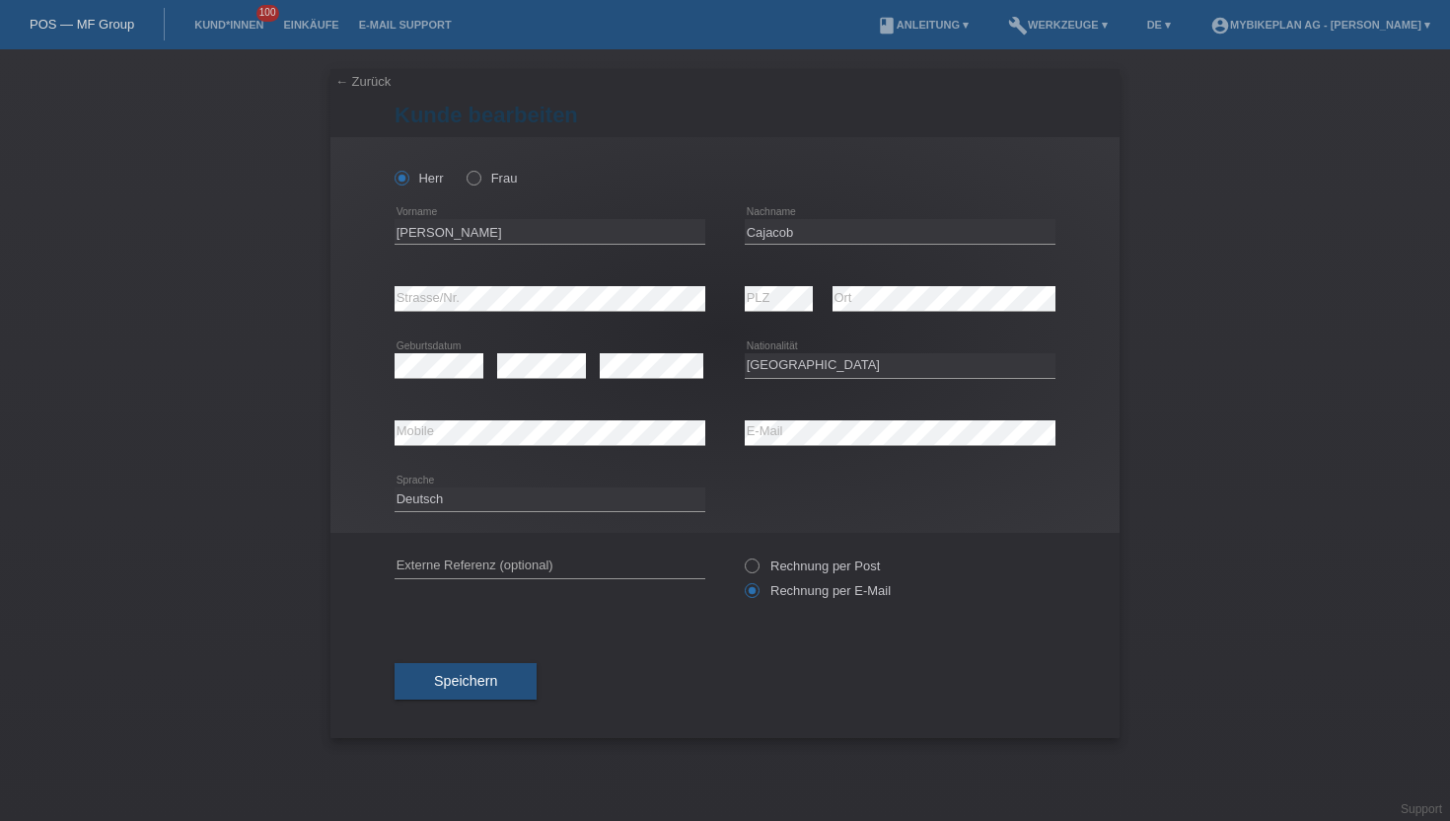
select select "CH"
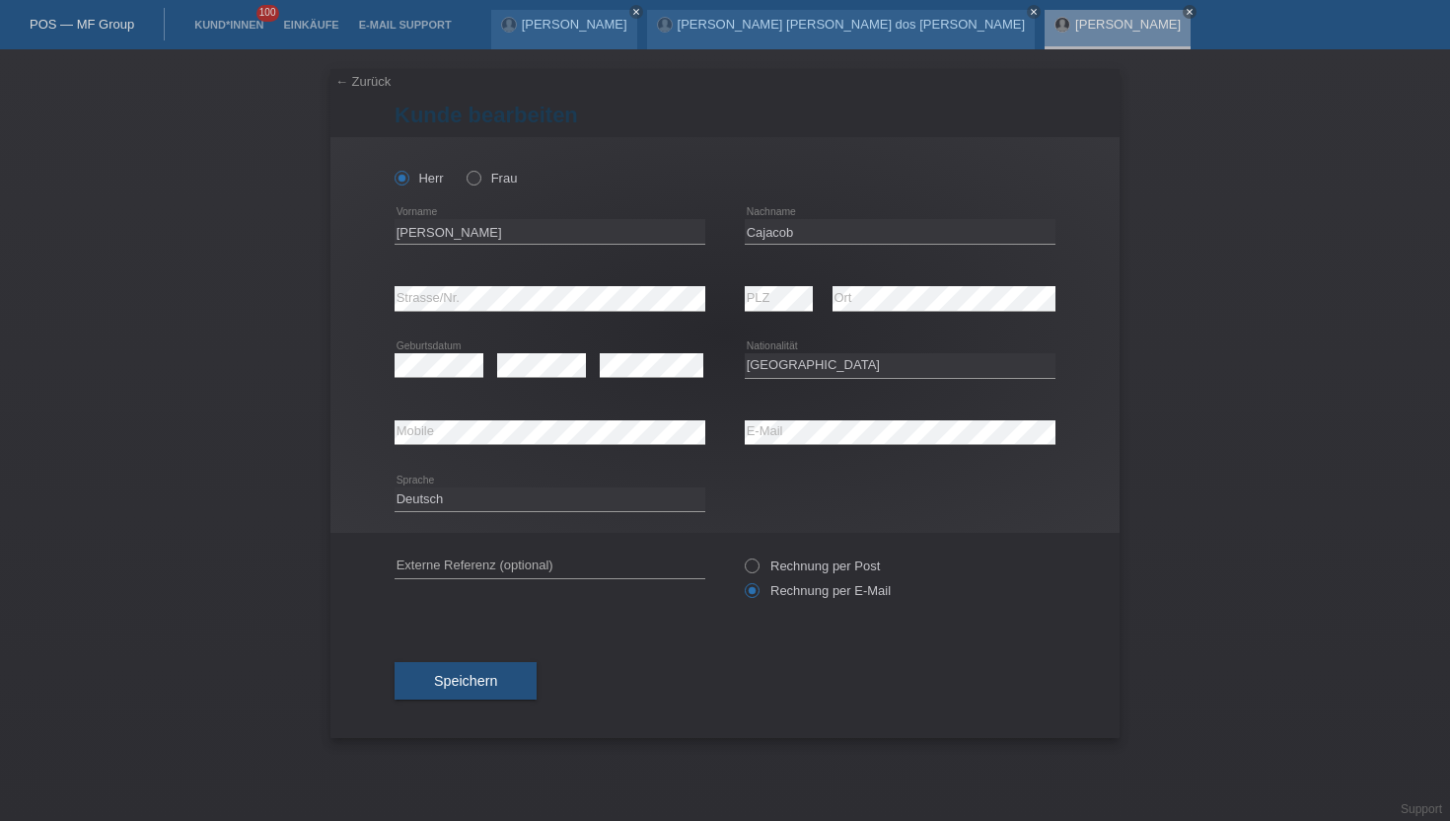
click at [598, 246] on div "Julian error Vorname" at bounding box center [550, 231] width 311 height 67
click at [595, 224] on input "[PERSON_NAME]" at bounding box center [550, 231] width 311 height 25
click at [575, 231] on input "[PERSON_NAME]" at bounding box center [550, 231] width 311 height 25
type input "Julian Patrick"
click at [477, 694] on button "Speichern" at bounding box center [466, 680] width 142 height 37
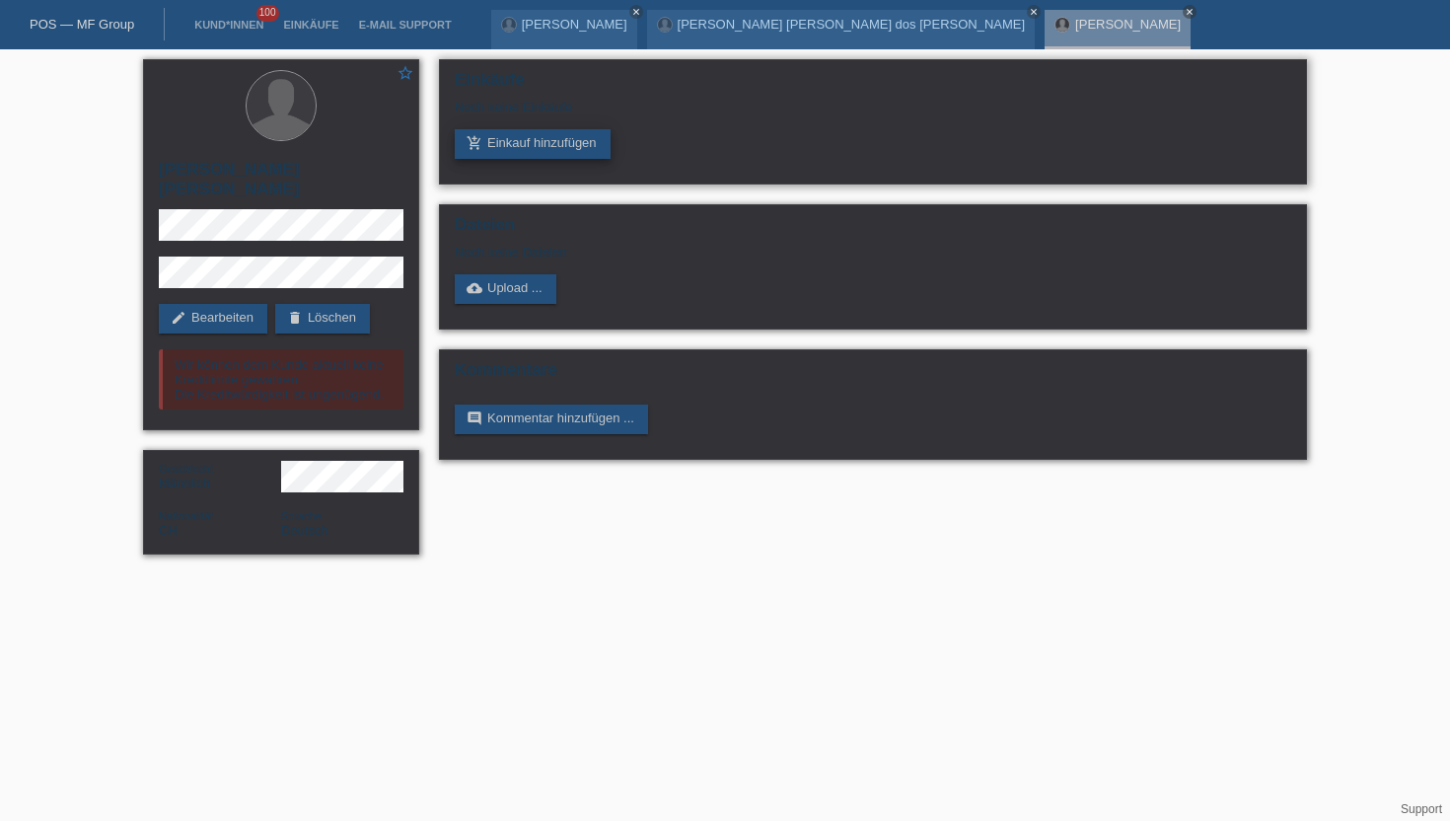
click at [566, 158] on link "add_shopping_cart Einkauf hinzufügen" at bounding box center [533, 144] width 156 height 30
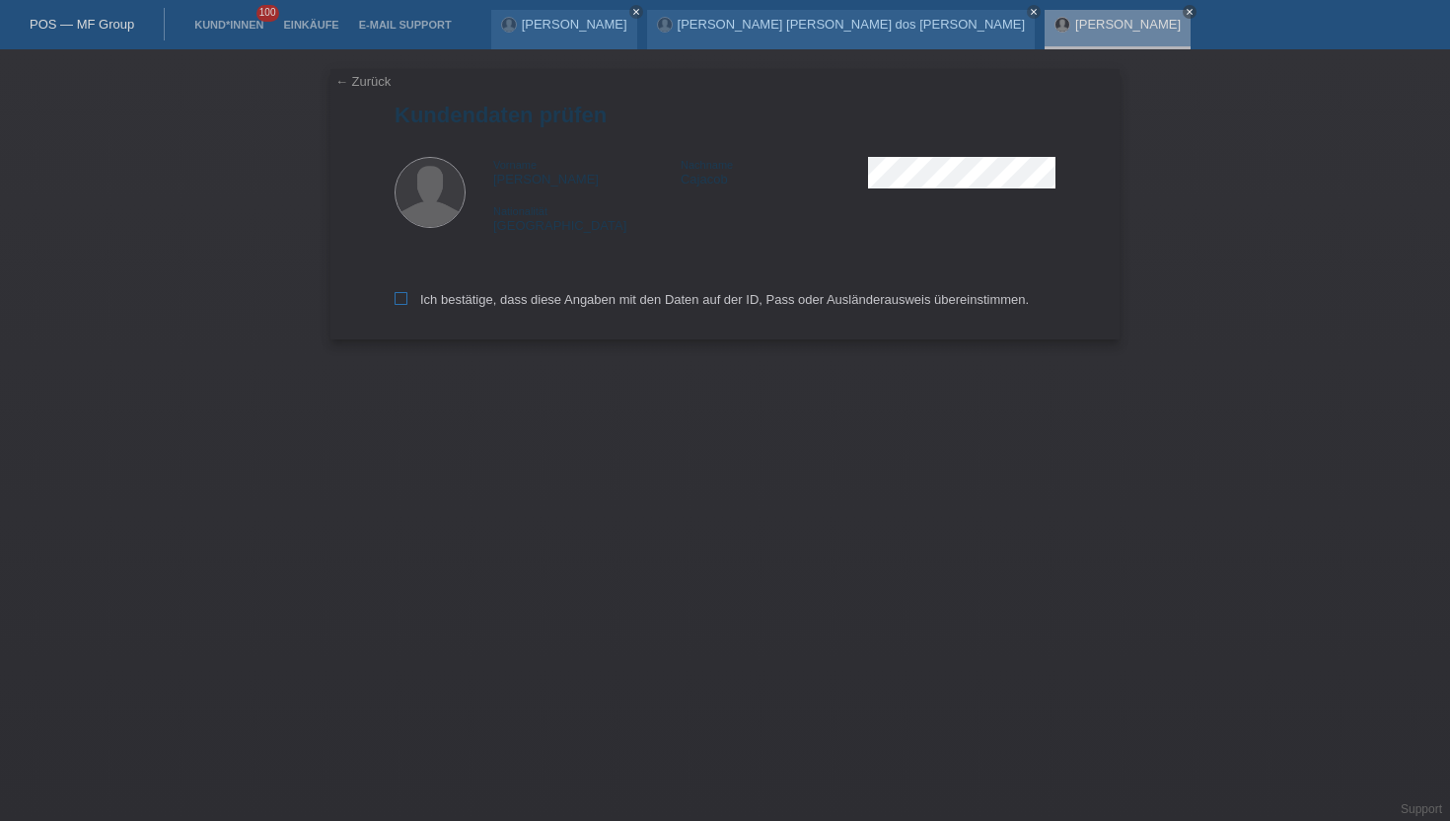
click at [444, 303] on label "Ich bestätige, dass diese Angaben mit den Daten auf der ID, Pass oder Ausländer…" at bounding box center [712, 299] width 634 height 15
click at [407, 303] on input "Ich bestätige, dass diese Angaben mit den Daten auf der ID, Pass oder Ausländer…" at bounding box center [401, 298] width 13 height 13
checkbox input "true"
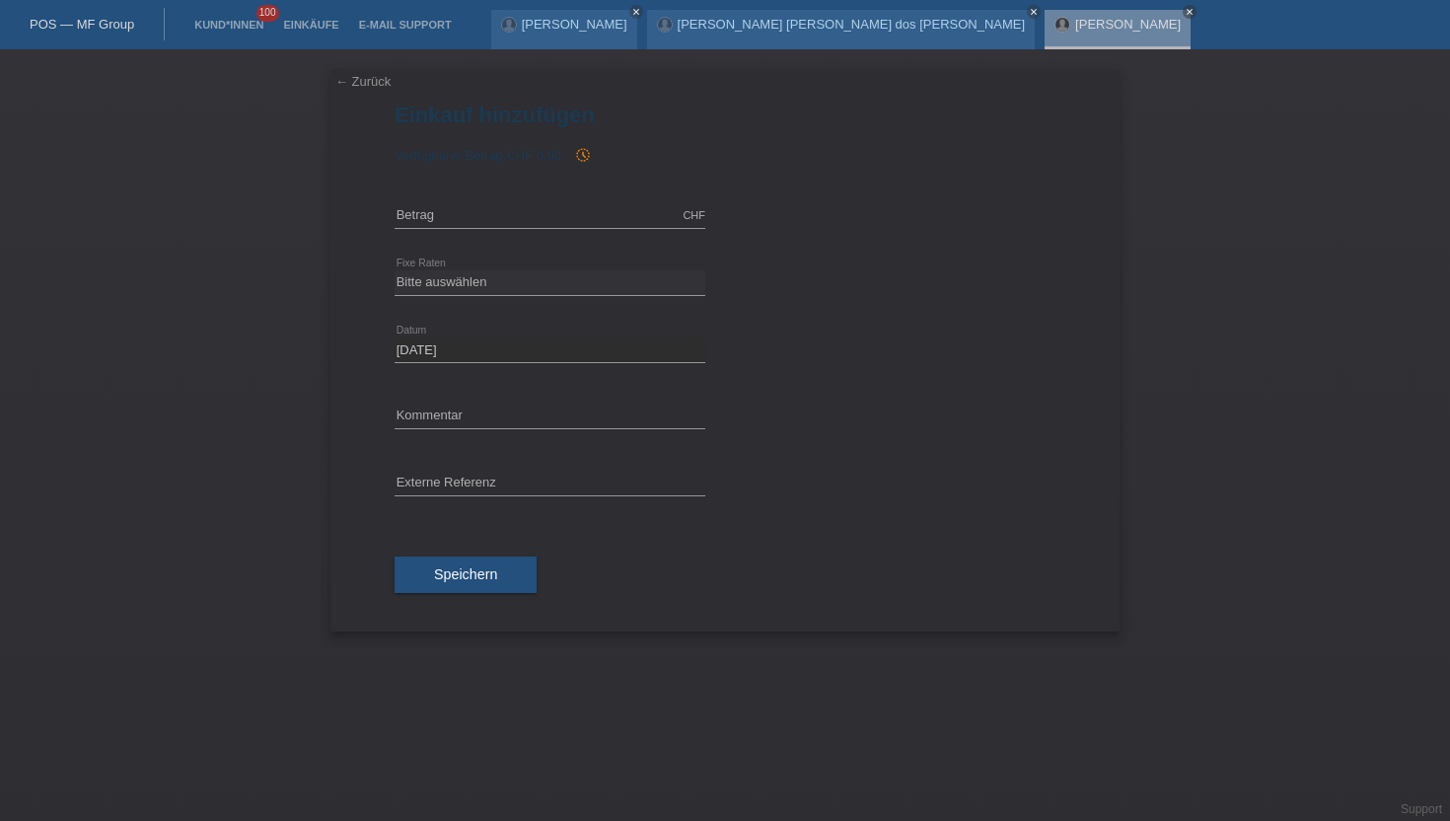
click at [462, 197] on div "CHF error Betrag" at bounding box center [550, 215] width 311 height 67
click at [462, 200] on div "CHF error Betrag" at bounding box center [550, 215] width 311 height 67
click at [457, 213] on input "text" at bounding box center [550, 215] width 311 height 25
type input "7299.00"
click at [447, 270] on select "Bitte auswählen 6 Raten 12 Raten 18 Raten 24 Raten 36 Raten 48 Raten" at bounding box center [550, 282] width 311 height 24
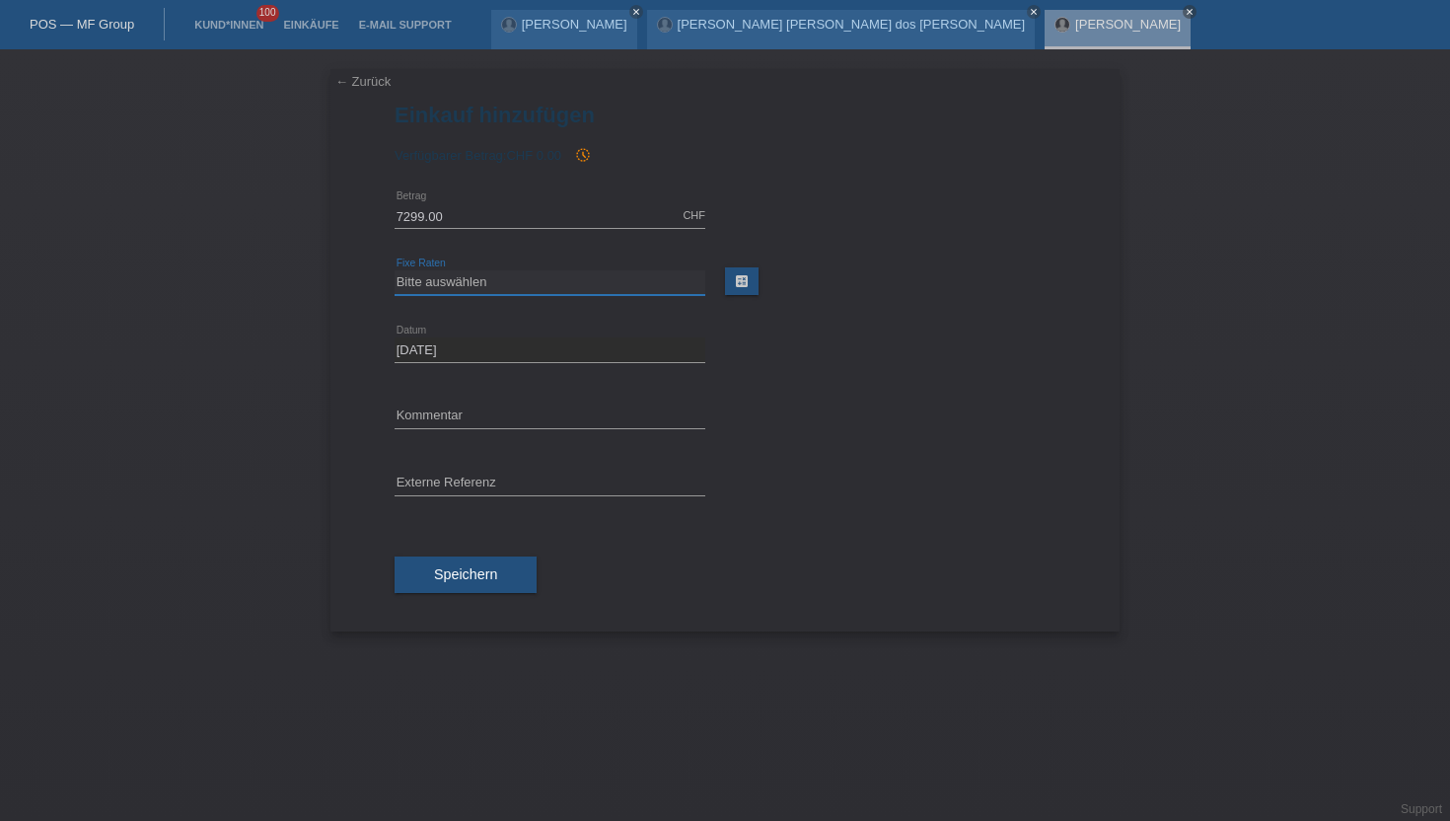
select select "488"
click at [395, 270] on select "Bitte auswählen 6 Raten 12 Raten 18 Raten 24 Raten 36 Raten 48 Raten" at bounding box center [550, 282] width 311 height 24
click at [427, 494] on input "text" at bounding box center [550, 483] width 311 height 25
paste input "43454558087"
type input "43454558087"
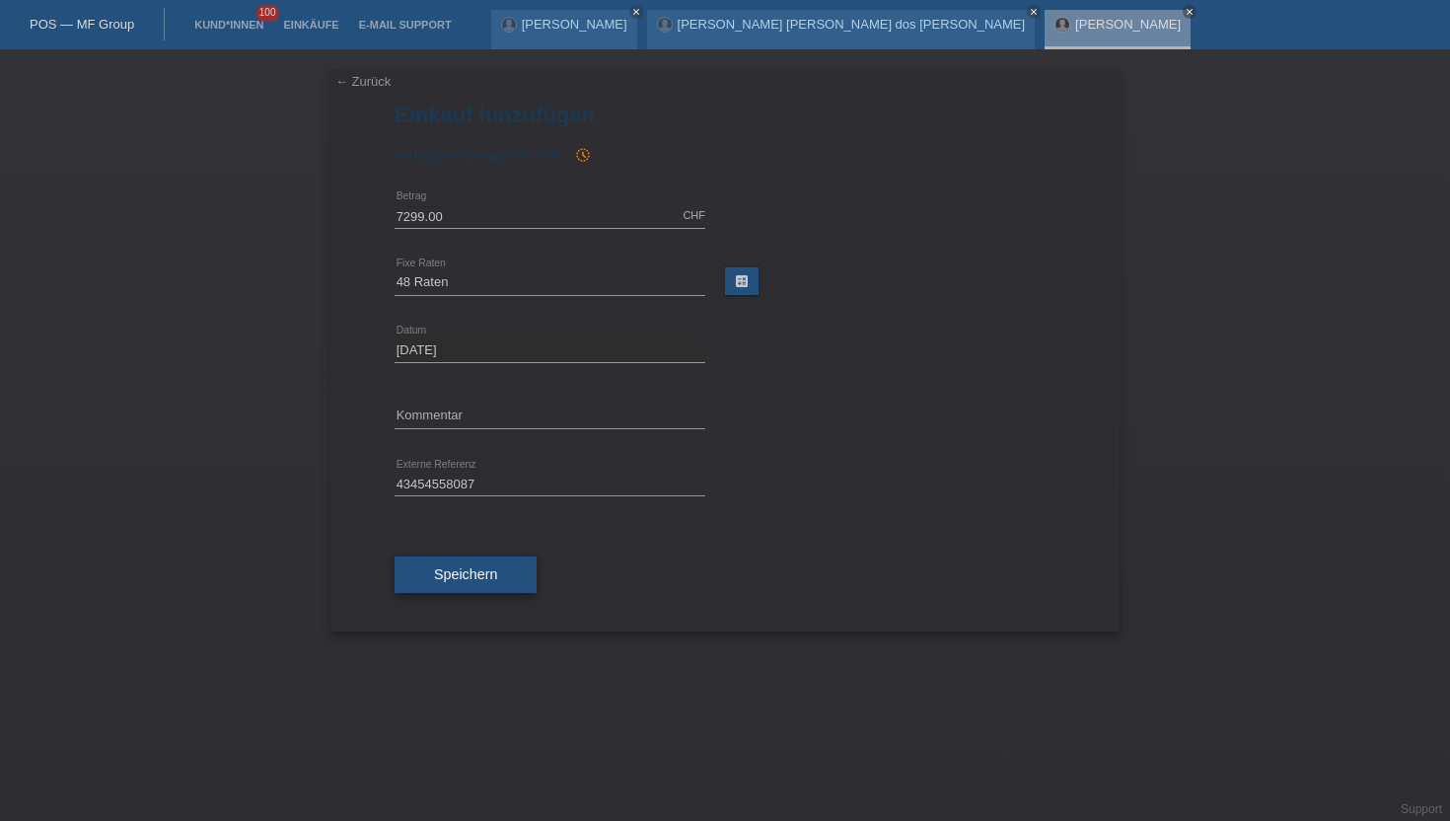
click at [420, 568] on button "Speichern" at bounding box center [466, 574] width 142 height 37
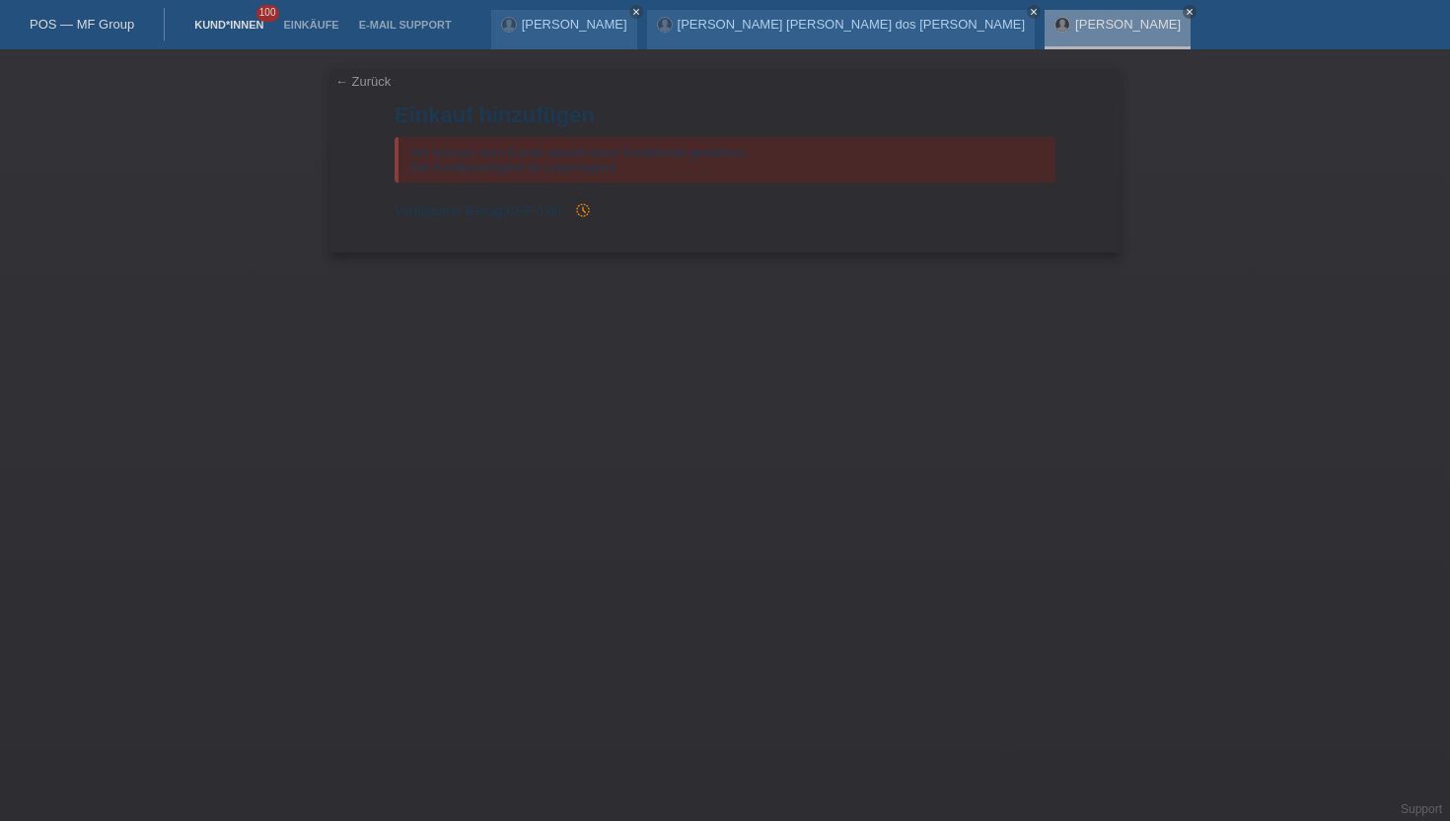
click at [238, 25] on link "Kund*innen" at bounding box center [228, 25] width 89 height 12
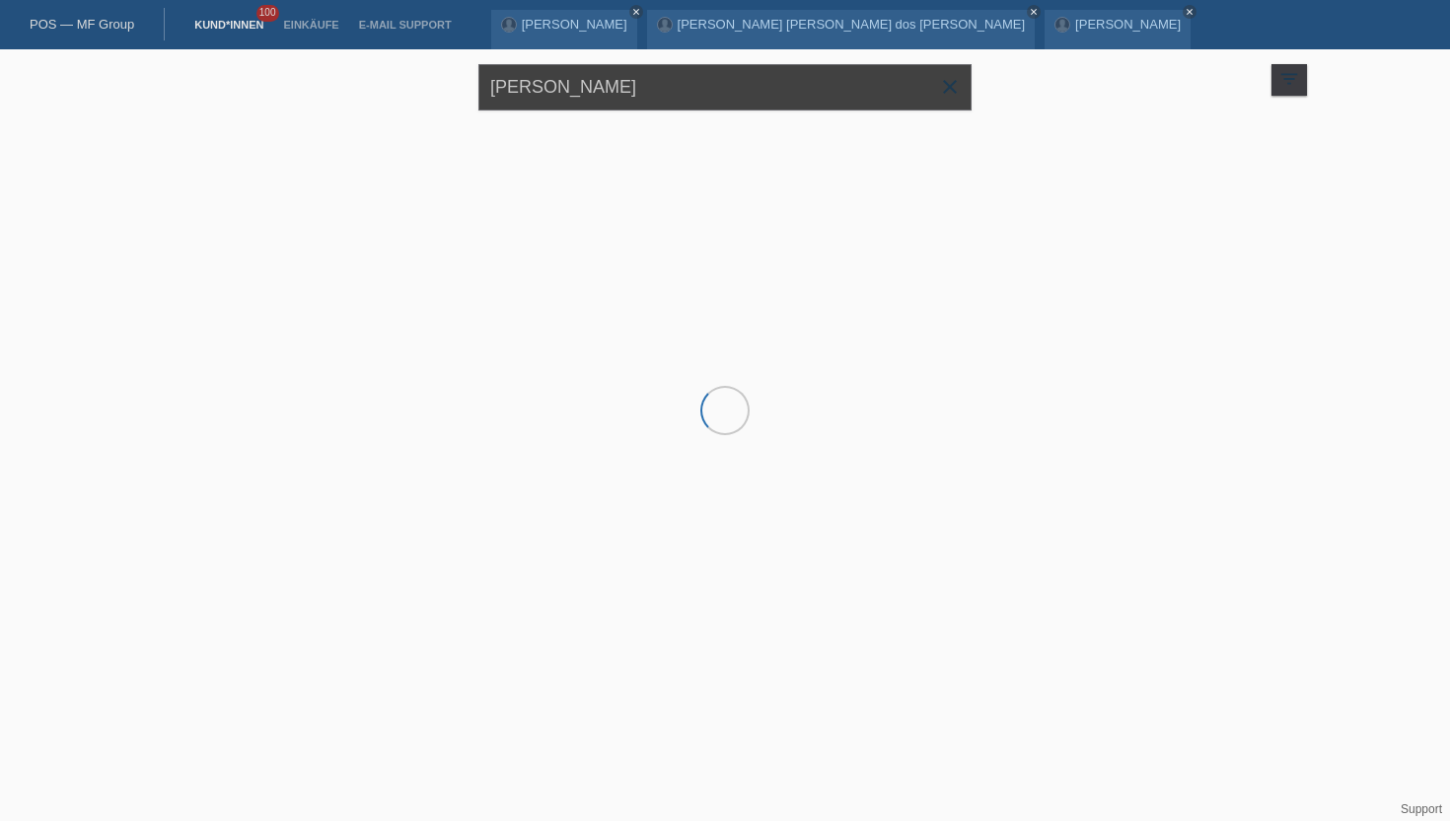
click at [727, 96] on input "[PERSON_NAME]" at bounding box center [724, 87] width 493 height 46
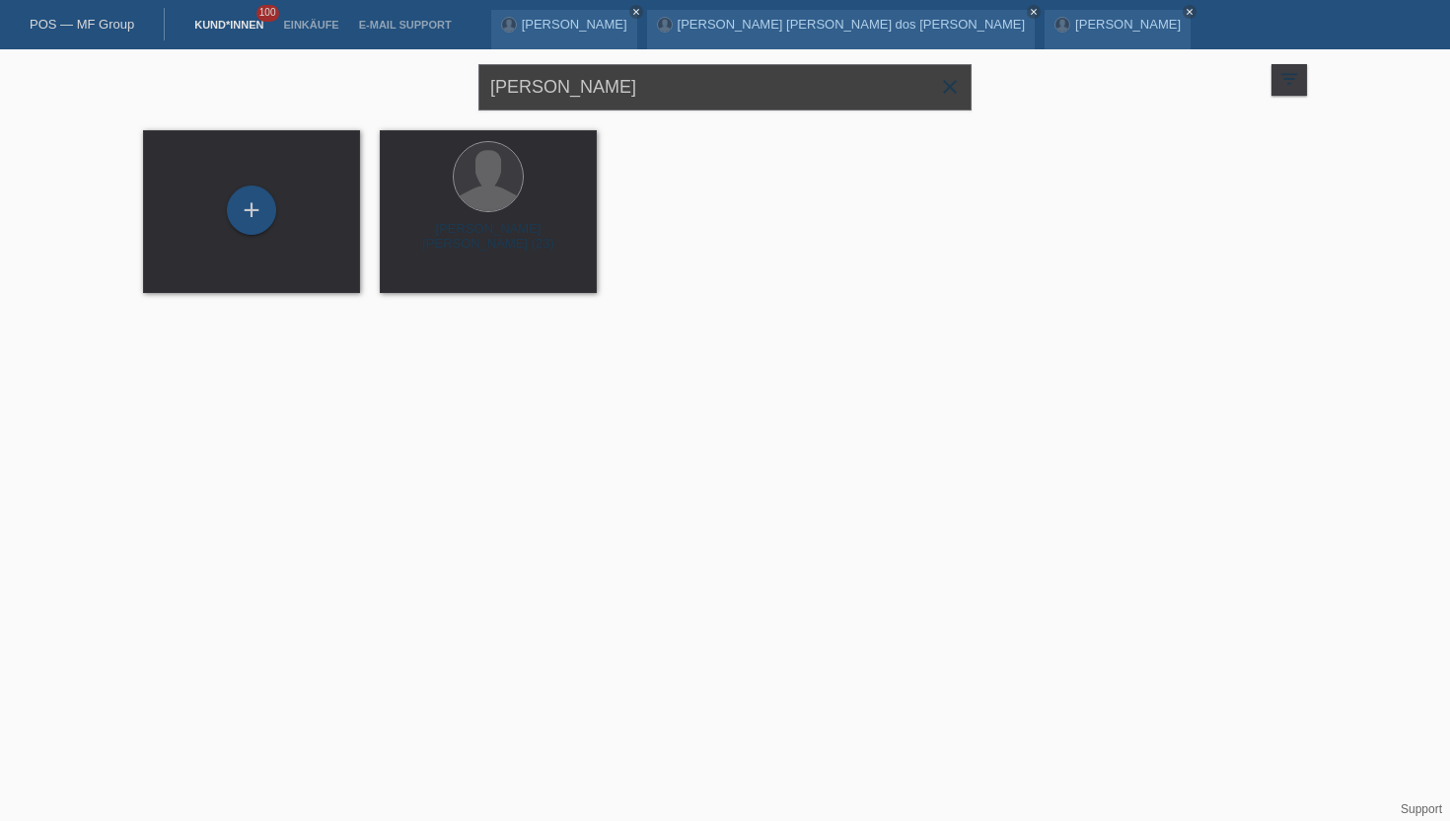
click at [727, 96] on input "[PERSON_NAME]" at bounding box center [724, 87] width 493 height 46
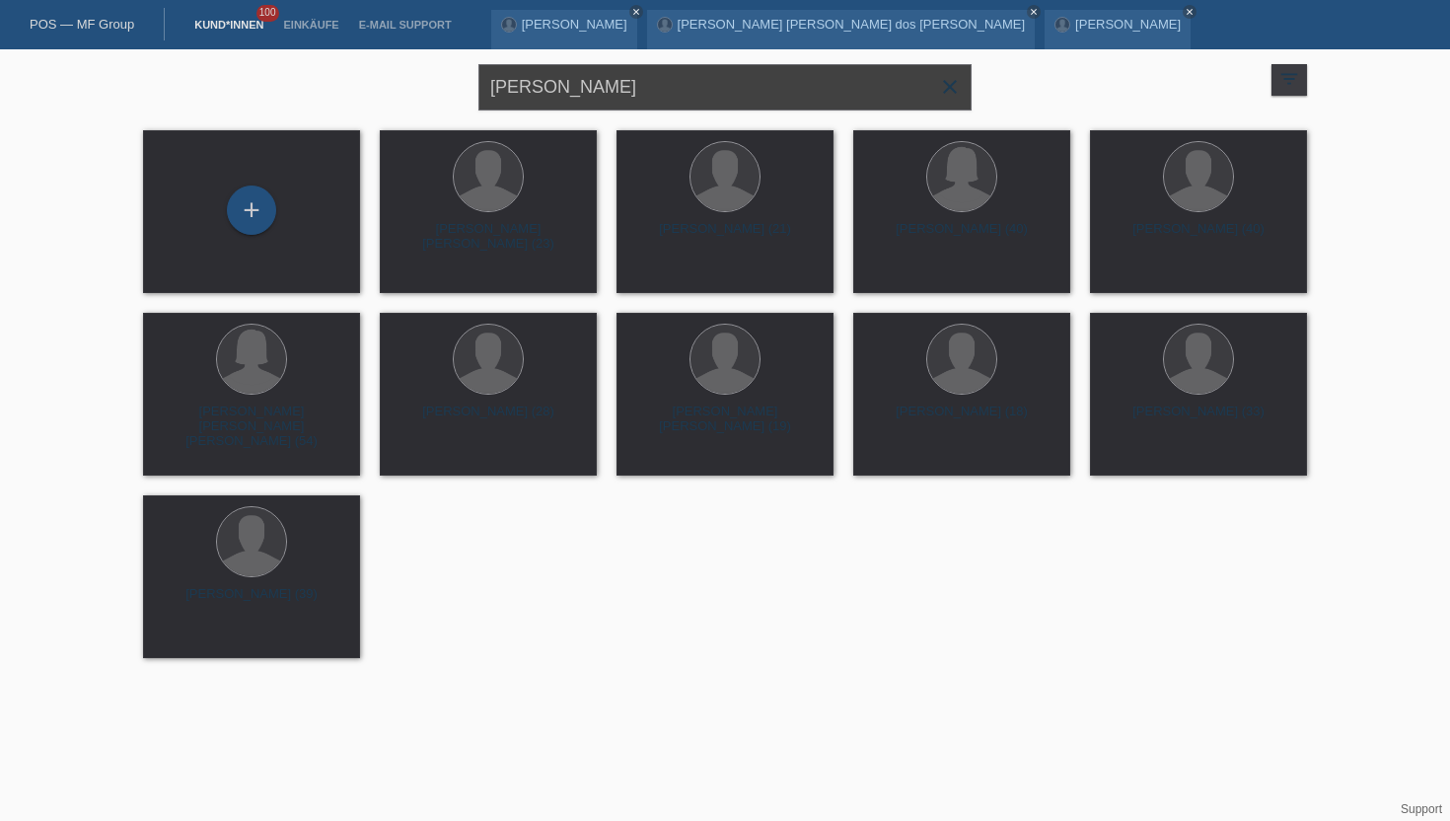
type input "Roy Zaugg"
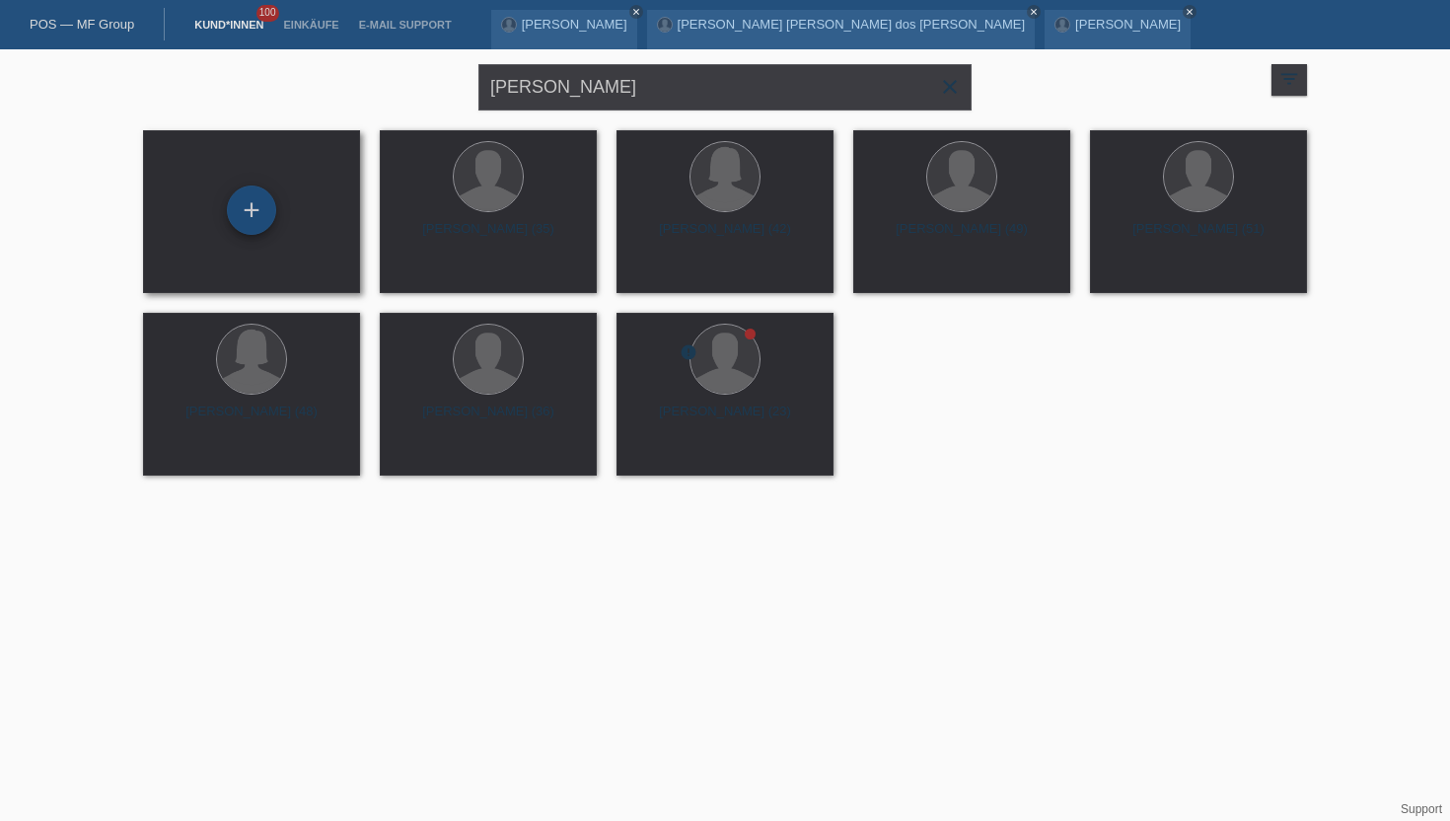
click at [269, 217] on div "+" at bounding box center [251, 209] width 49 height 49
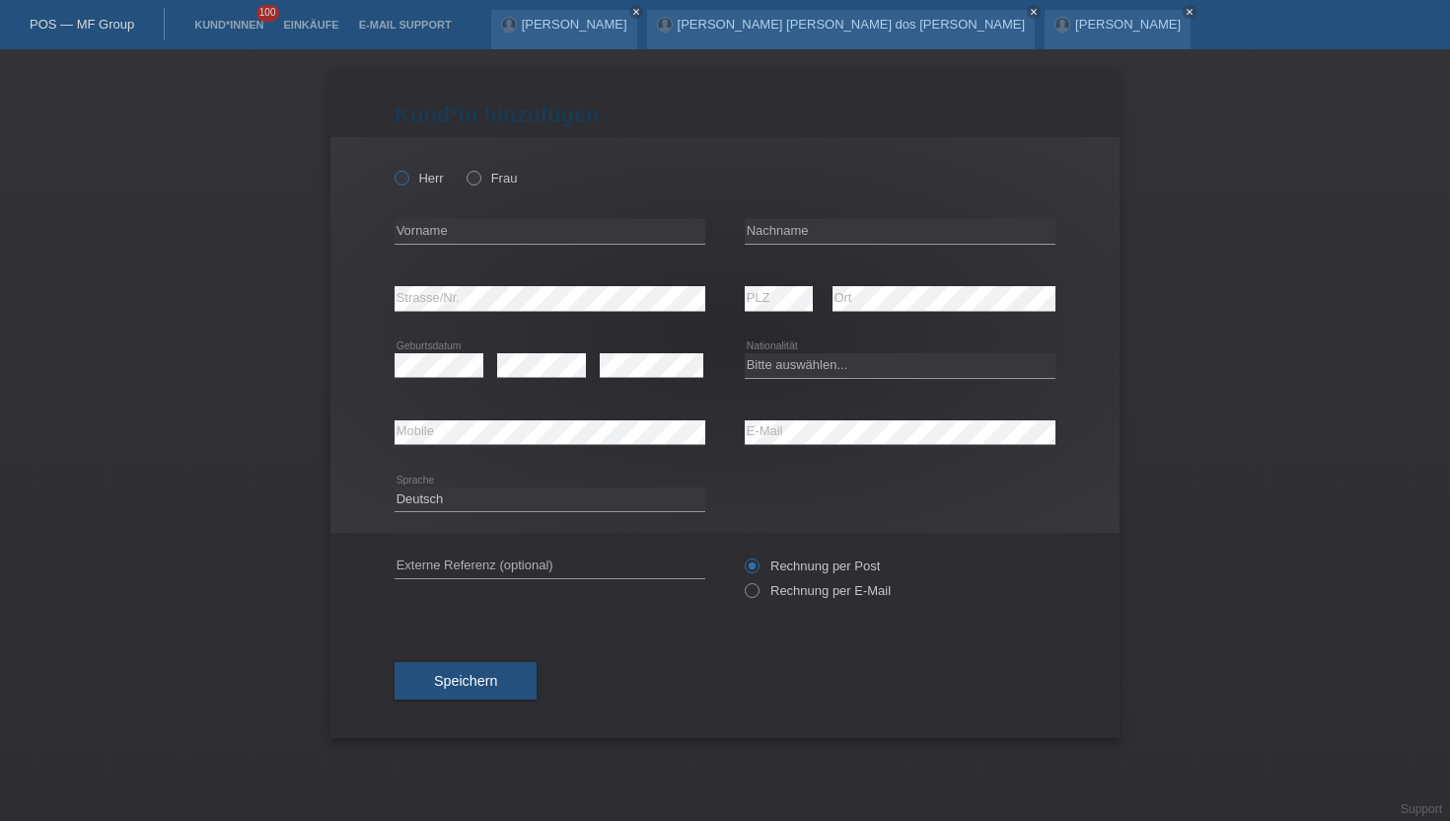
click at [392, 168] on icon at bounding box center [392, 168] width 0 height 0
click at [396, 182] on input "Herr" at bounding box center [401, 177] width 13 height 13
radio input "true"
click at [433, 217] on div "error Vorname" at bounding box center [550, 231] width 311 height 67
click at [441, 224] on input "text" at bounding box center [550, 231] width 311 height 25
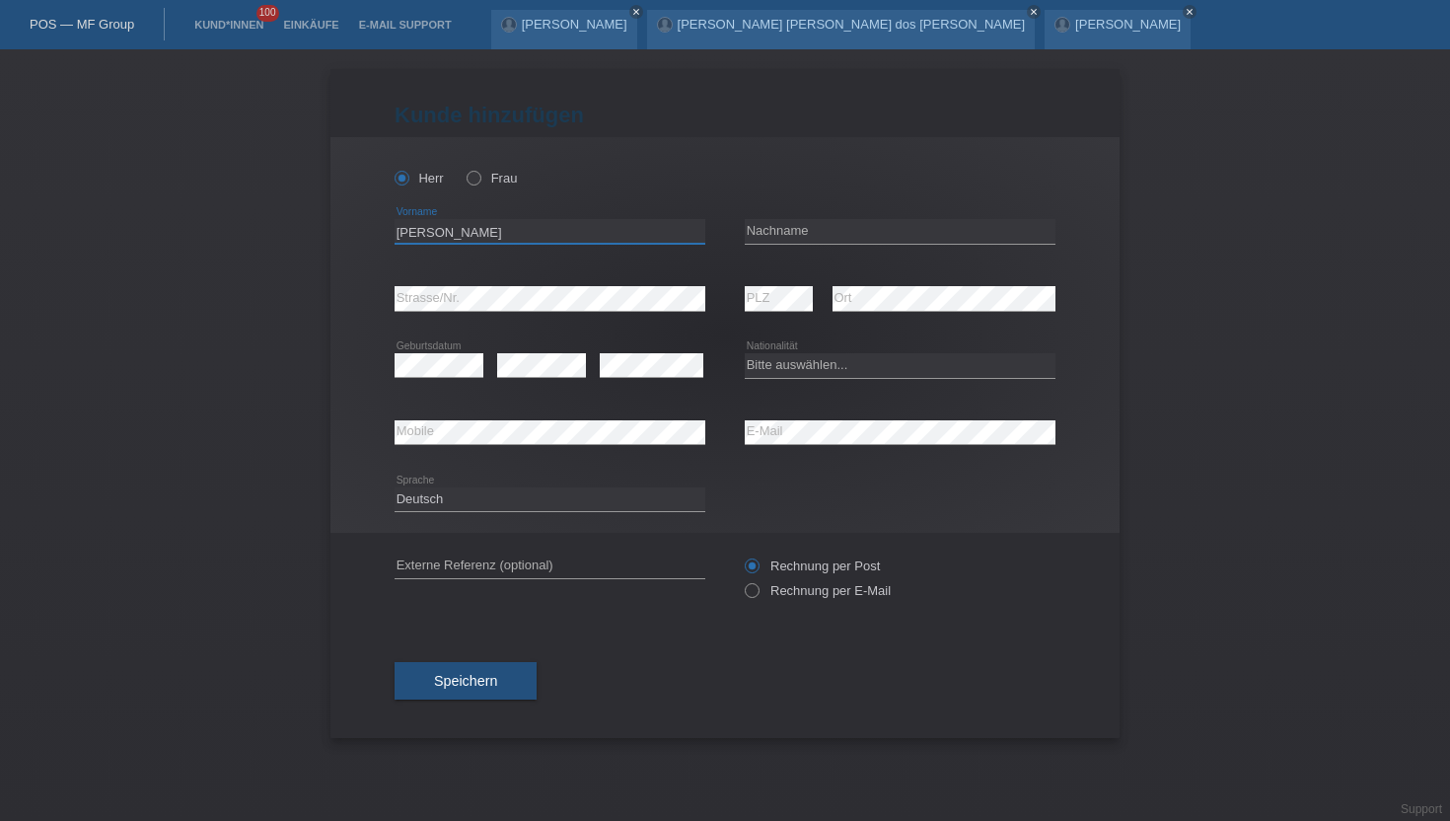
type input "[PERSON_NAME]"
click at [835, 239] on input "text" at bounding box center [900, 231] width 311 height 25
type input "[PERSON_NAME]"
click at [772, 361] on select "Bitte auswählen... [GEOGRAPHIC_DATA] [GEOGRAPHIC_DATA] [GEOGRAPHIC_DATA] [GEOGR…" at bounding box center [900, 365] width 311 height 24
select select "CH"
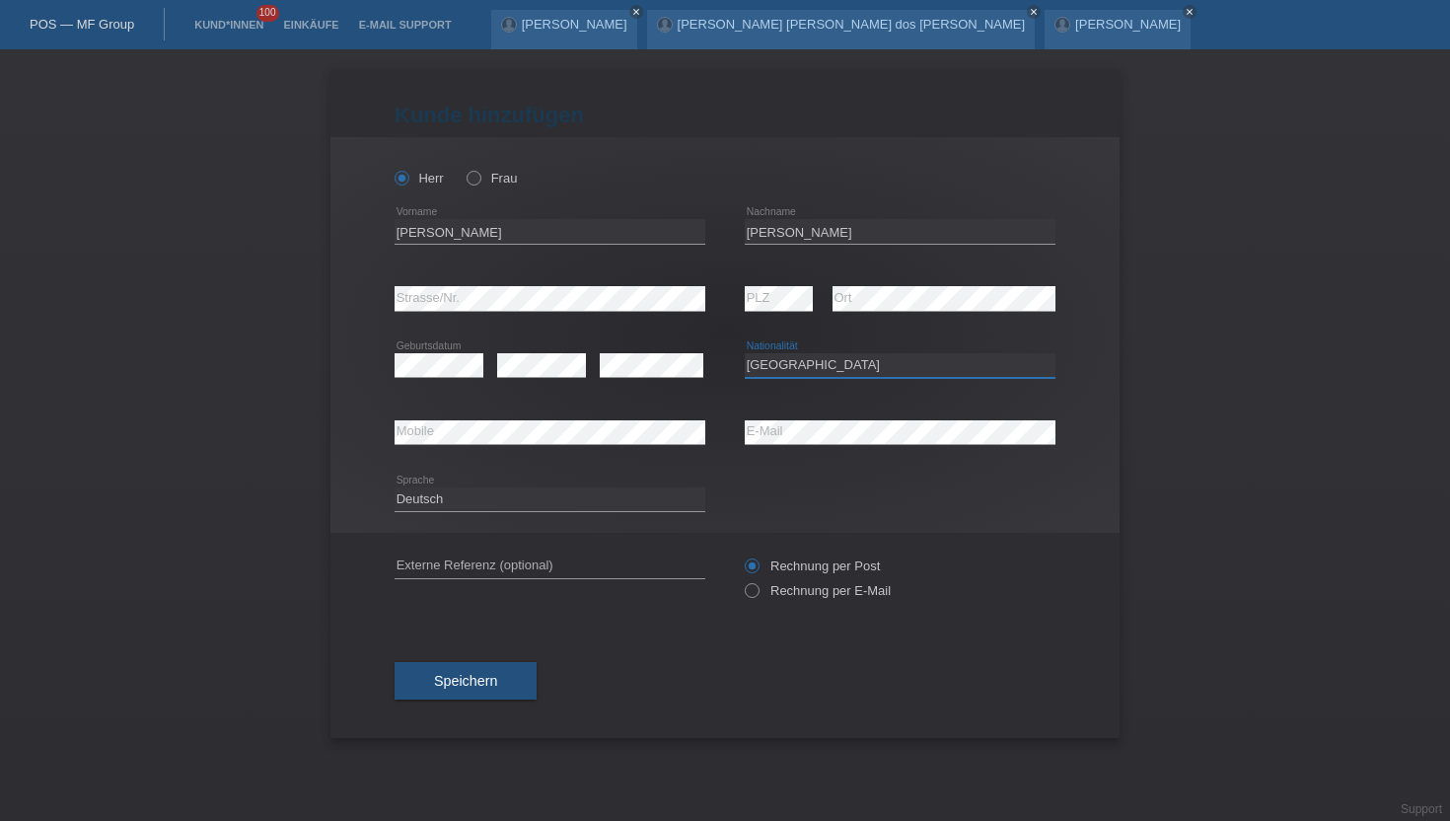
click at [745, 354] on select "Bitte auswählen... [GEOGRAPHIC_DATA] [GEOGRAPHIC_DATA] [GEOGRAPHIC_DATA] [GEOGR…" at bounding box center [900, 365] width 311 height 24
click at [469, 495] on select "Deutsch Français Italiano English" at bounding box center [550, 499] width 311 height 24
click at [395, 487] on select "Deutsch Français Italiano English" at bounding box center [550, 499] width 311 height 24
click at [794, 593] on label "Rechnung per E-Mail" at bounding box center [818, 590] width 146 height 15
click at [758, 593] on input "Rechnung per E-Mail" at bounding box center [751, 595] width 13 height 25
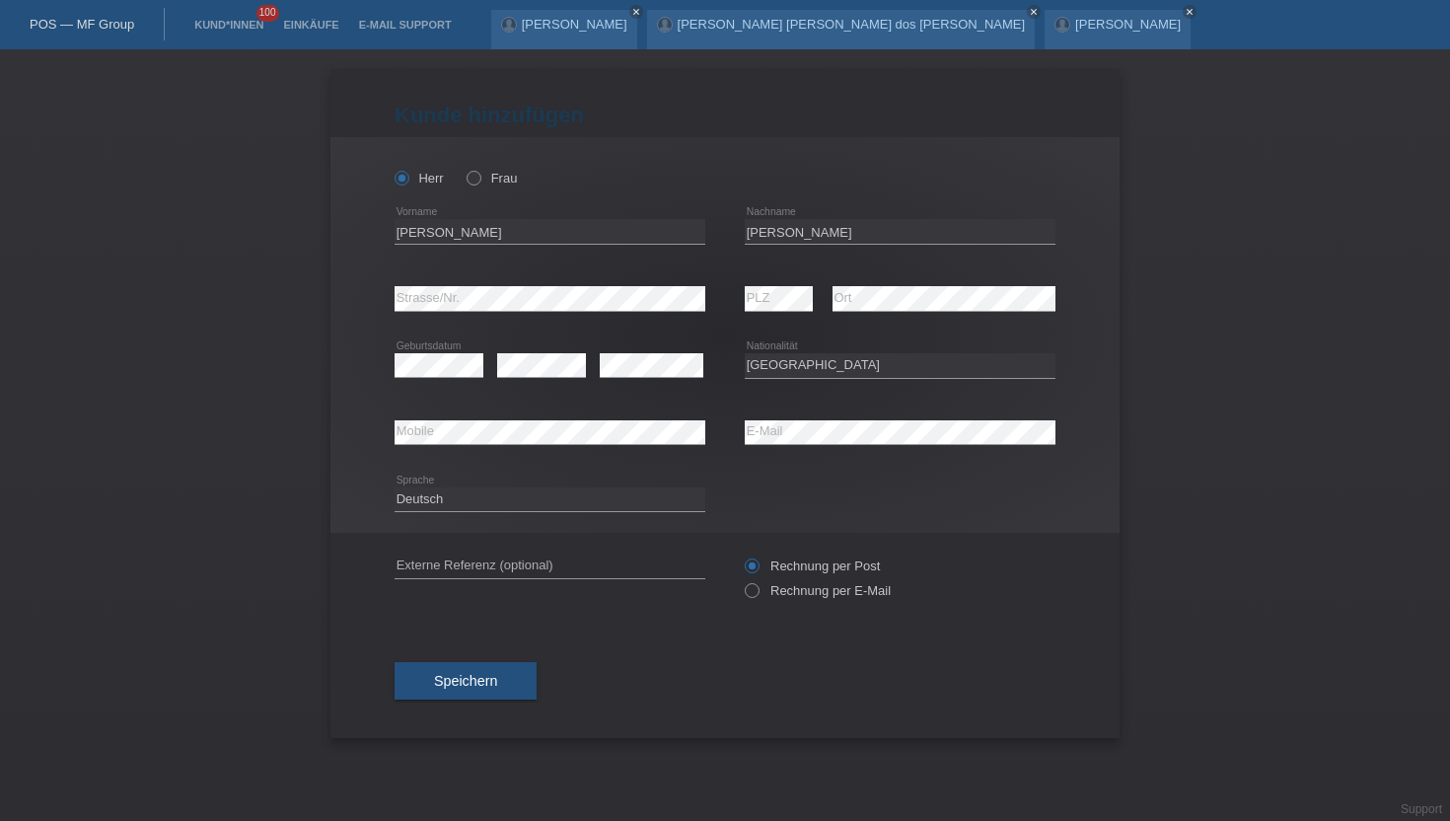
radio input "true"
click at [514, 677] on button "Speichern" at bounding box center [466, 680] width 142 height 37
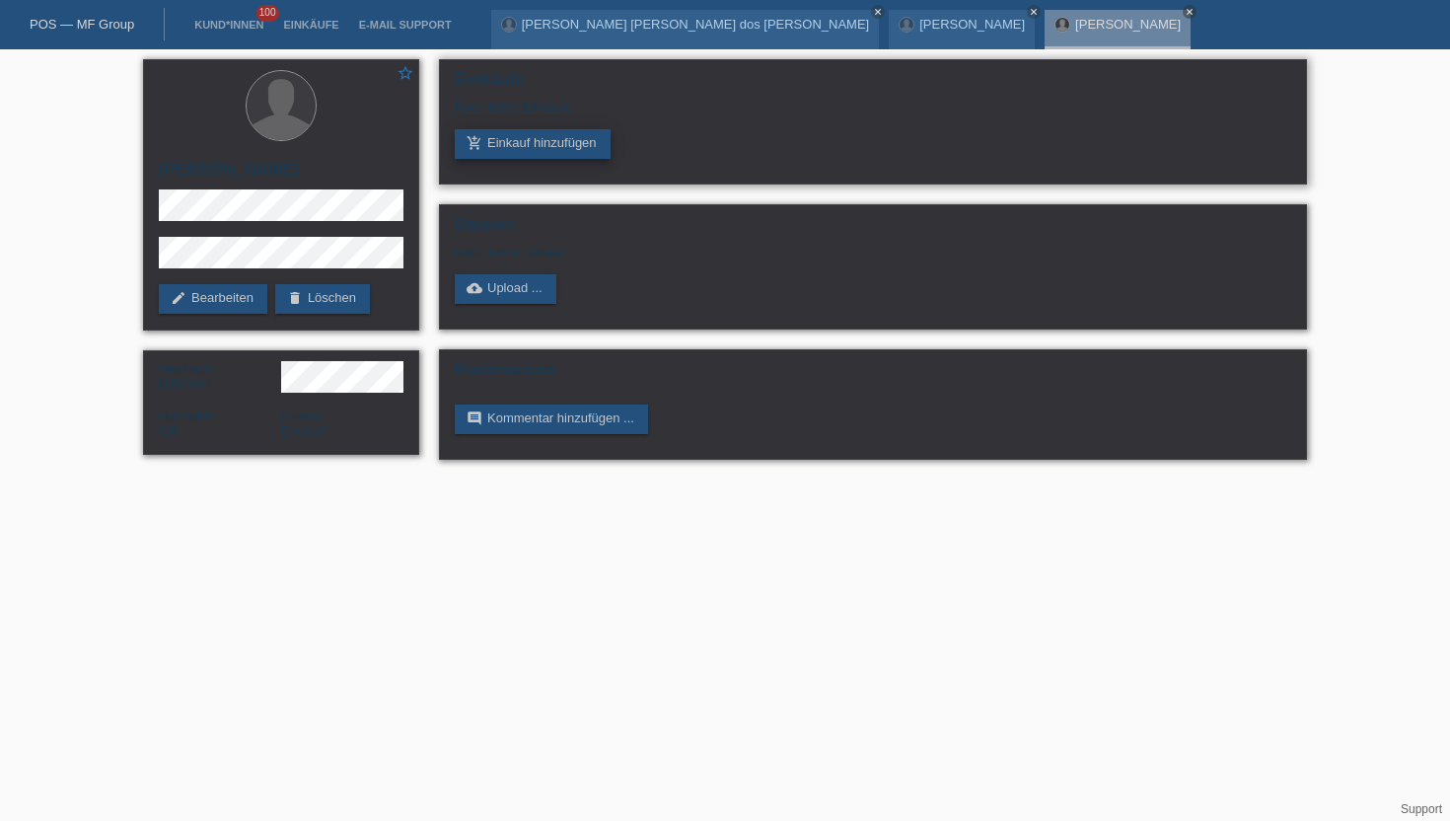
click at [533, 140] on link "add_shopping_cart Einkauf hinzufügen" at bounding box center [533, 144] width 156 height 30
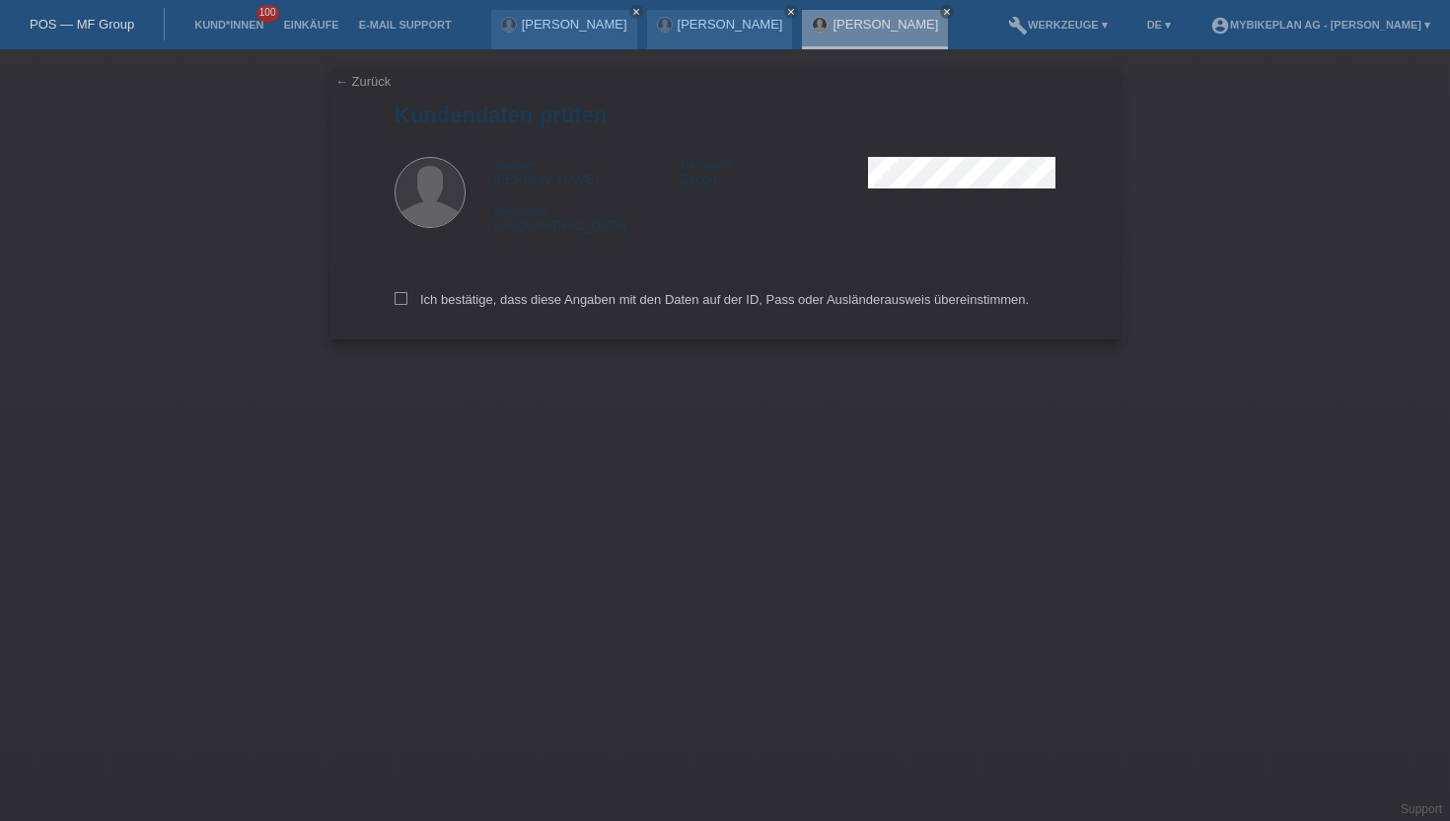
click at [391, 297] on div "← Zurück Kundendaten prüfen Vorname [PERSON_NAME] Nachname Zaugg Nationalität […" at bounding box center [724, 204] width 789 height 270
click at [395, 297] on icon at bounding box center [401, 298] width 13 height 13
click at [395, 297] on input "Ich bestätige, dass diese Angaben mit den Daten auf der ID, Pass oder Ausländer…" at bounding box center [401, 298] width 13 height 13
checkbox input "true"
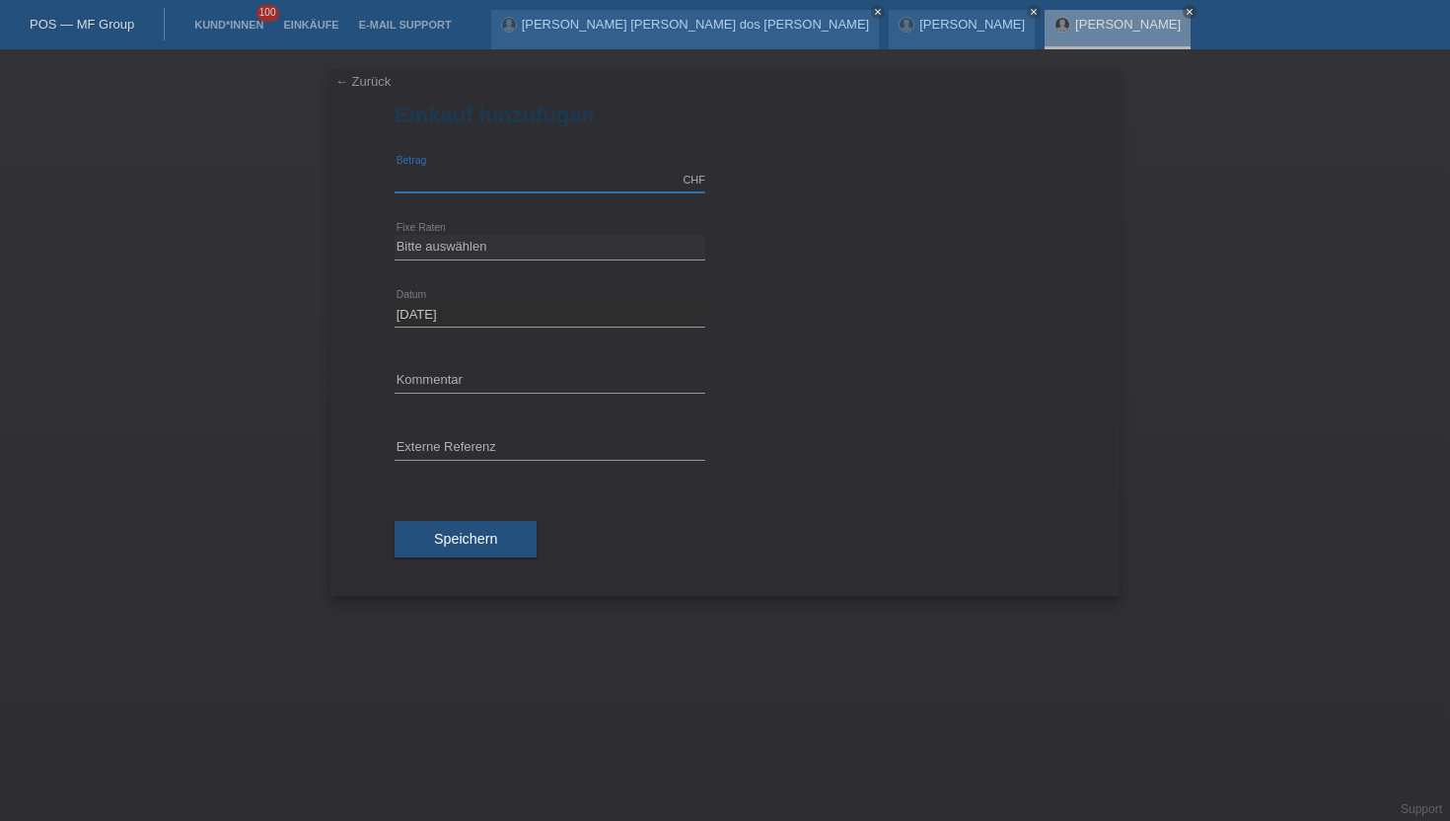
click at [503, 180] on input "text" at bounding box center [550, 180] width 311 height 25
type input "4490.00"
click at [426, 251] on select "Bitte auswählen 6 Raten 12 Raten 18 Raten 24 Raten 36 Raten 48 Raten" at bounding box center [550, 247] width 311 height 24
select select "488"
click at [395, 235] on select "Bitte auswählen 6 Raten 12 Raten 18 Raten 24 Raten 36 Raten 48 Raten" at bounding box center [550, 247] width 311 height 24
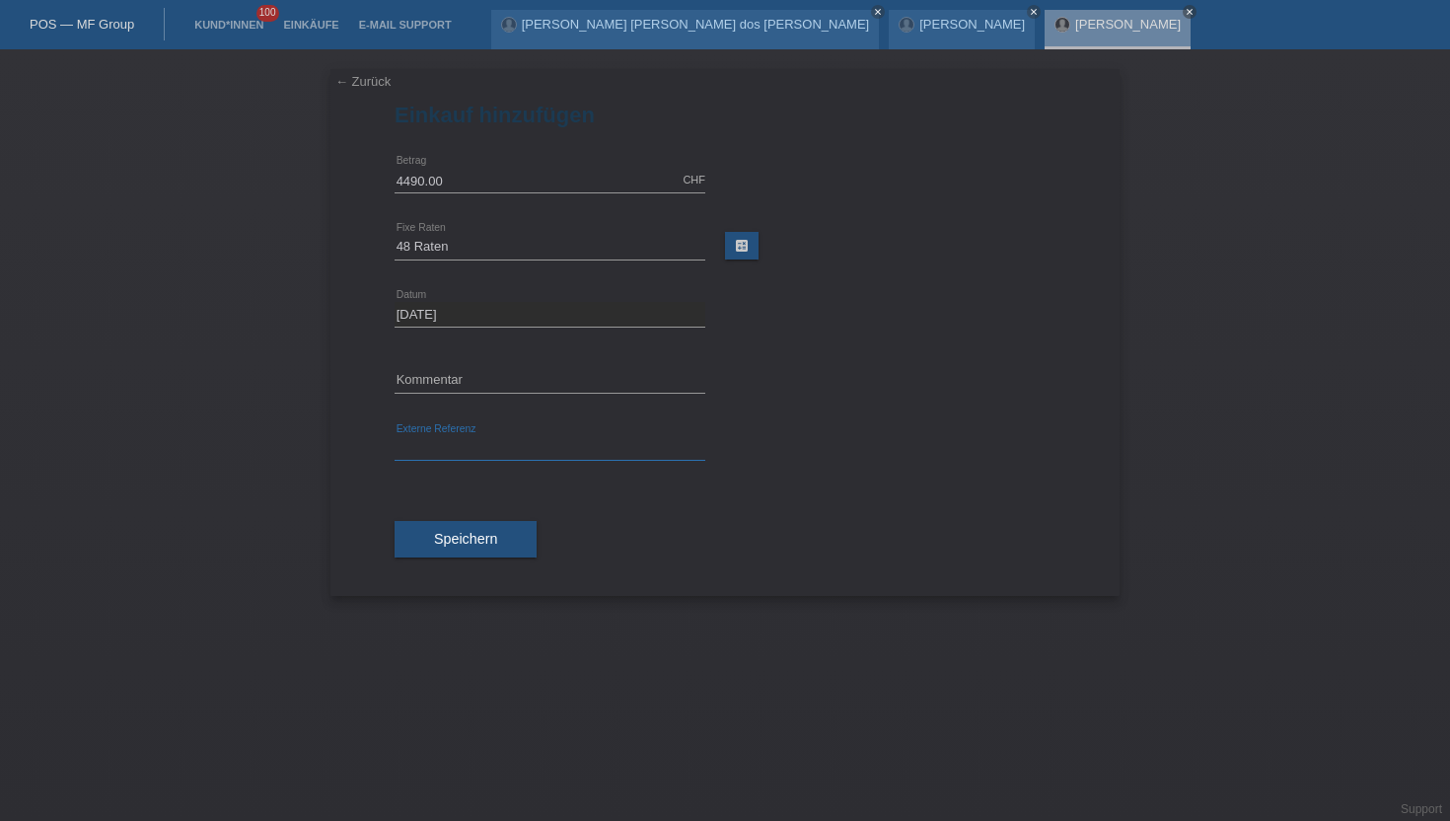
click at [500, 448] on input "text" at bounding box center [550, 448] width 311 height 25
paste input "43457182589"
type input "43457182589"
click at [470, 529] on button "Speichern" at bounding box center [466, 539] width 142 height 37
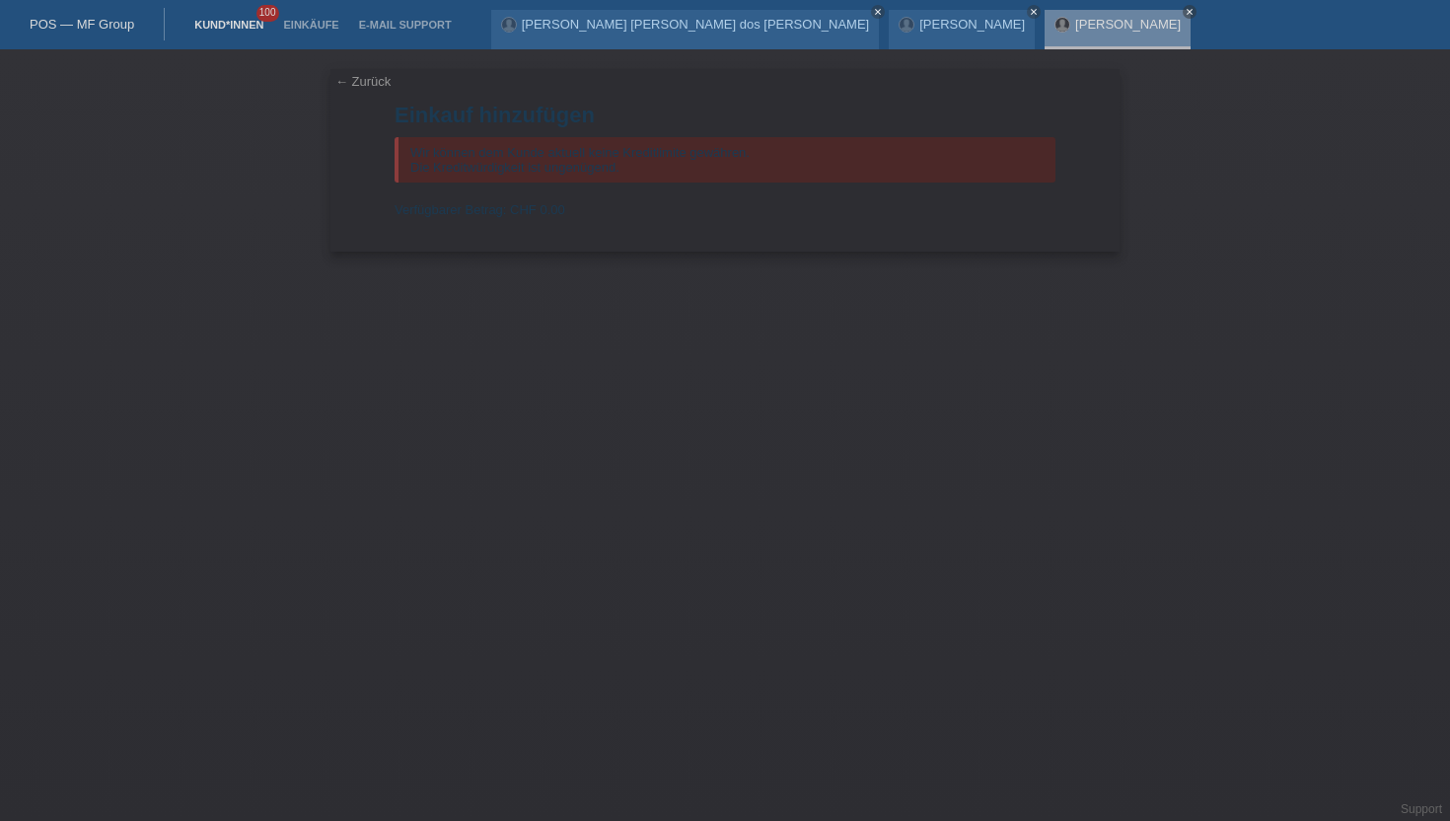
click at [212, 19] on link "Kund*innen" at bounding box center [228, 25] width 89 height 12
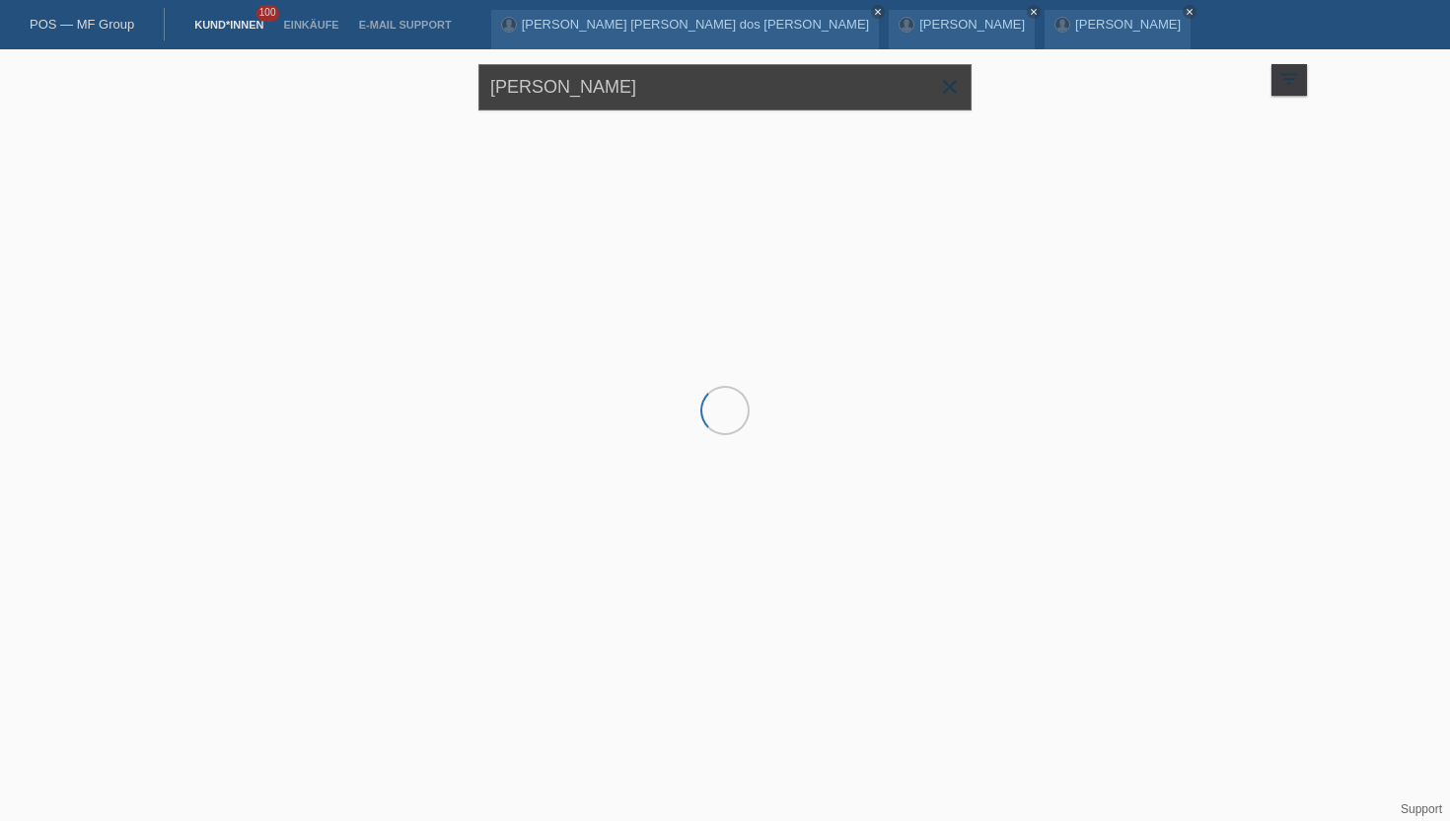
click at [560, 99] on input "[PERSON_NAME]" at bounding box center [724, 87] width 493 height 46
click at [559, 99] on input "[PERSON_NAME]" at bounding box center [724, 87] width 493 height 46
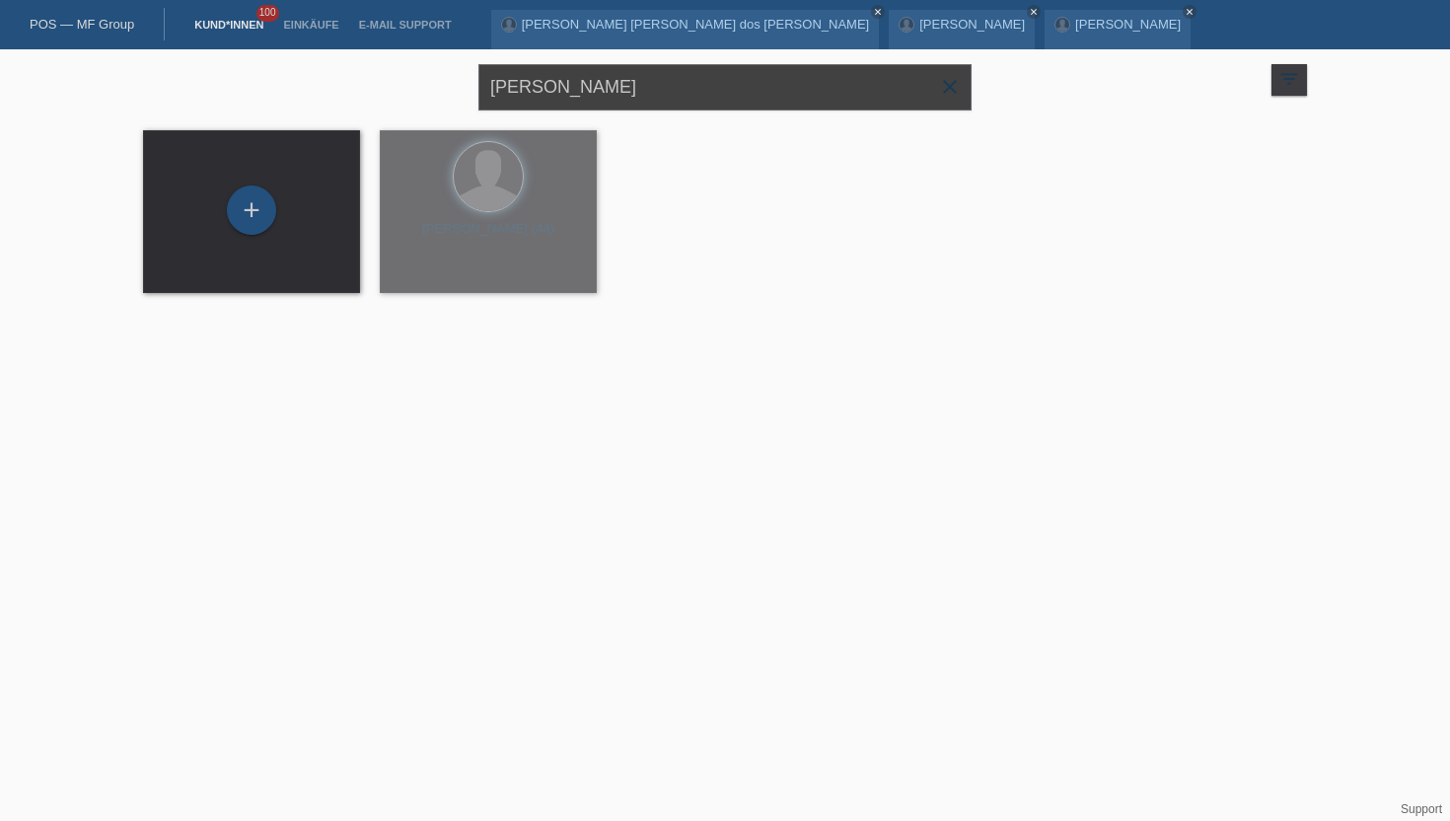
click at [555, 99] on input "[PERSON_NAME]" at bounding box center [724, 87] width 493 height 46
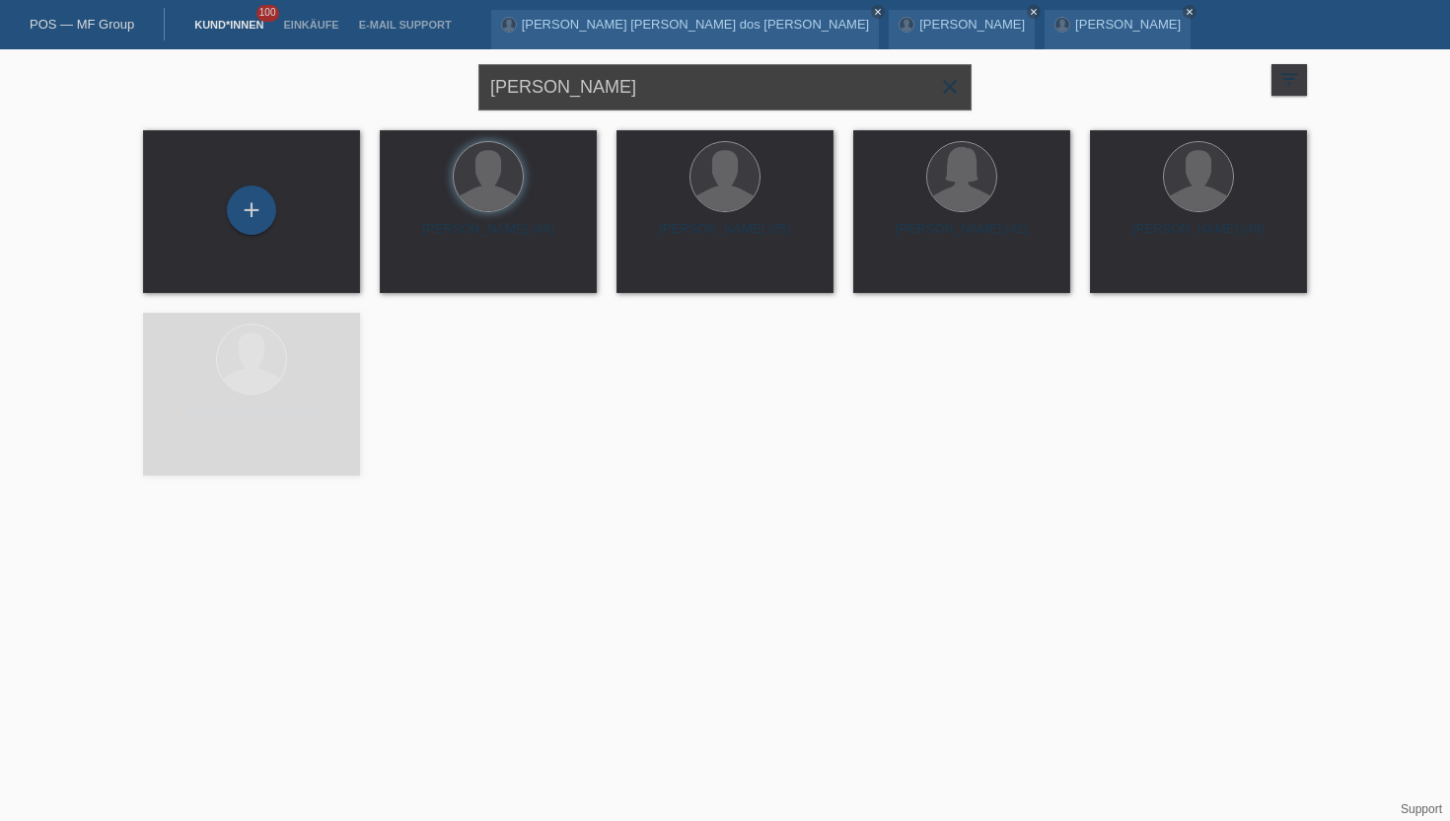
click at [547, 99] on input "[PERSON_NAME]" at bounding box center [724, 87] width 493 height 46
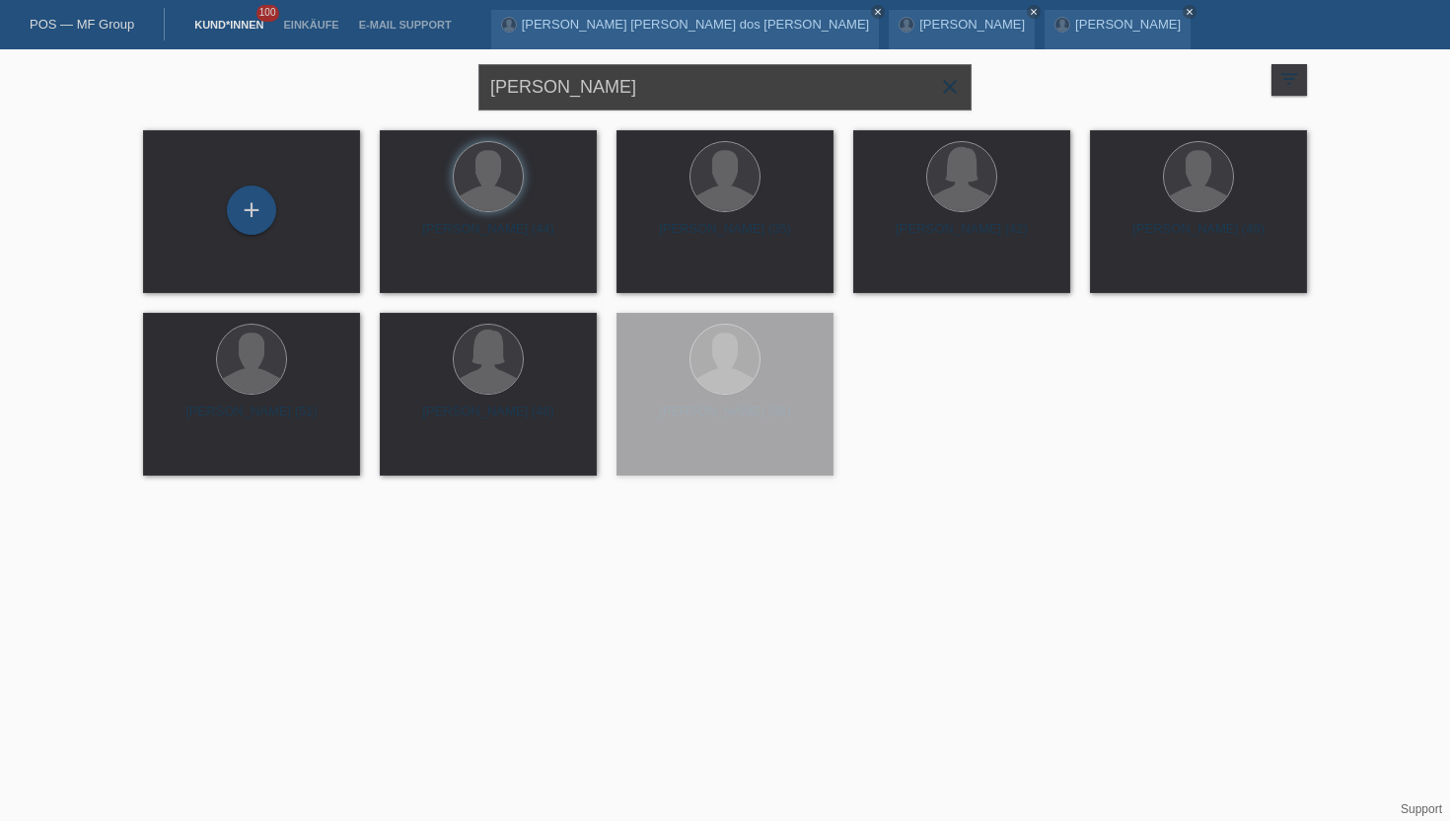
click at [547, 99] on input "[PERSON_NAME]" at bounding box center [724, 87] width 493 height 46
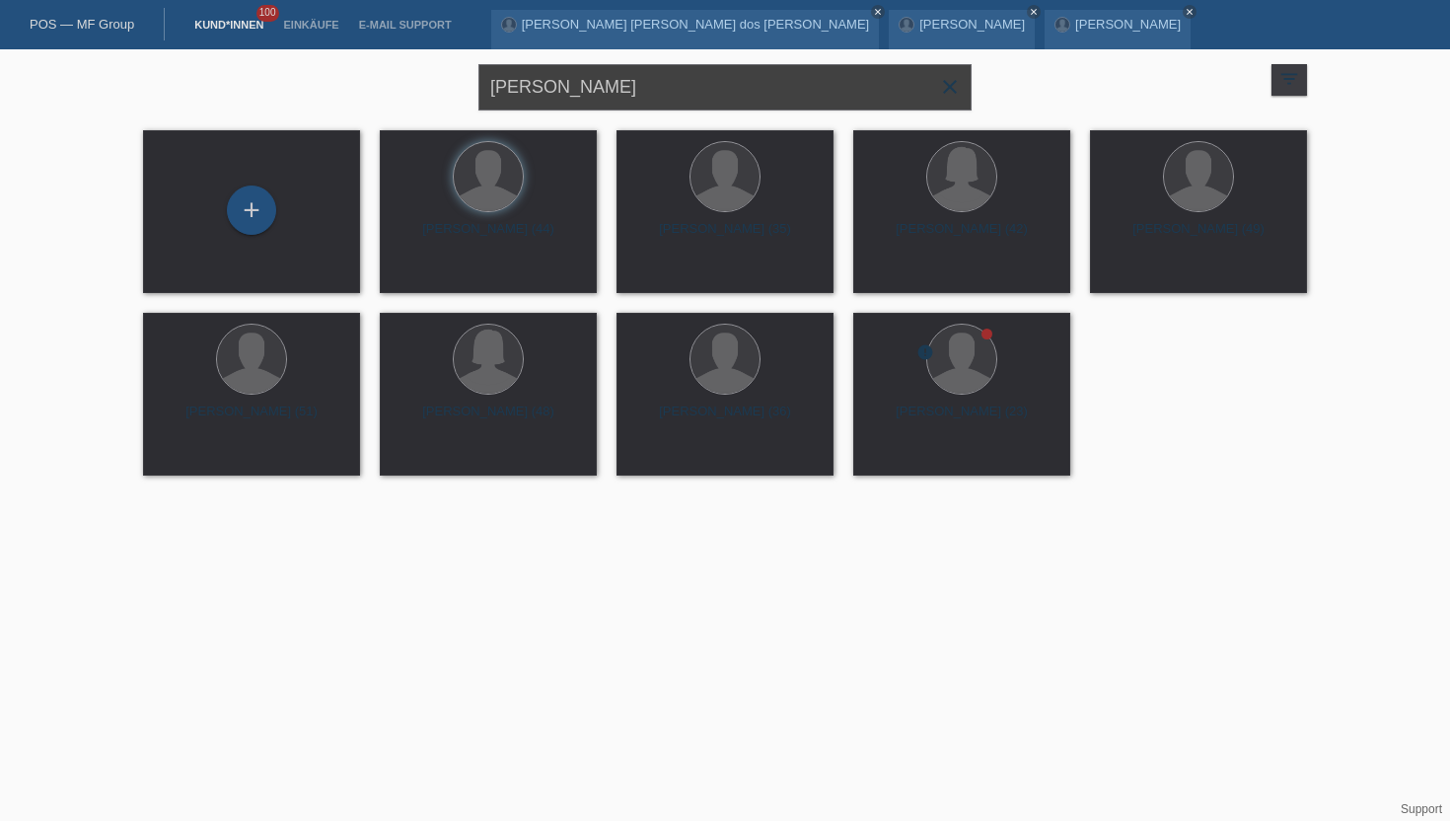
click at [547, 99] on input "[PERSON_NAME]" at bounding box center [724, 87] width 493 height 46
type input "[PERSON_NAME]"
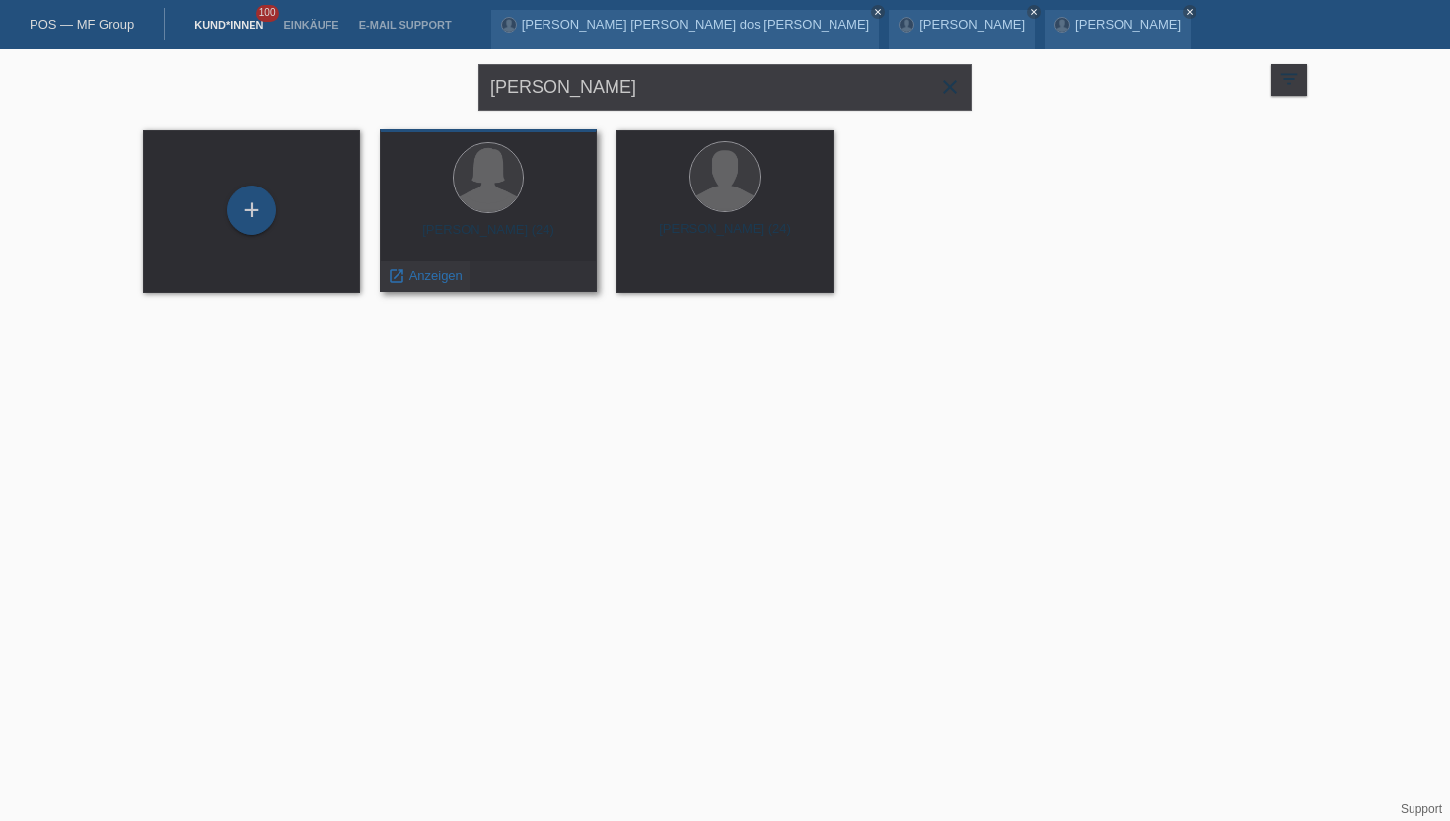
click at [421, 273] on span "Anzeigen" at bounding box center [435, 275] width 53 height 15
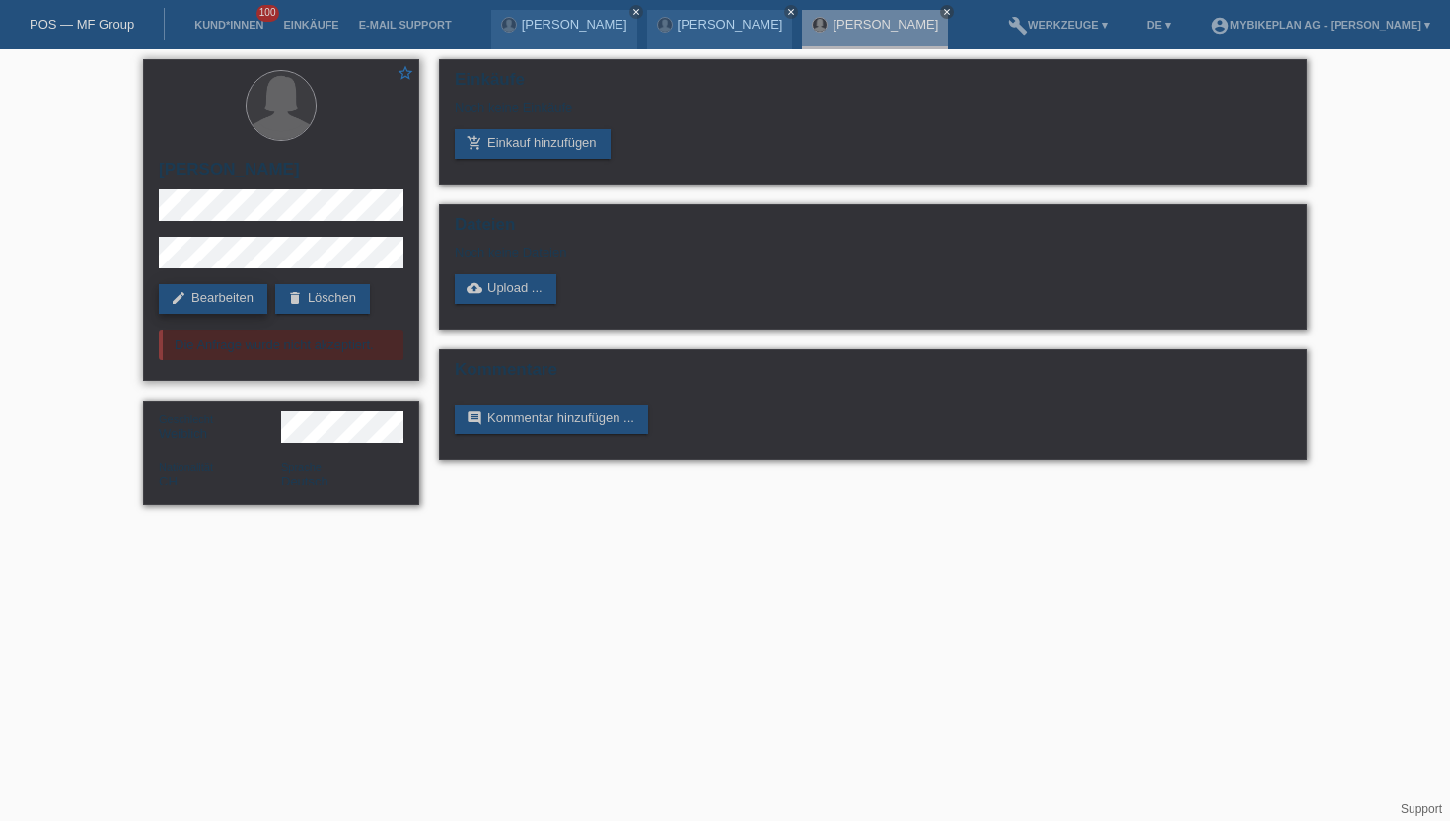
click at [236, 287] on link "edit Bearbeiten" at bounding box center [213, 299] width 108 height 30
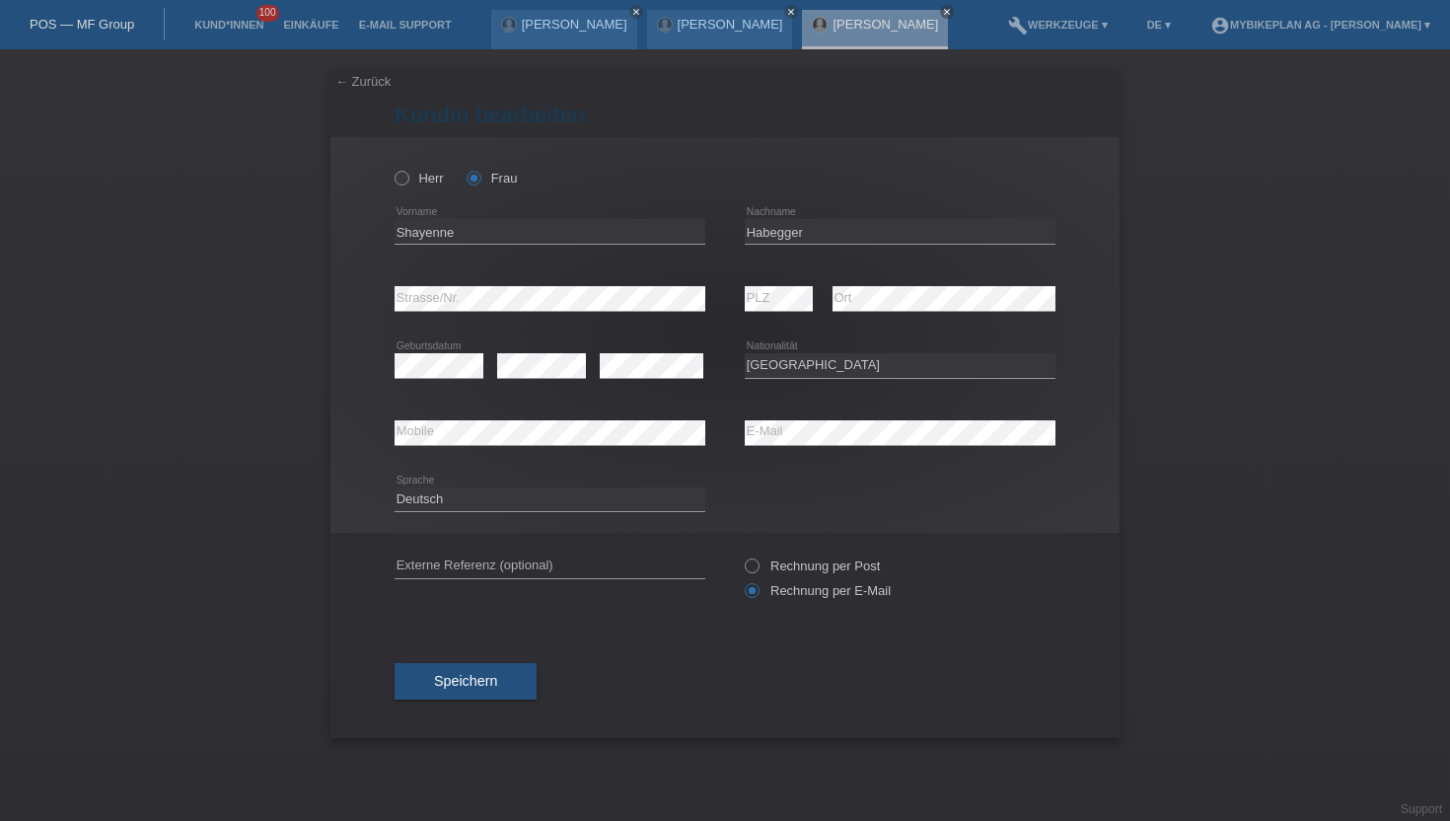
select select "CH"
click at [455, 699] on button "Speichern" at bounding box center [466, 680] width 142 height 37
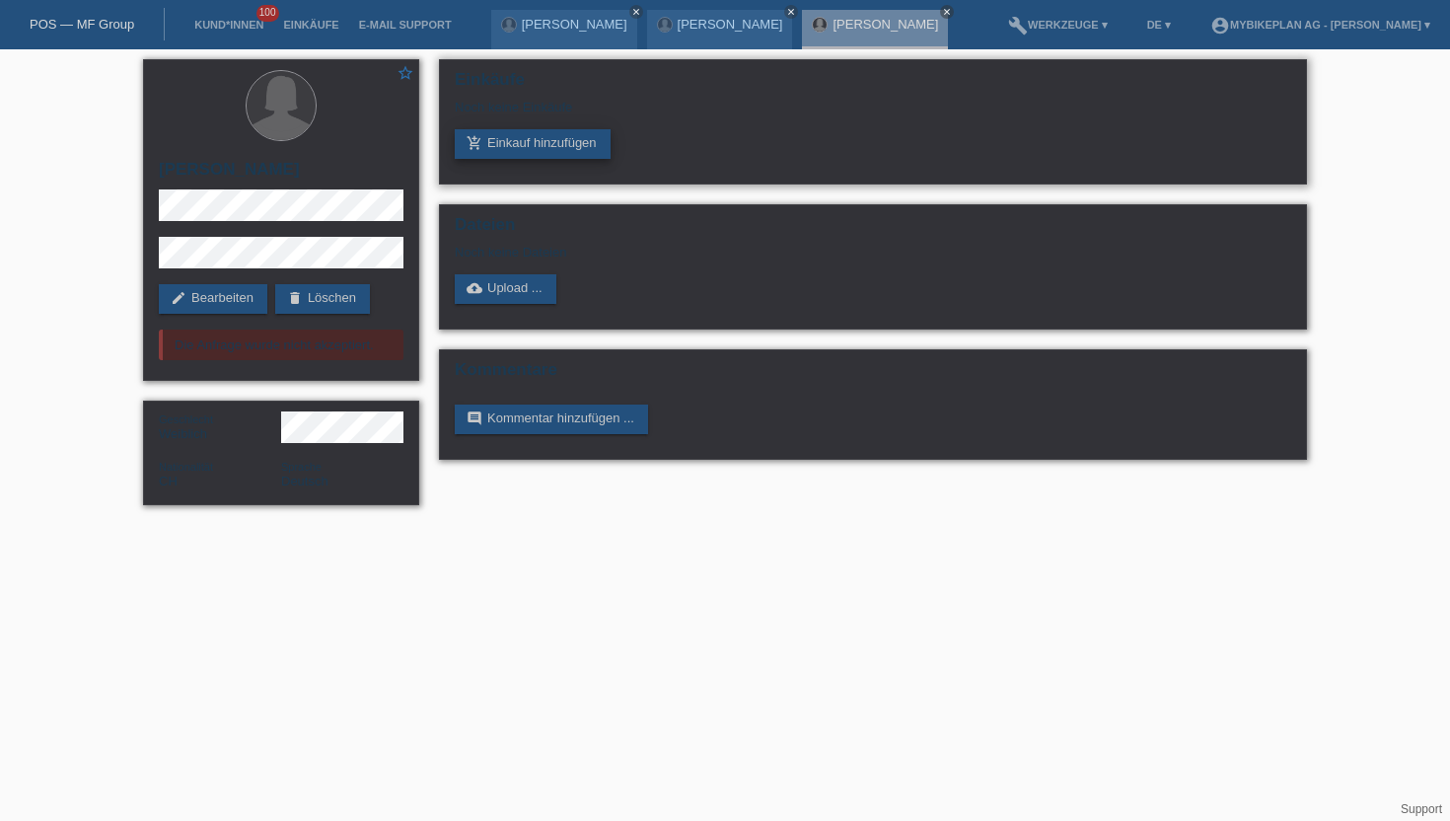
click at [494, 139] on link "add_shopping_cart Einkauf hinzufügen" at bounding box center [533, 144] width 156 height 30
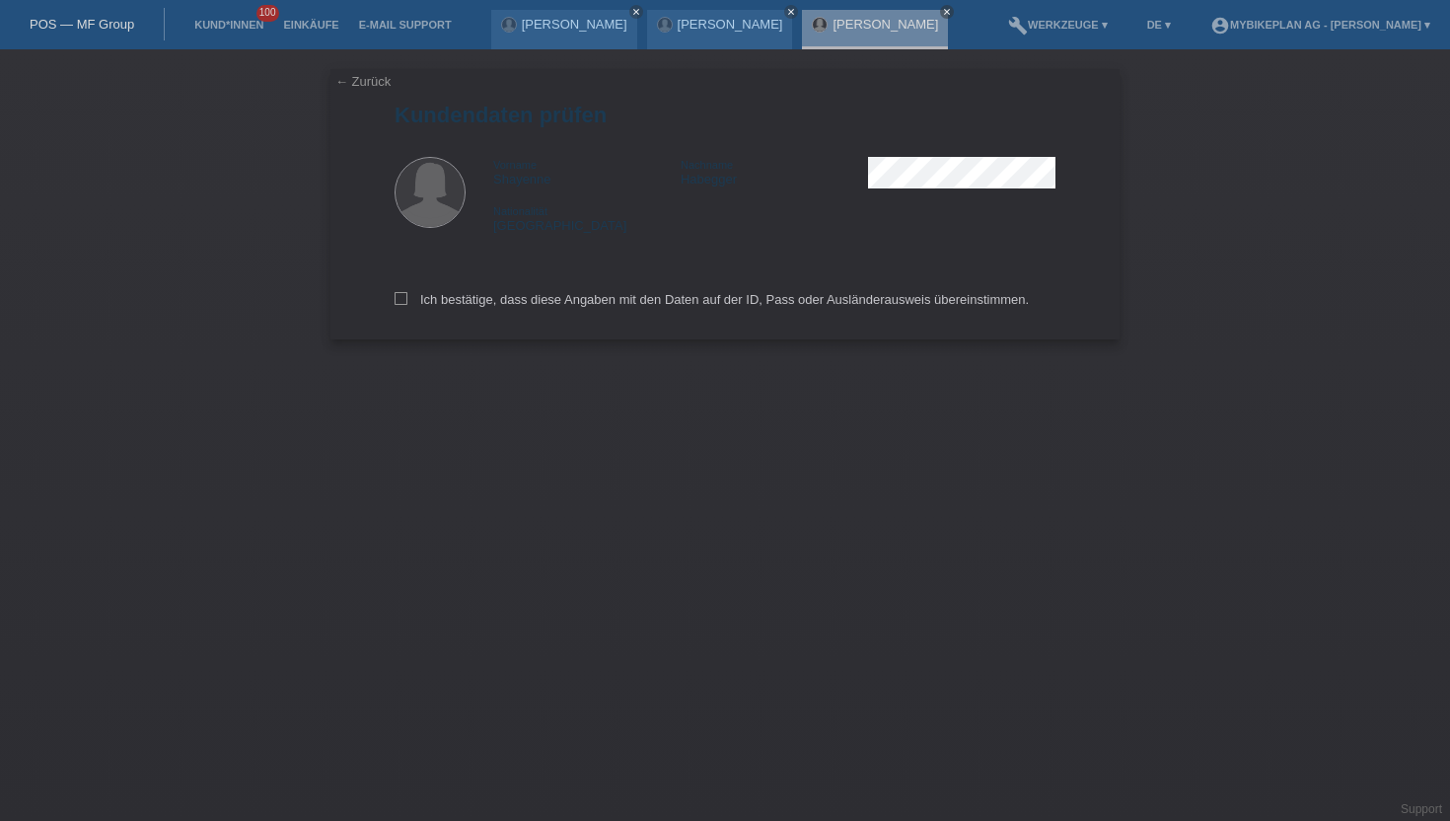
click at [575, 289] on div "Ich bestätige, dass diese Angaben mit den Daten auf der ID, Pass oder Ausländer…" at bounding box center [725, 296] width 661 height 87
click at [556, 301] on label "Ich bestätige, dass diese Angaben mit den Daten auf der ID, Pass oder Ausländer…" at bounding box center [712, 299] width 634 height 15
click at [407, 301] on input "Ich bestätige, dass diese Angaben mit den Daten auf der ID, Pass oder Ausländer…" at bounding box center [401, 298] width 13 height 13
checkbox input "true"
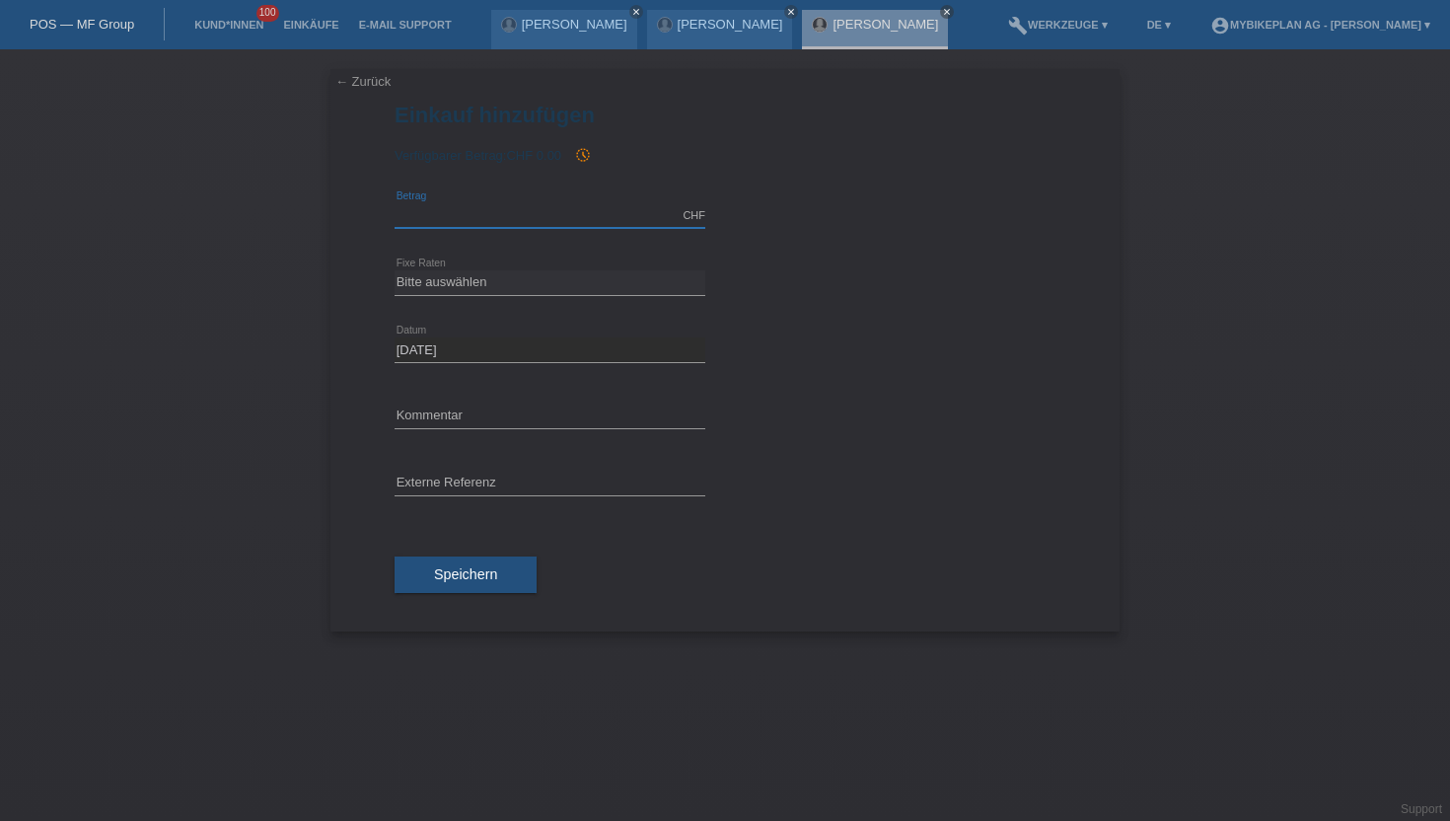
click at [483, 219] on input "text" at bounding box center [550, 215] width 311 height 25
type input "6999.00"
click at [434, 278] on select "Bitte auswählen 6 Raten 12 Raten 18 Raten 24 Raten 36 Raten 48 Raten" at bounding box center [550, 282] width 311 height 24
select select "488"
click at [395, 270] on select "Bitte auswählen 6 Raten 12 Raten 18 Raten 24 Raten 36 Raten 48 Raten" at bounding box center [550, 282] width 311 height 24
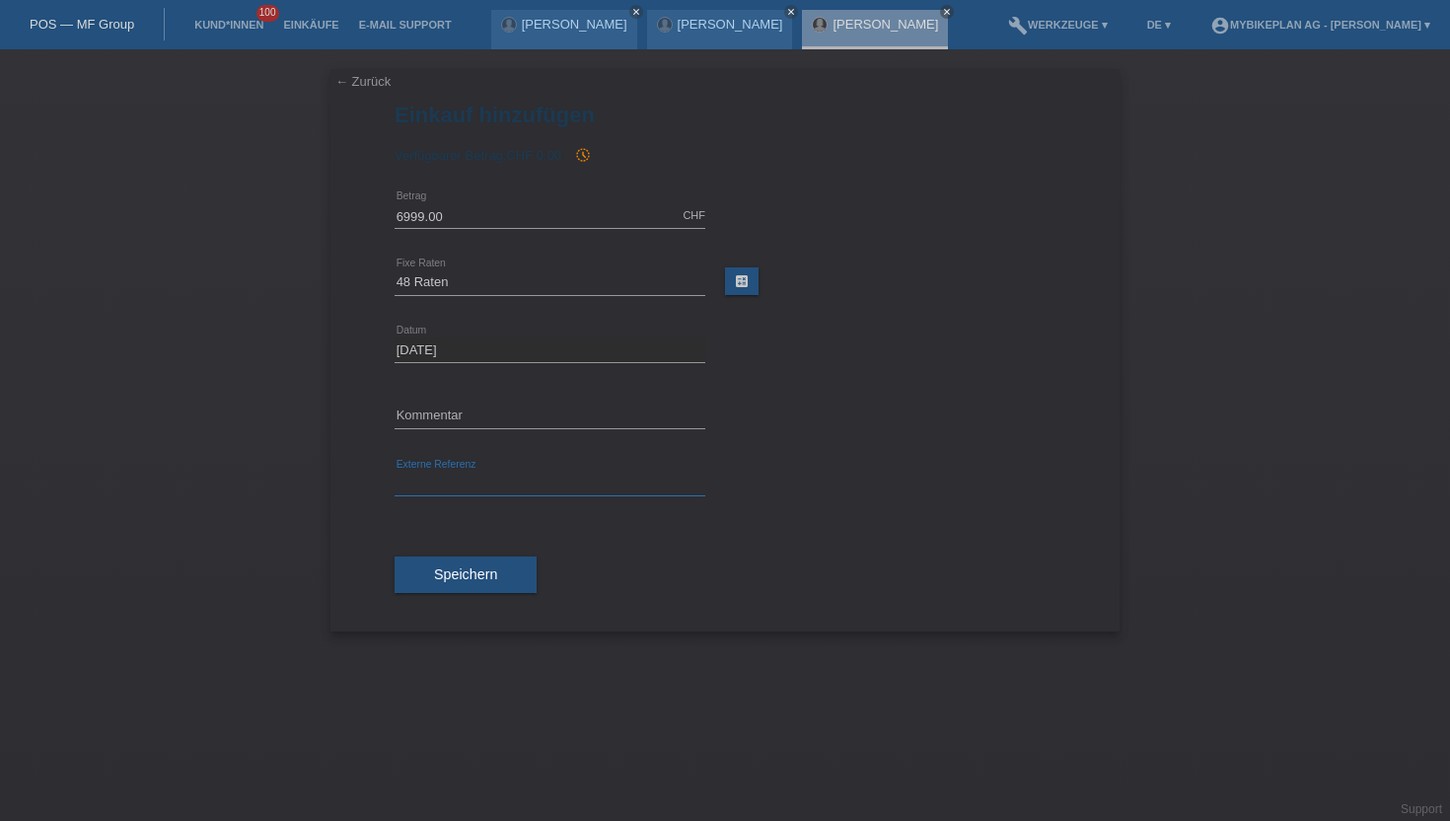
click at [430, 476] on input "text" at bounding box center [550, 483] width 311 height 25
paste input "43458209287"
type input "43458209287"
click at [430, 565] on button "Speichern" at bounding box center [466, 574] width 142 height 37
